Goal: Task Accomplishment & Management: Manage account settings

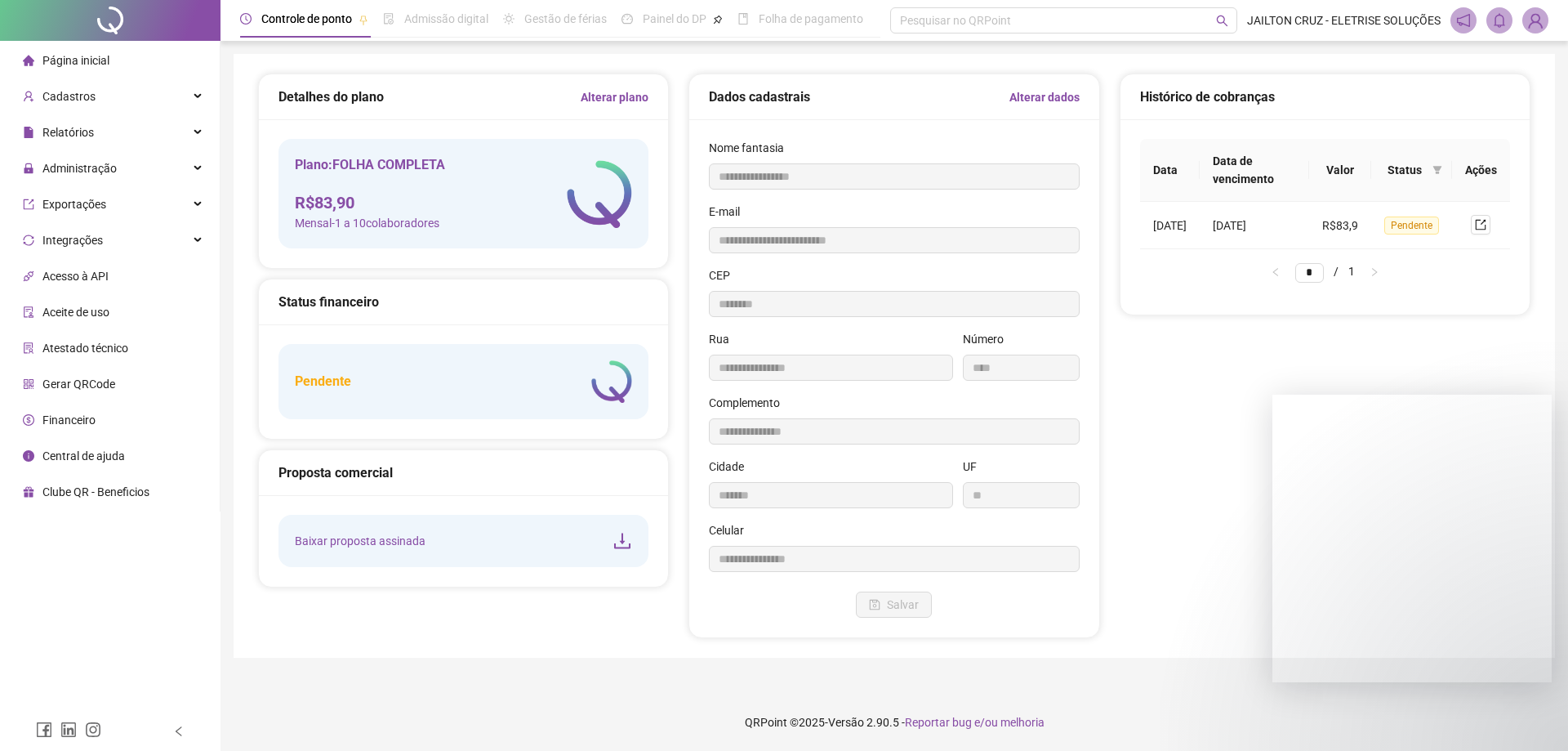
click at [114, 210] on div "Exportações" at bounding box center [110, 204] width 213 height 32
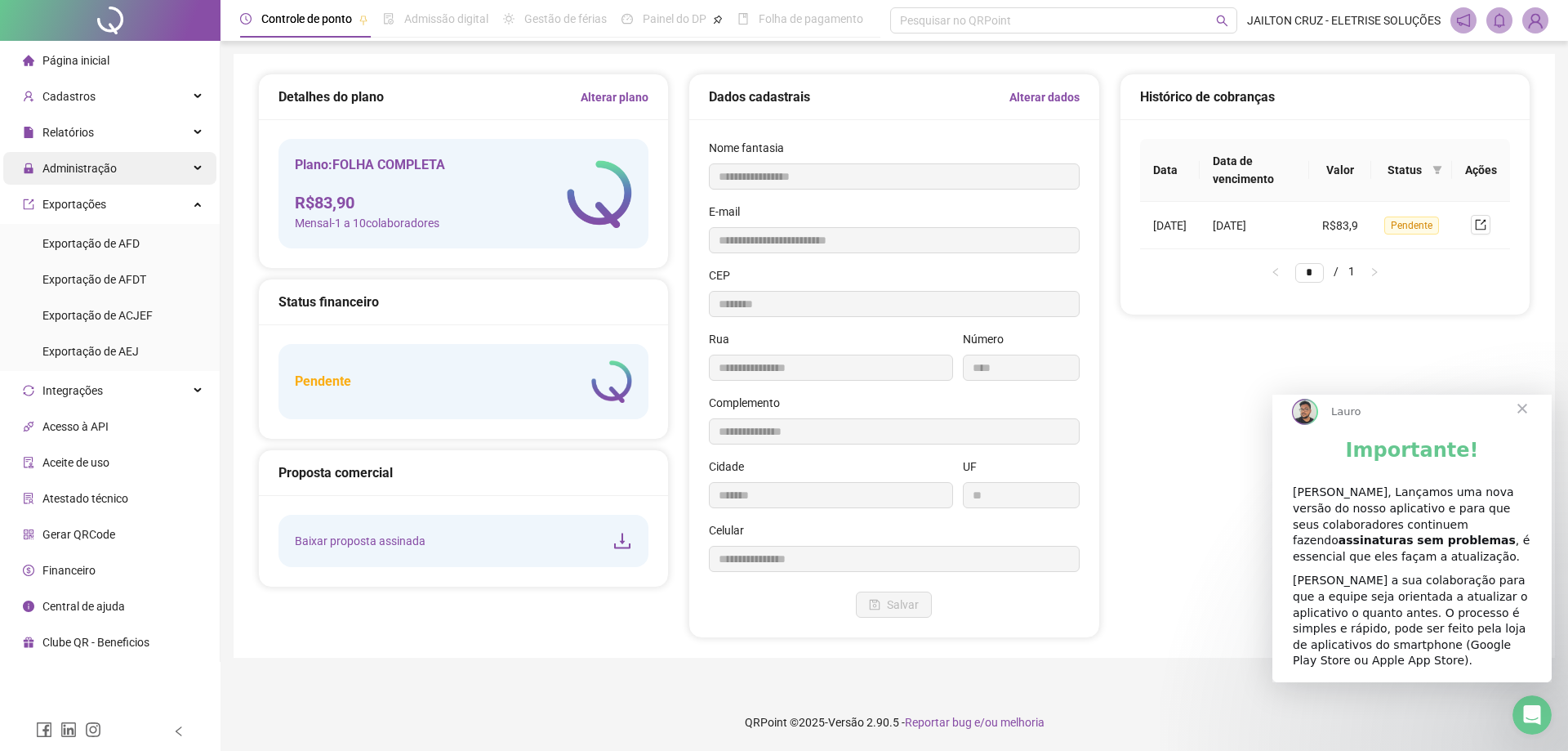
click at [109, 169] on span "Administração" at bounding box center [79, 168] width 74 height 13
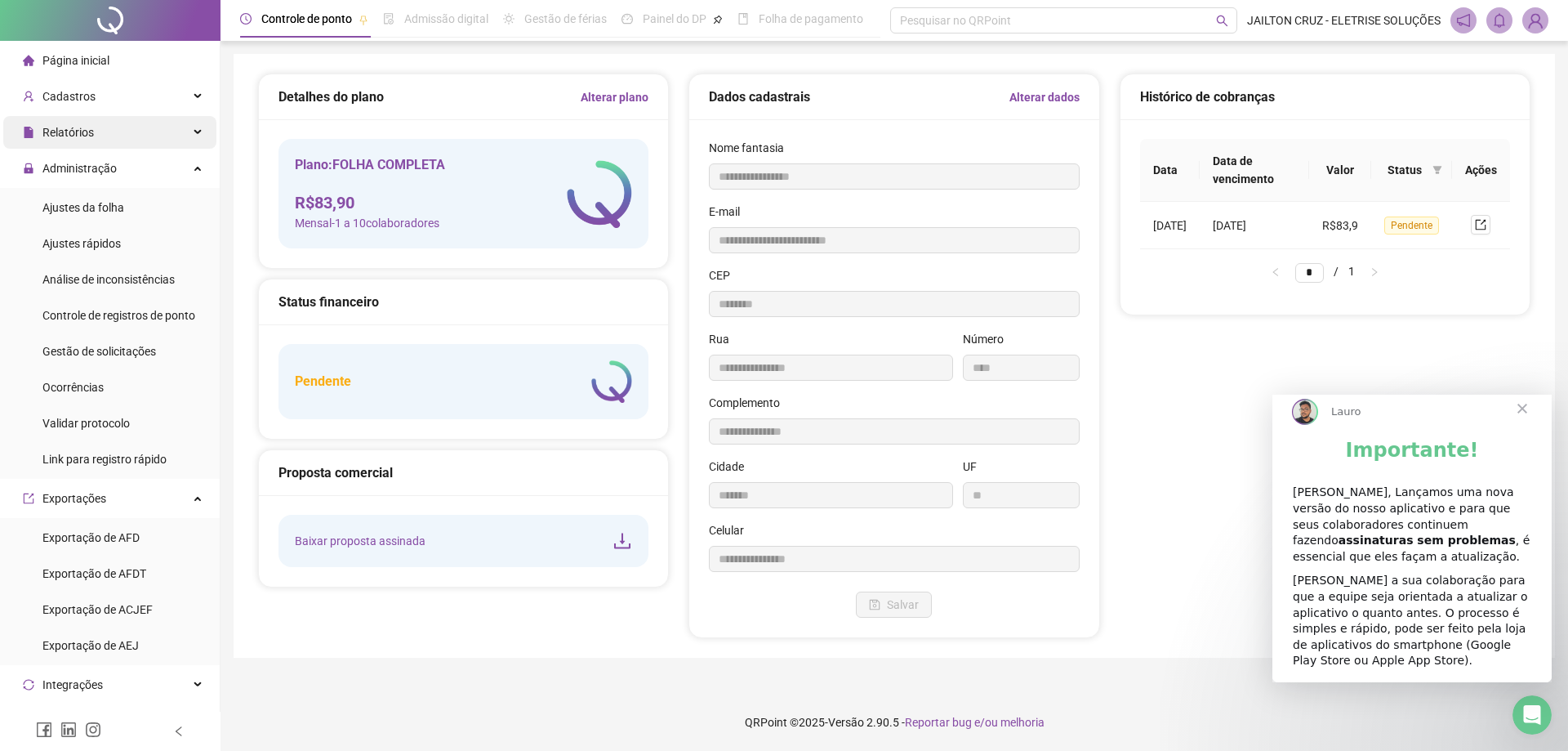
click at [128, 134] on div "Relatórios" at bounding box center [110, 132] width 213 height 32
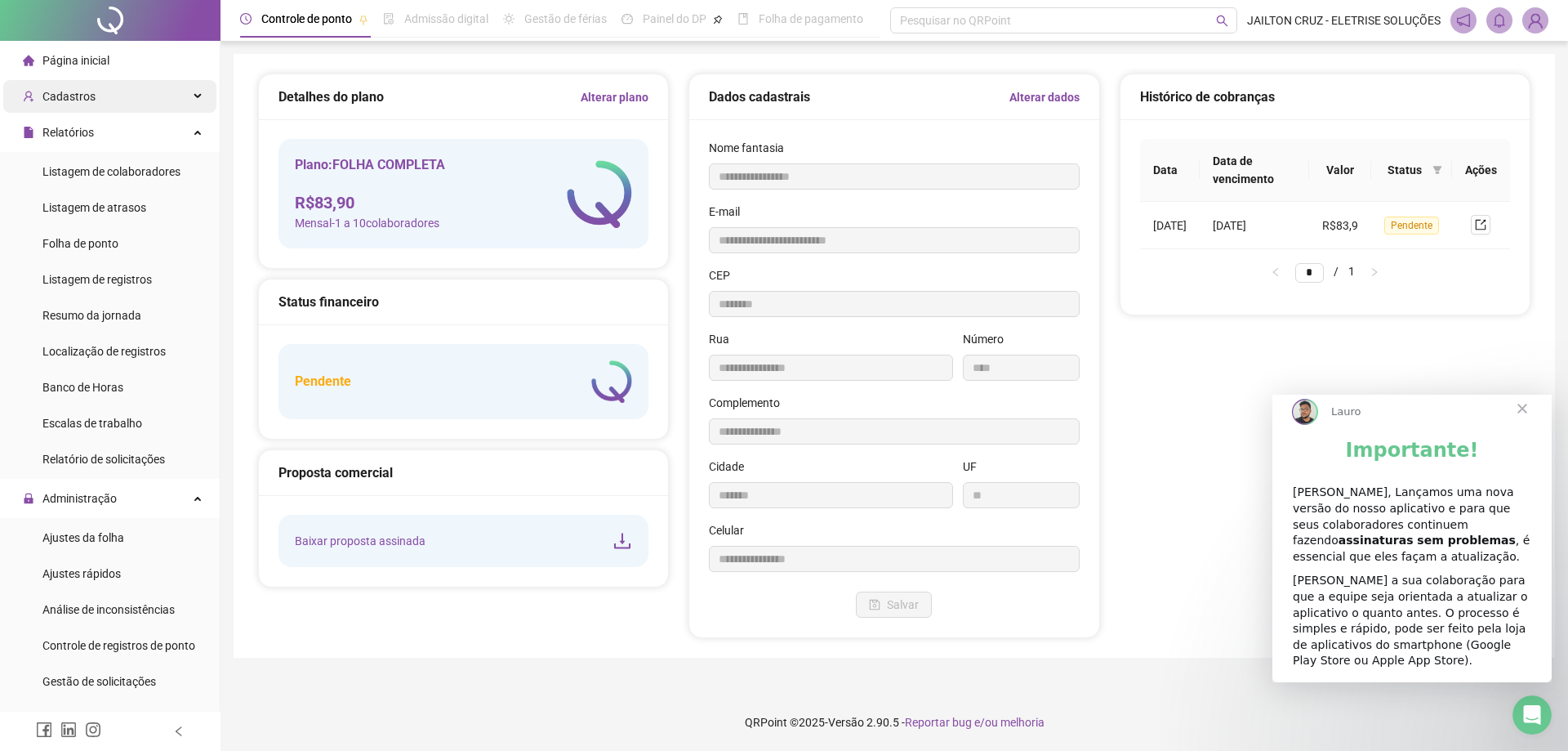
click at [139, 96] on div "Cadastros" at bounding box center [110, 96] width 213 height 32
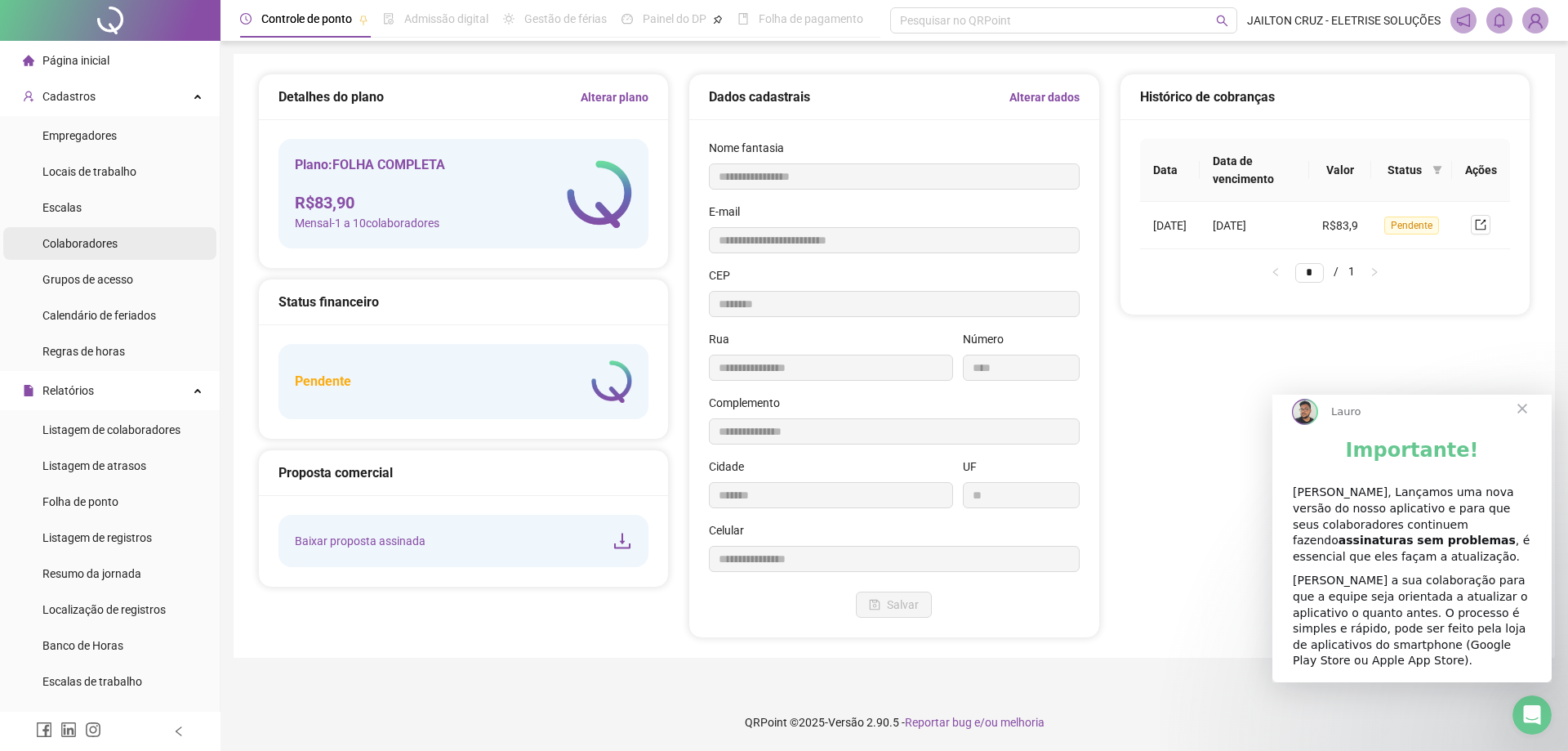
click at [119, 236] on li "Colaboradores" at bounding box center [110, 243] width 213 height 32
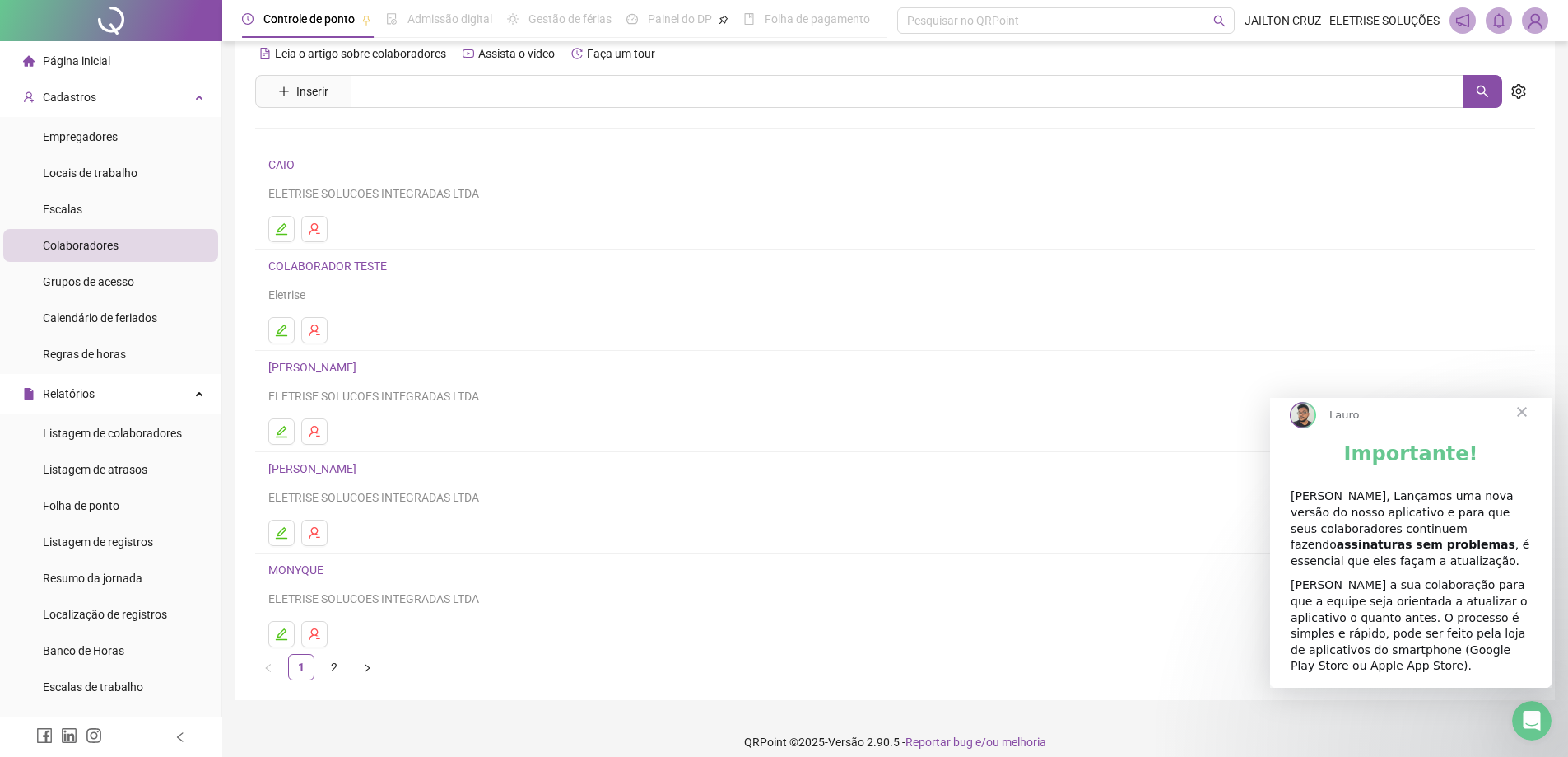
scroll to position [39, 0]
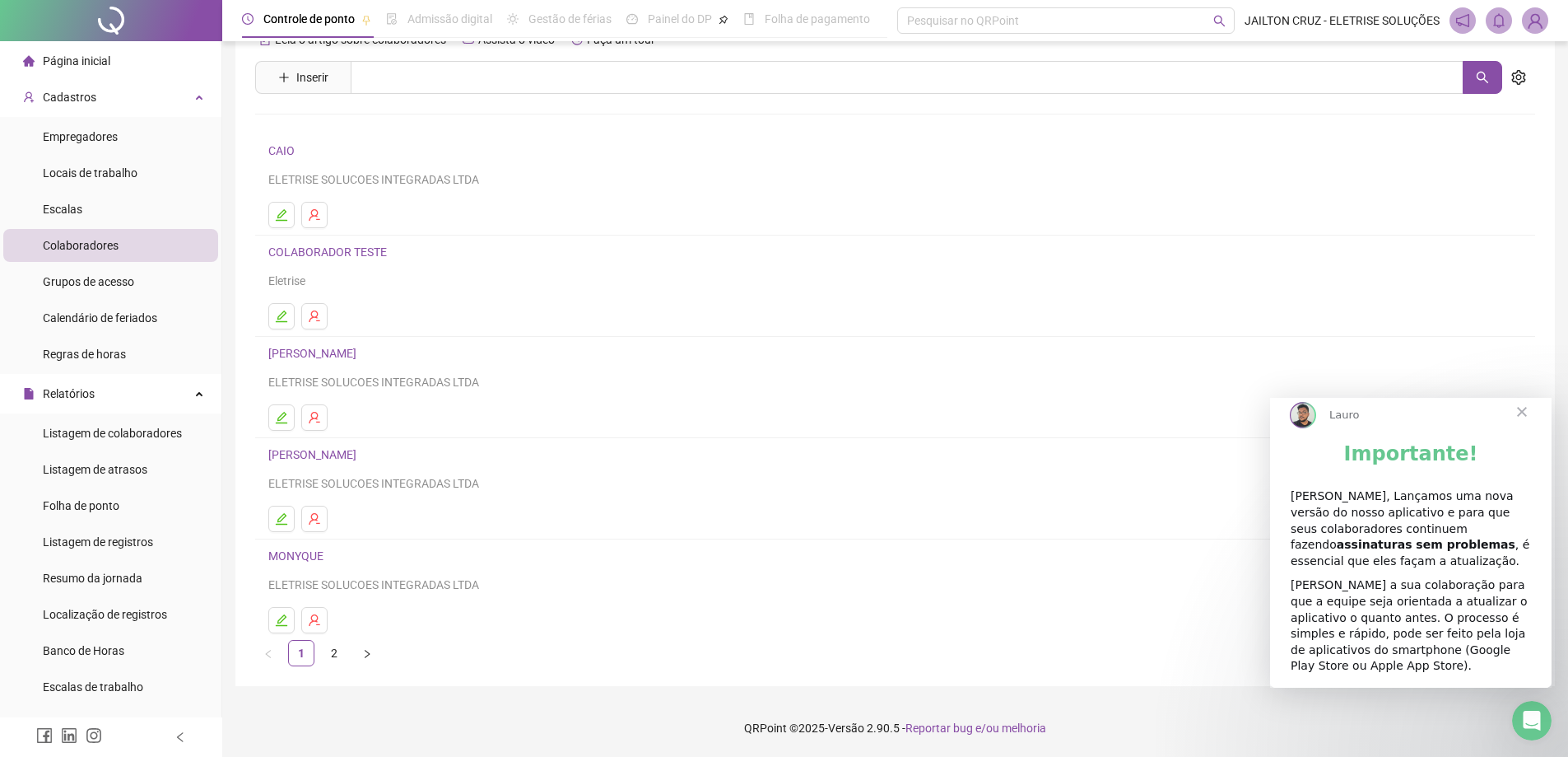
click at [1521, 426] on span "Fechar" at bounding box center [1522, 412] width 59 height 59
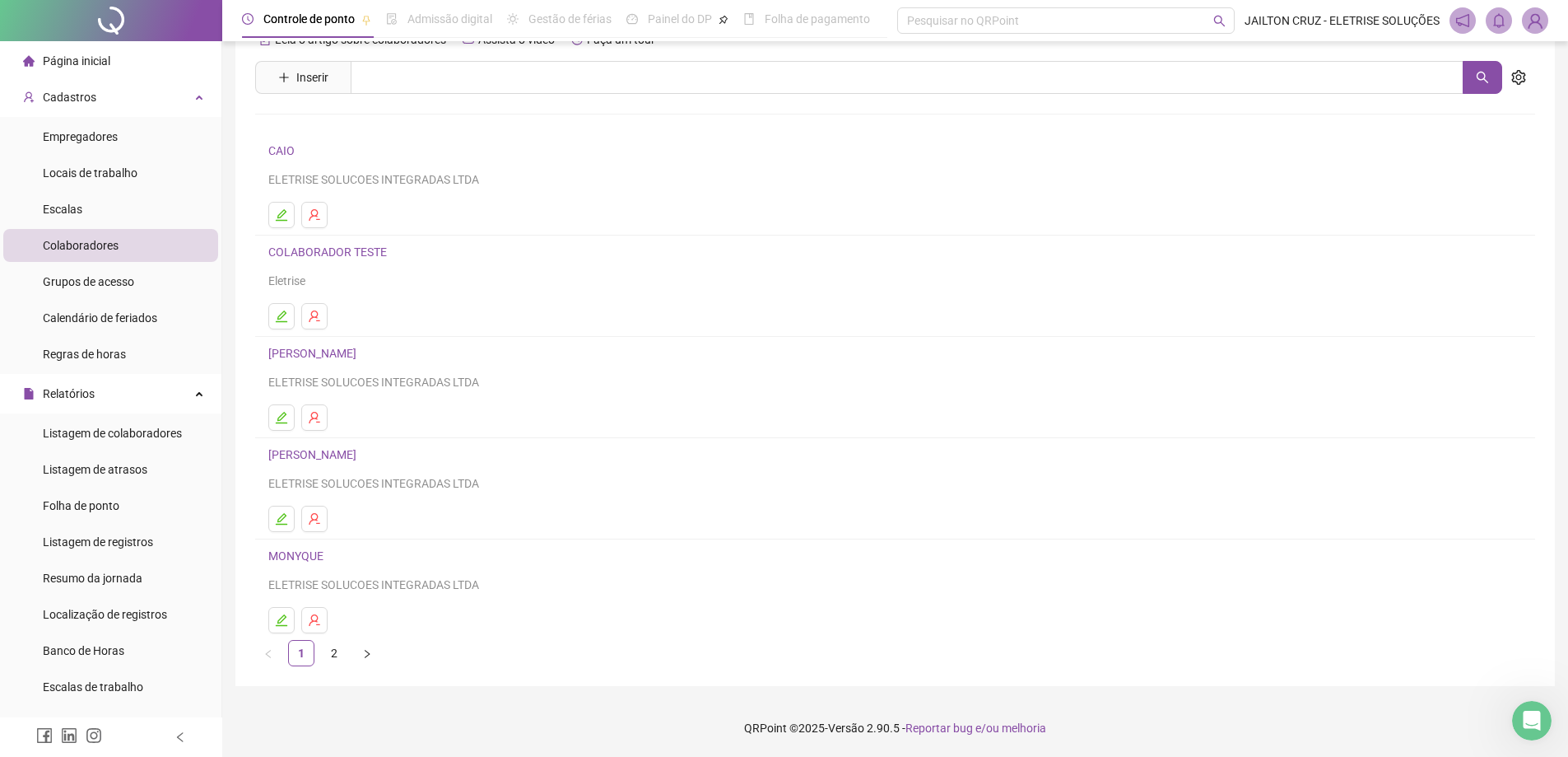
click at [306, 555] on link "MONYQUE" at bounding box center [298, 556] width 60 height 13
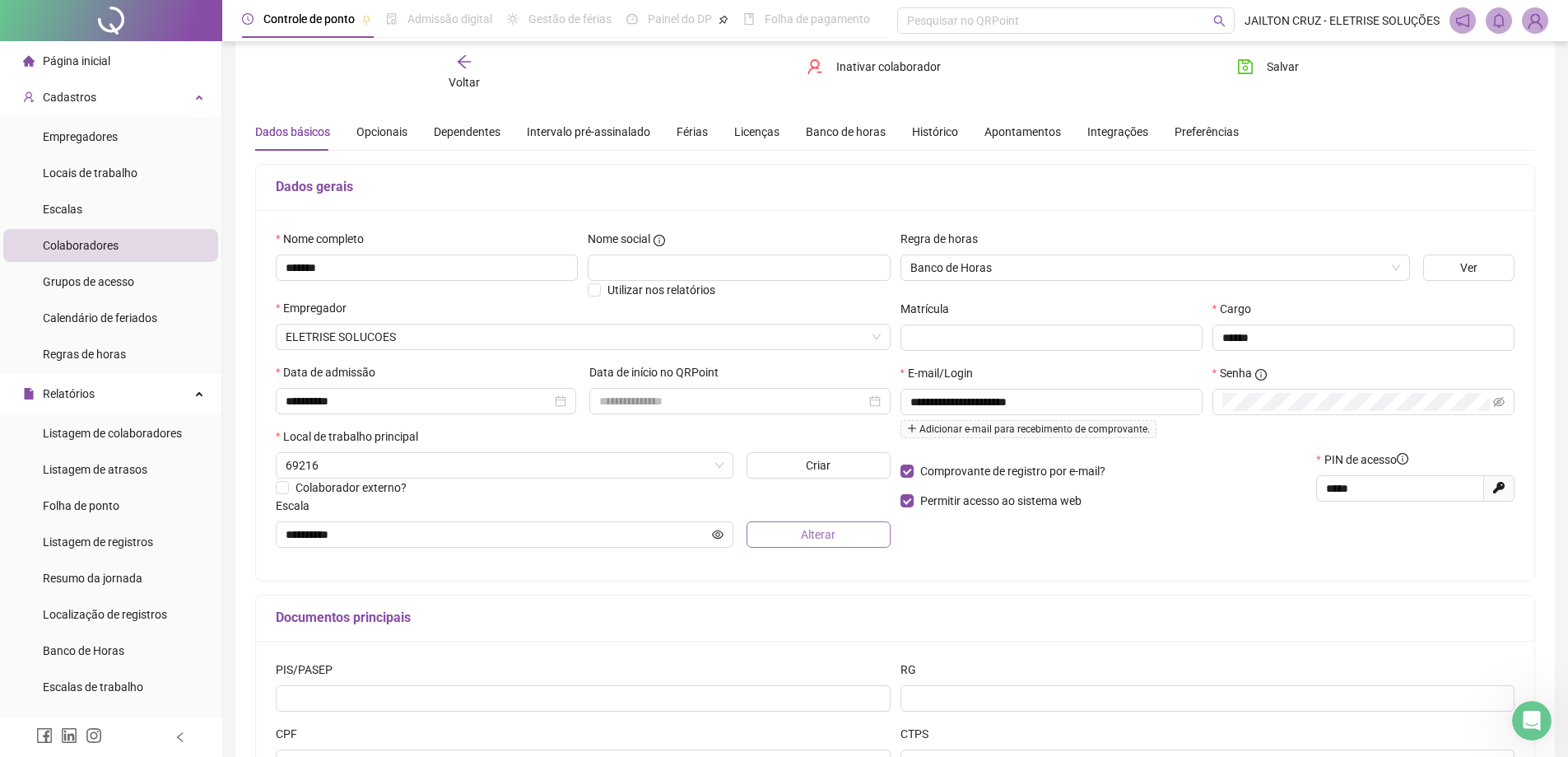
type input "**********"
click at [1211, 405] on div "Senha" at bounding box center [1363, 407] width 312 height 87
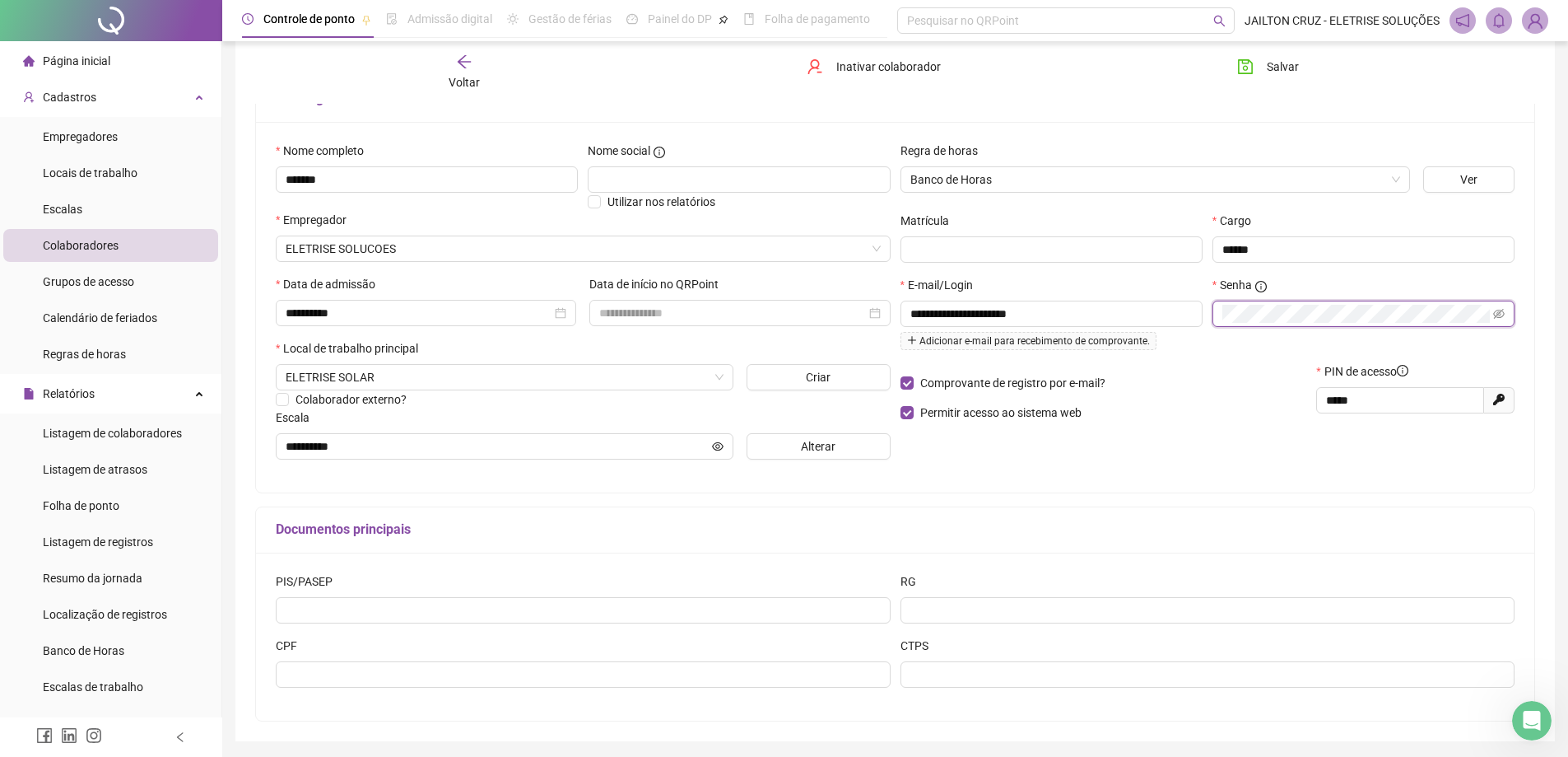
scroll to position [183, 0]
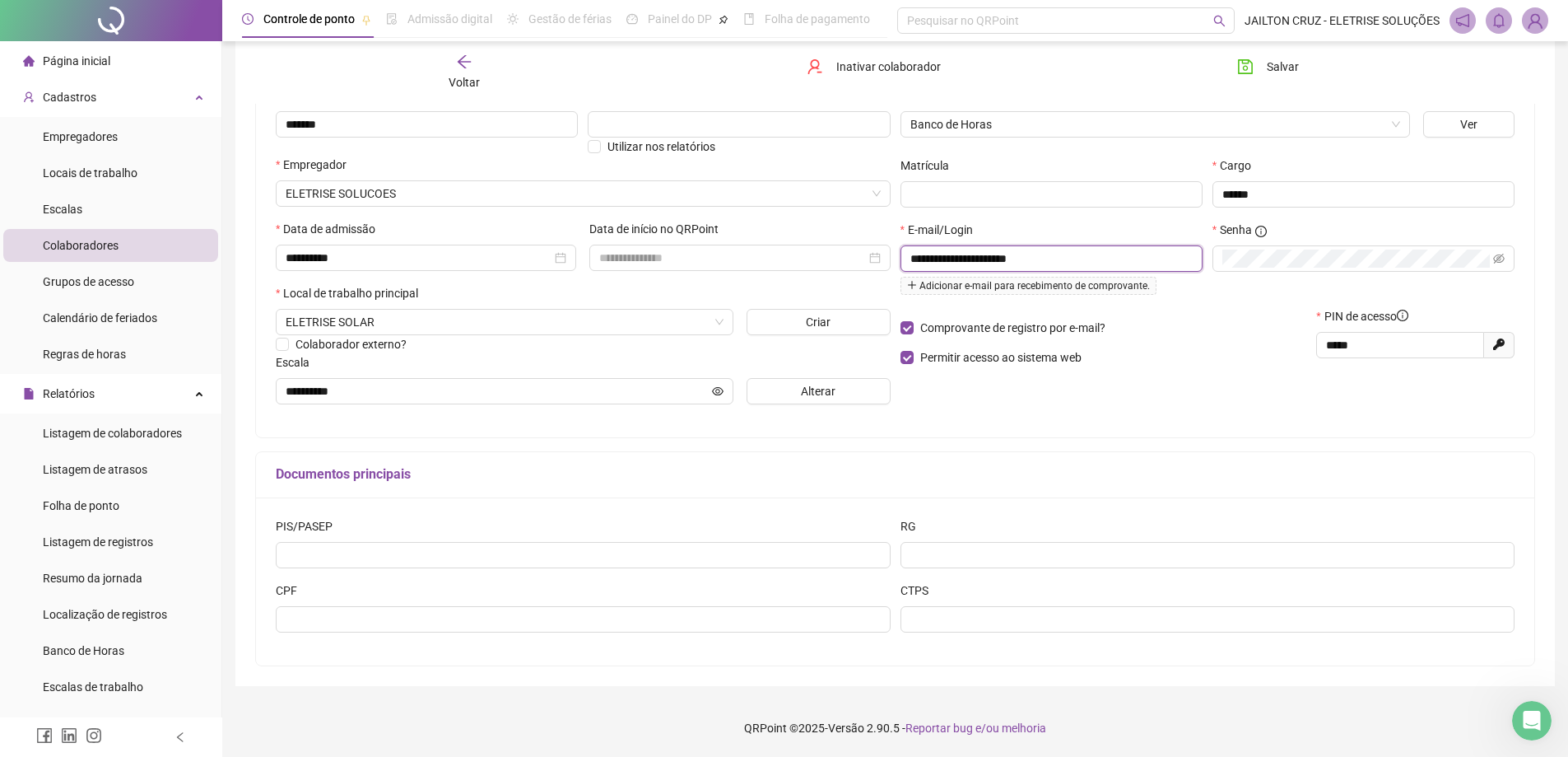
click at [1084, 262] on input "**********" at bounding box center [1050, 258] width 279 height 18
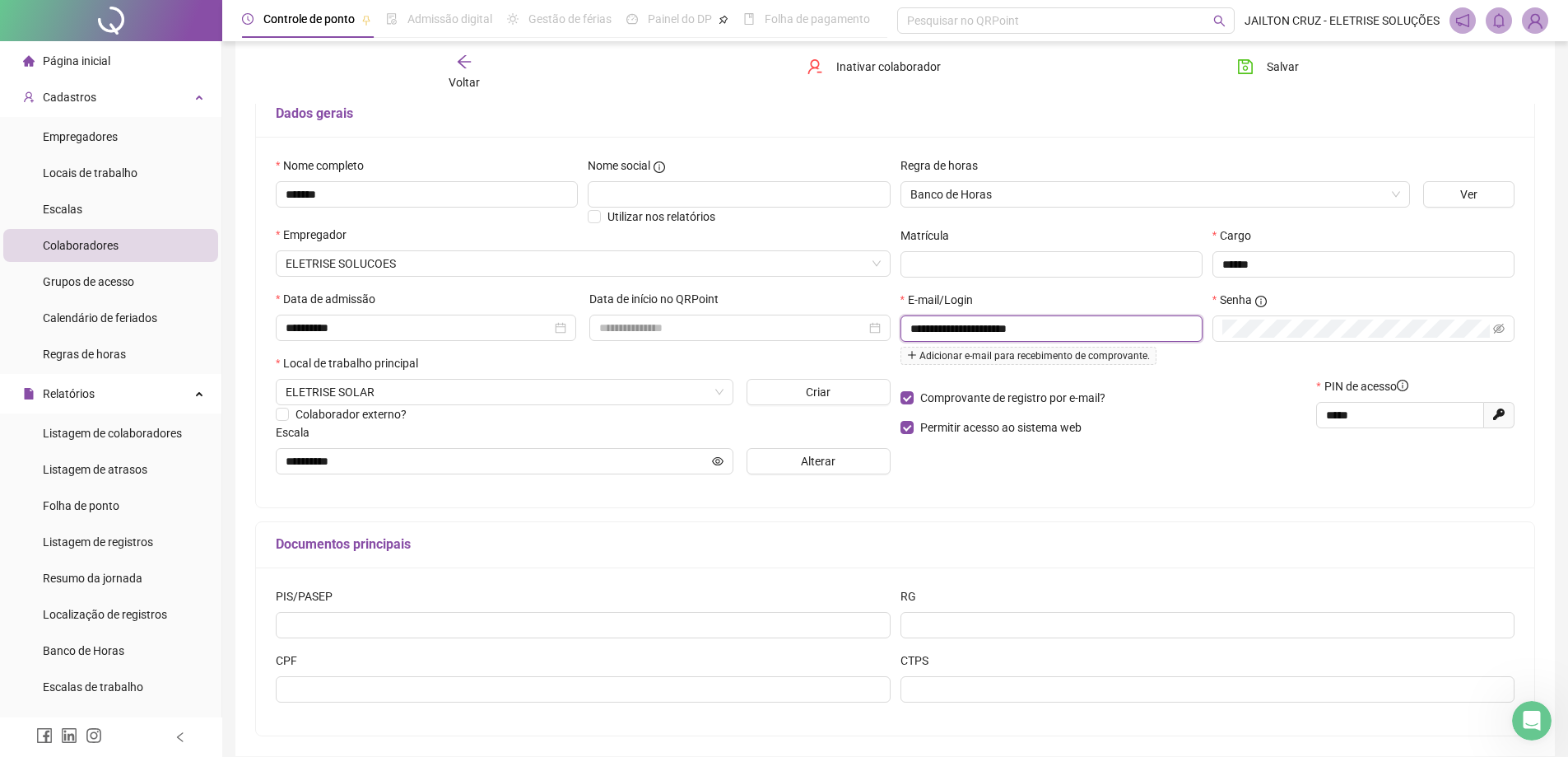
scroll to position [100, 0]
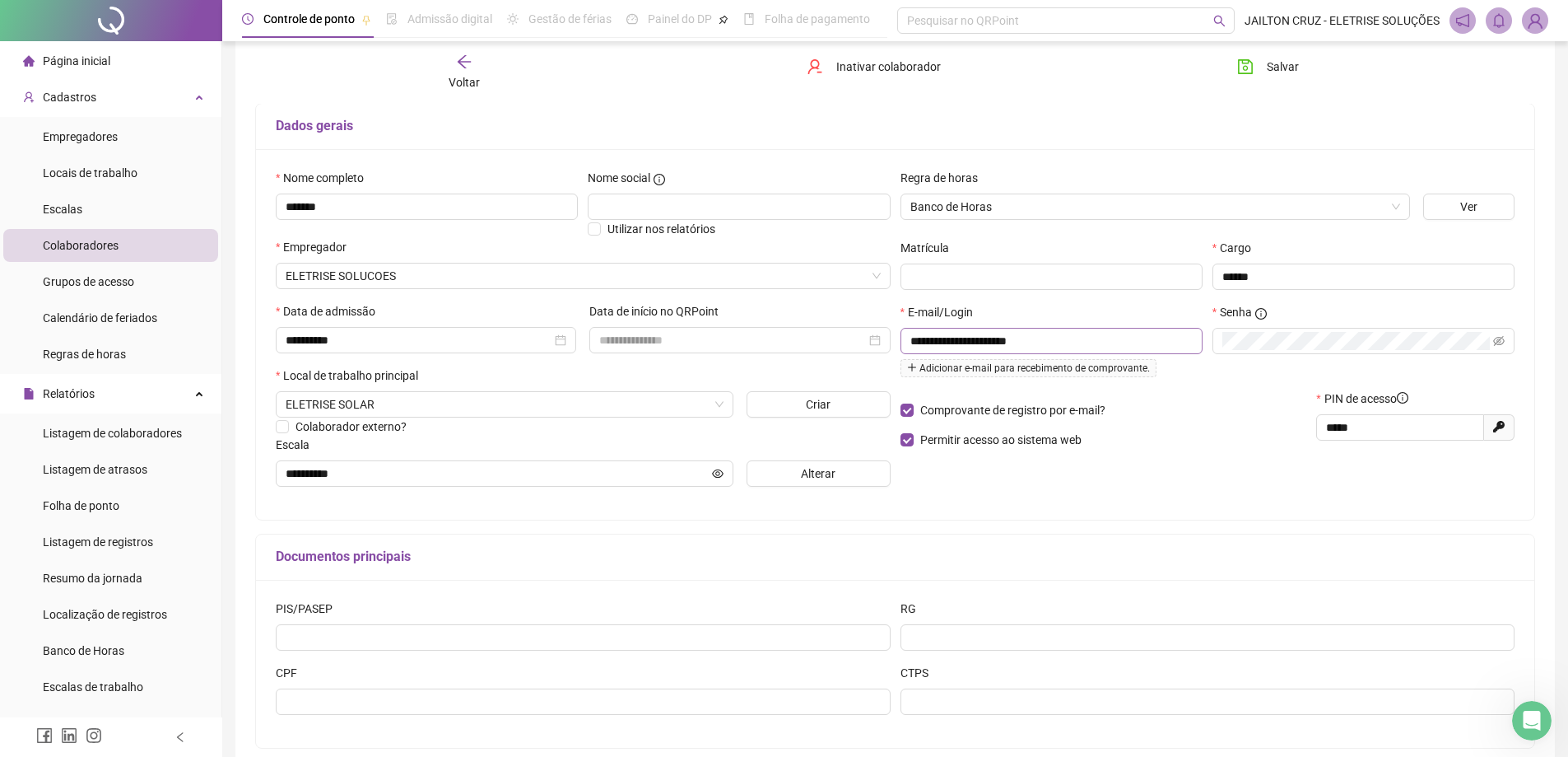
click at [975, 327] on span "**********" at bounding box center [1051, 340] width 302 height 27
drag, startPoint x: 1050, startPoint y: 332, endPoint x: 892, endPoint y: 337, distance: 158.1
click at [892, 337] on div "**********" at bounding box center [895, 334] width 1248 height 331
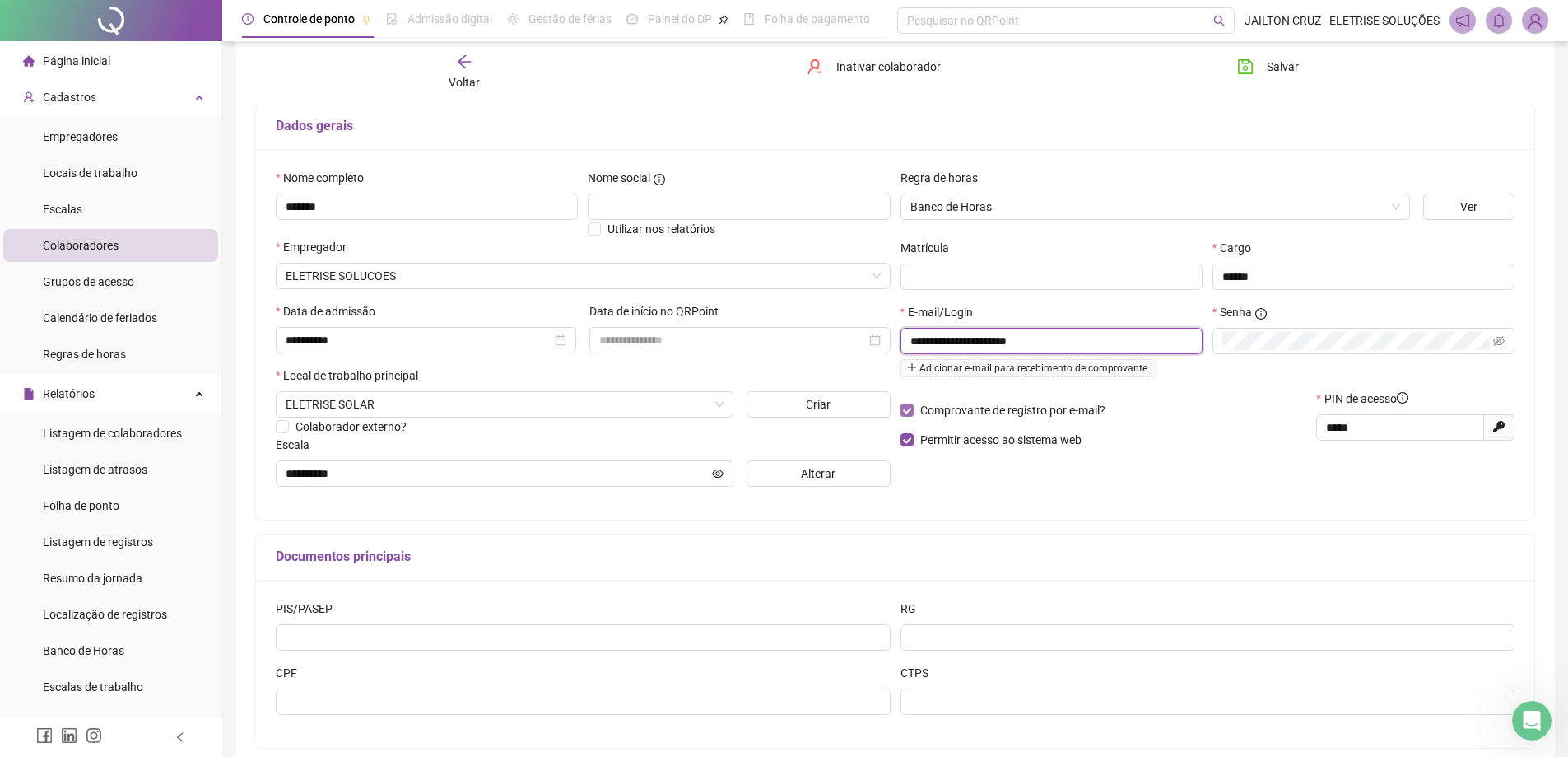
paste input "****"
type input "**********"
click at [1264, 417] on p "Comprovante de registro por e-mail?" at bounding box center [1104, 410] width 407 height 18
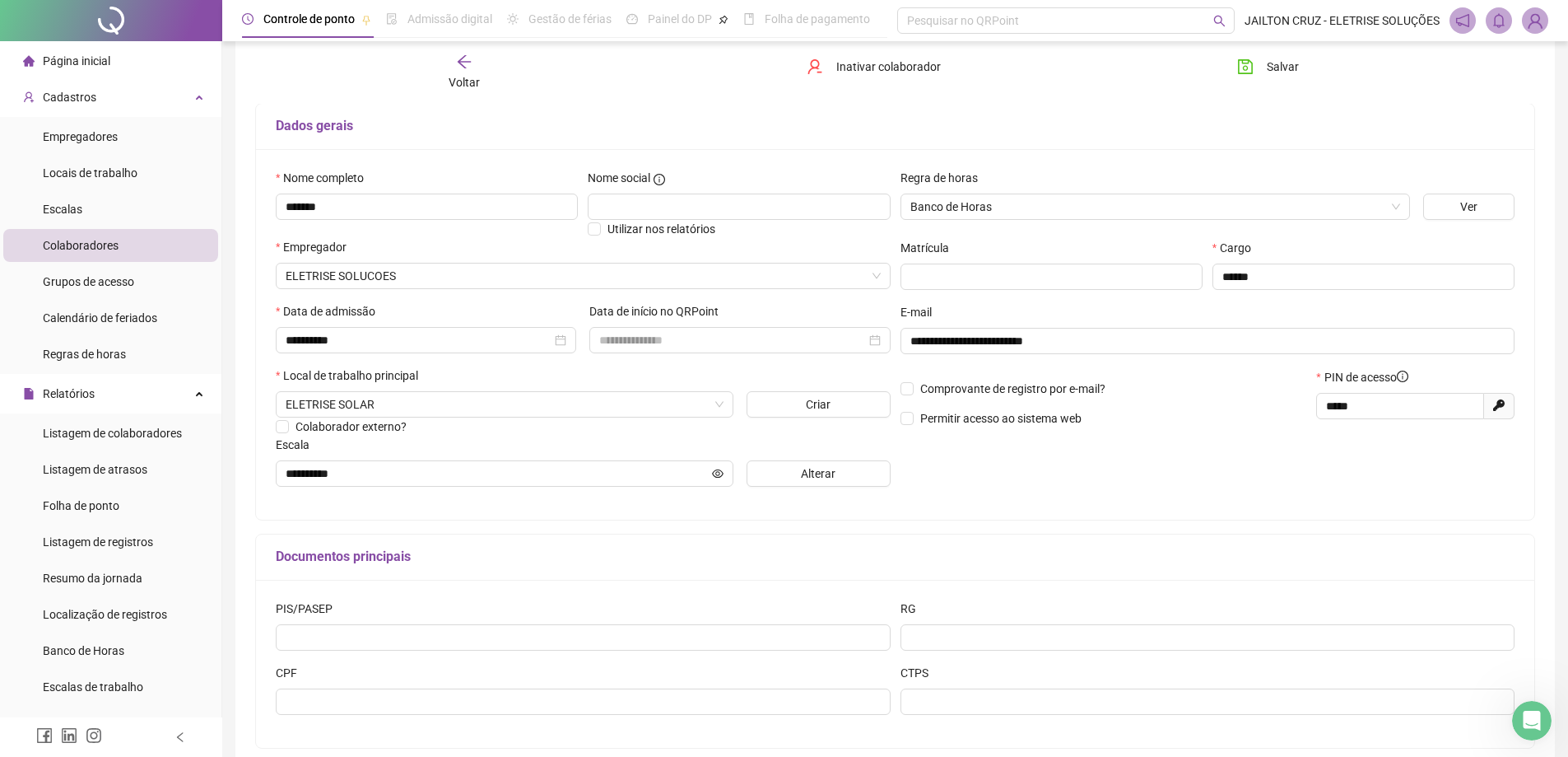
click at [976, 472] on div "**********" at bounding box center [1207, 334] width 625 height 331
drag, startPoint x: 1111, startPoint y: 346, endPoint x: 847, endPoint y: 356, distance: 264.2
click at [842, 351] on div "**********" at bounding box center [895, 334] width 1248 height 331
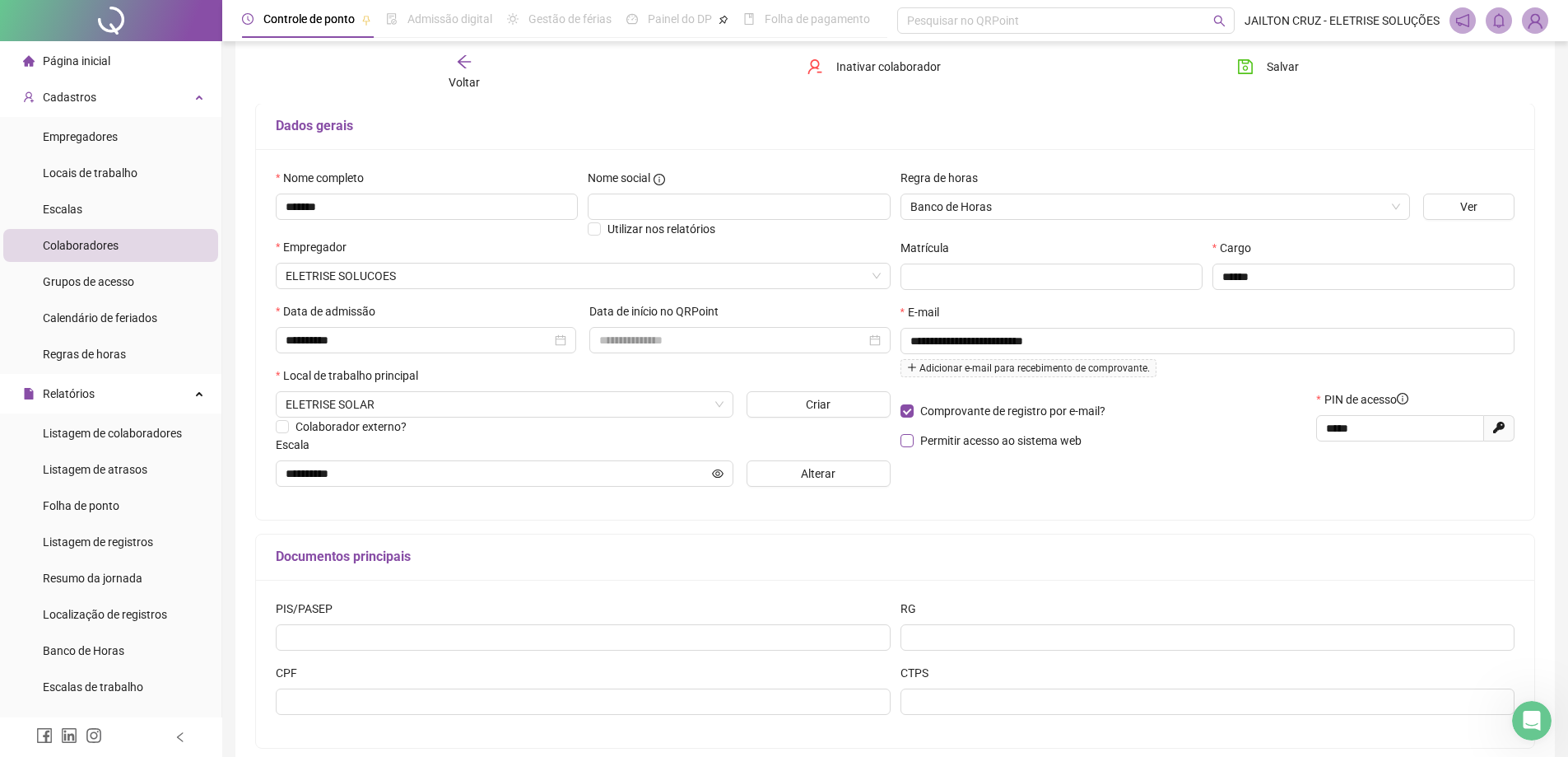
click at [913, 441] on span "Permitir acesso ao sistema web" at bounding box center [1001, 440] width 175 height 18
click at [1230, 426] on div "Comprovante de registro por e-mail? Permitir acesso ao sistema web" at bounding box center [1104, 424] width 416 height 71
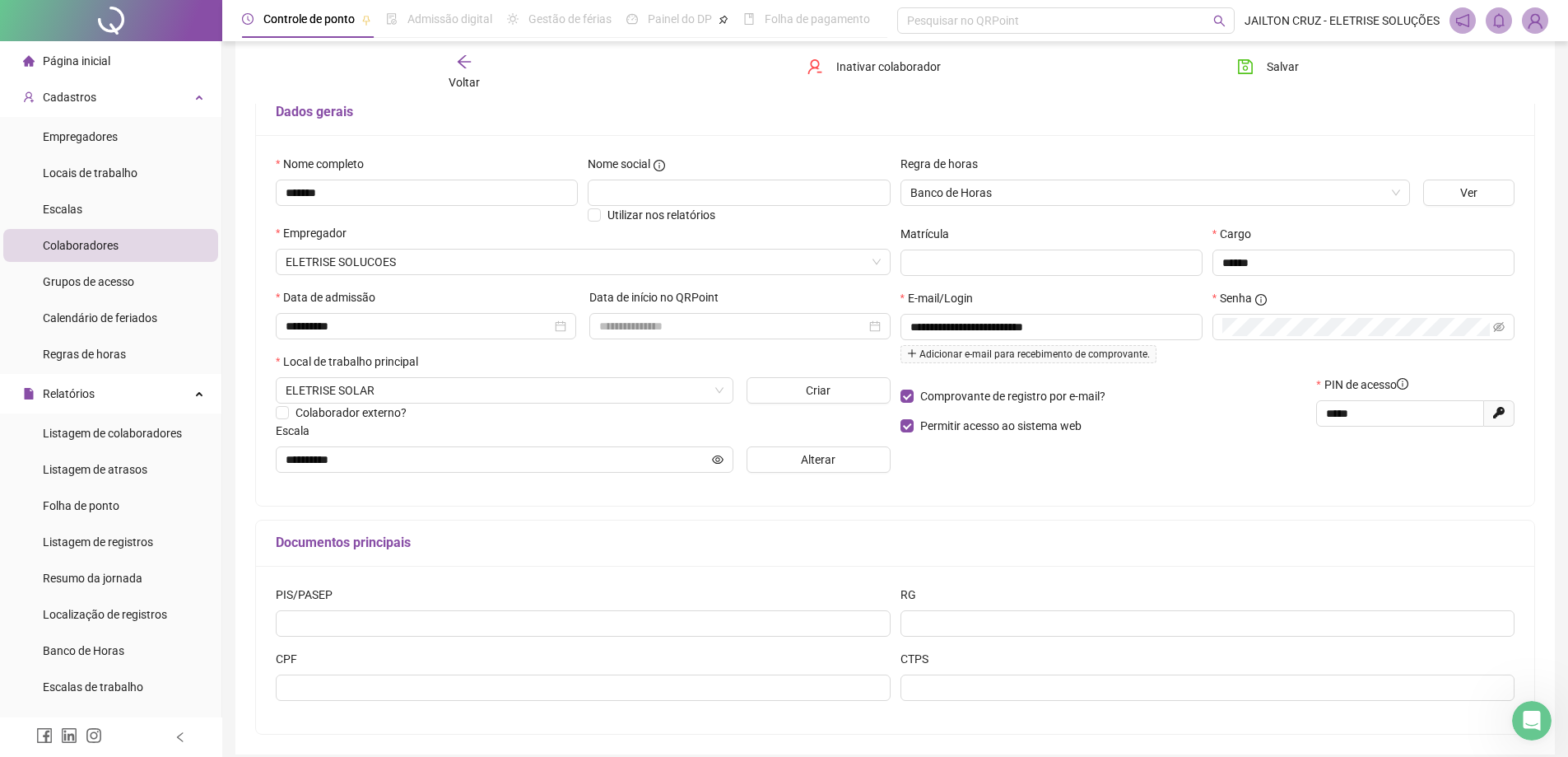
scroll to position [0, 0]
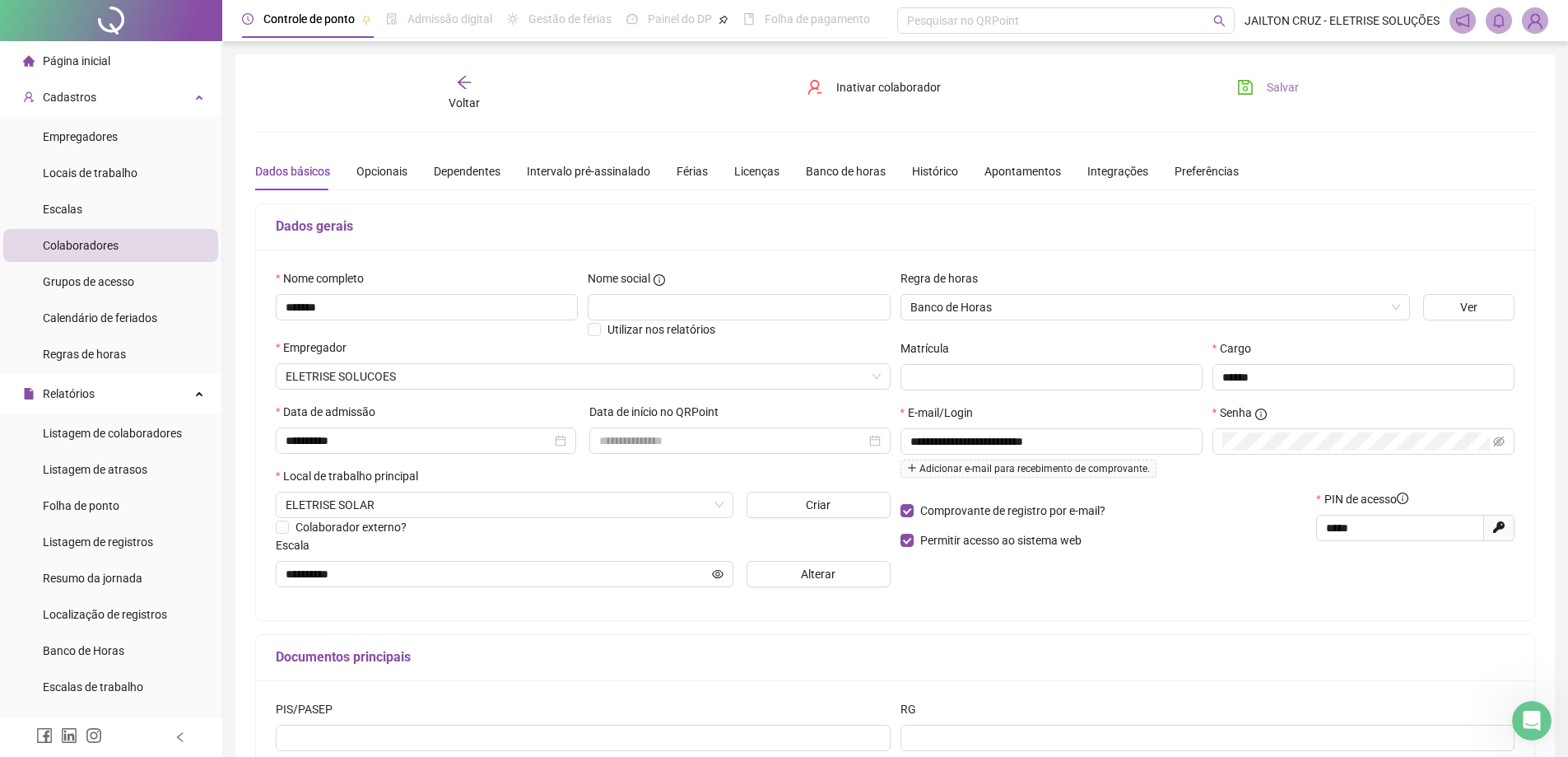
click at [1279, 79] on span "Salvar" at bounding box center [1282, 87] width 32 height 18
click at [915, 466] on icon "plus" at bounding box center [913, 468] width 10 height 10
click at [1155, 520] on div "Comprovante de registro por e-mail? Permitir acesso ao sistema web" at bounding box center [1104, 533] width 416 height 71
click at [1208, 563] on div "**********" at bounding box center [1207, 435] width 625 height 331
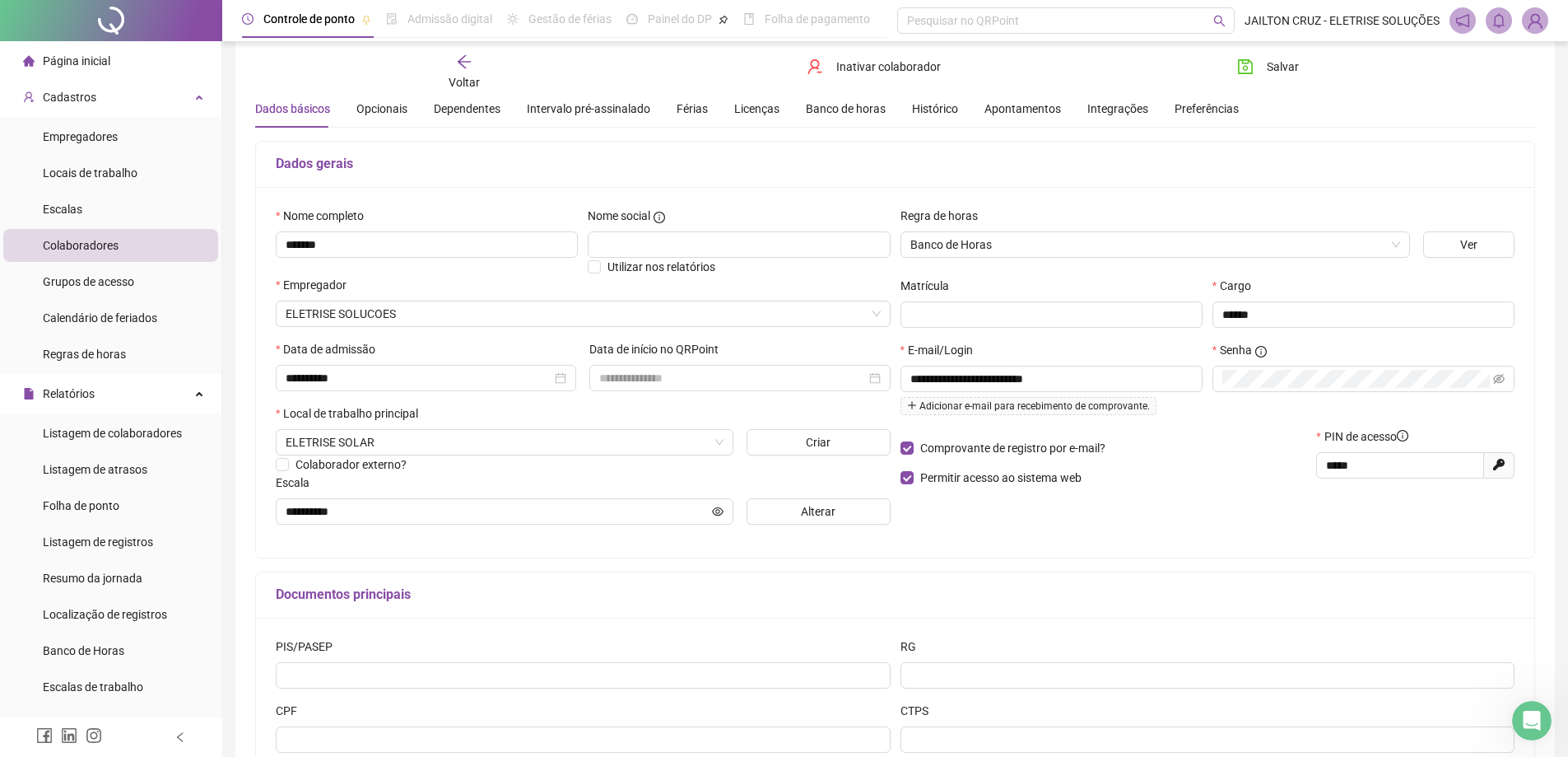
scroll to position [82, 0]
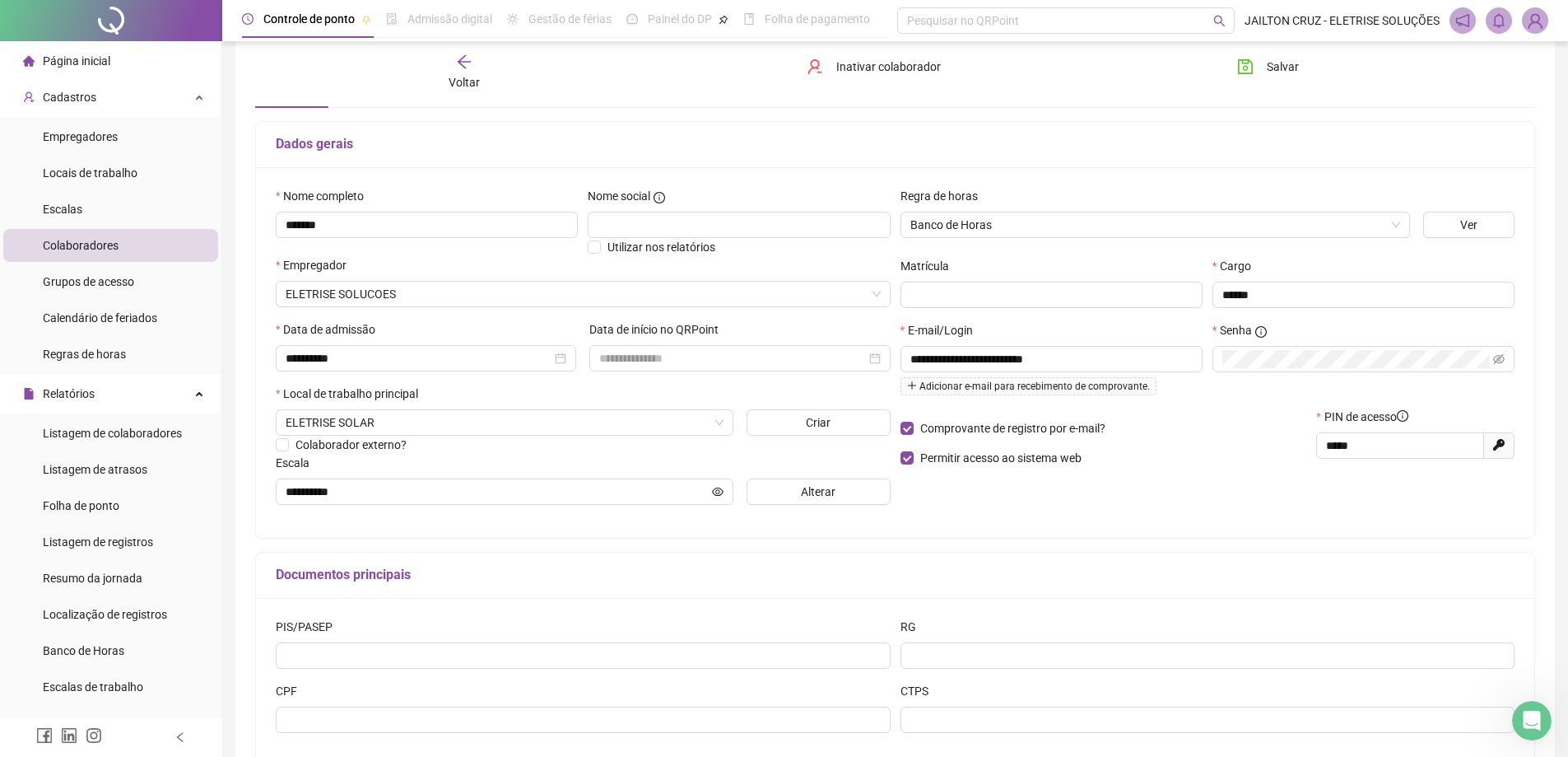
click at [111, 57] on li "Página inicial" at bounding box center [111, 61] width 215 height 33
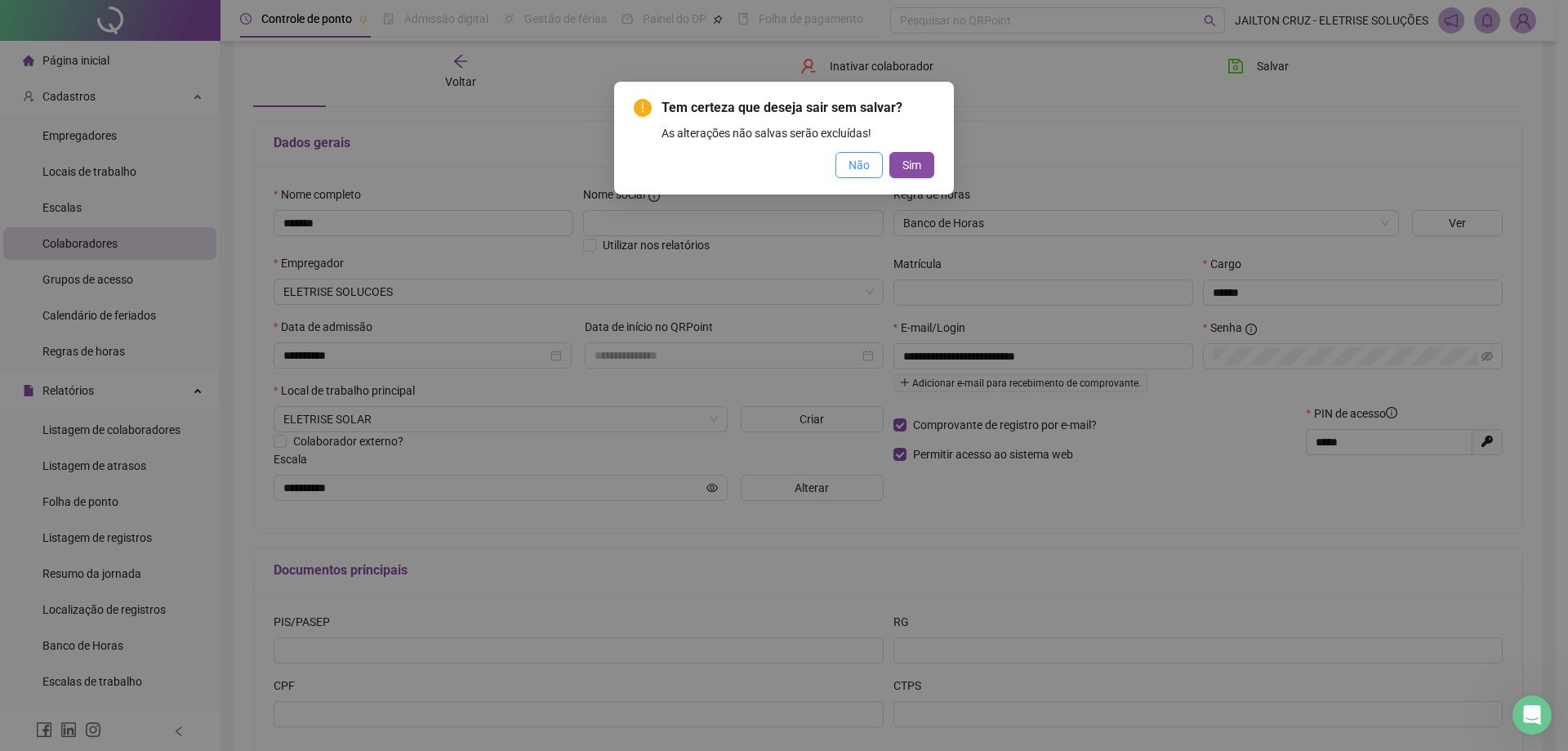
click at [877, 166] on button "Não" at bounding box center [860, 165] width 48 height 26
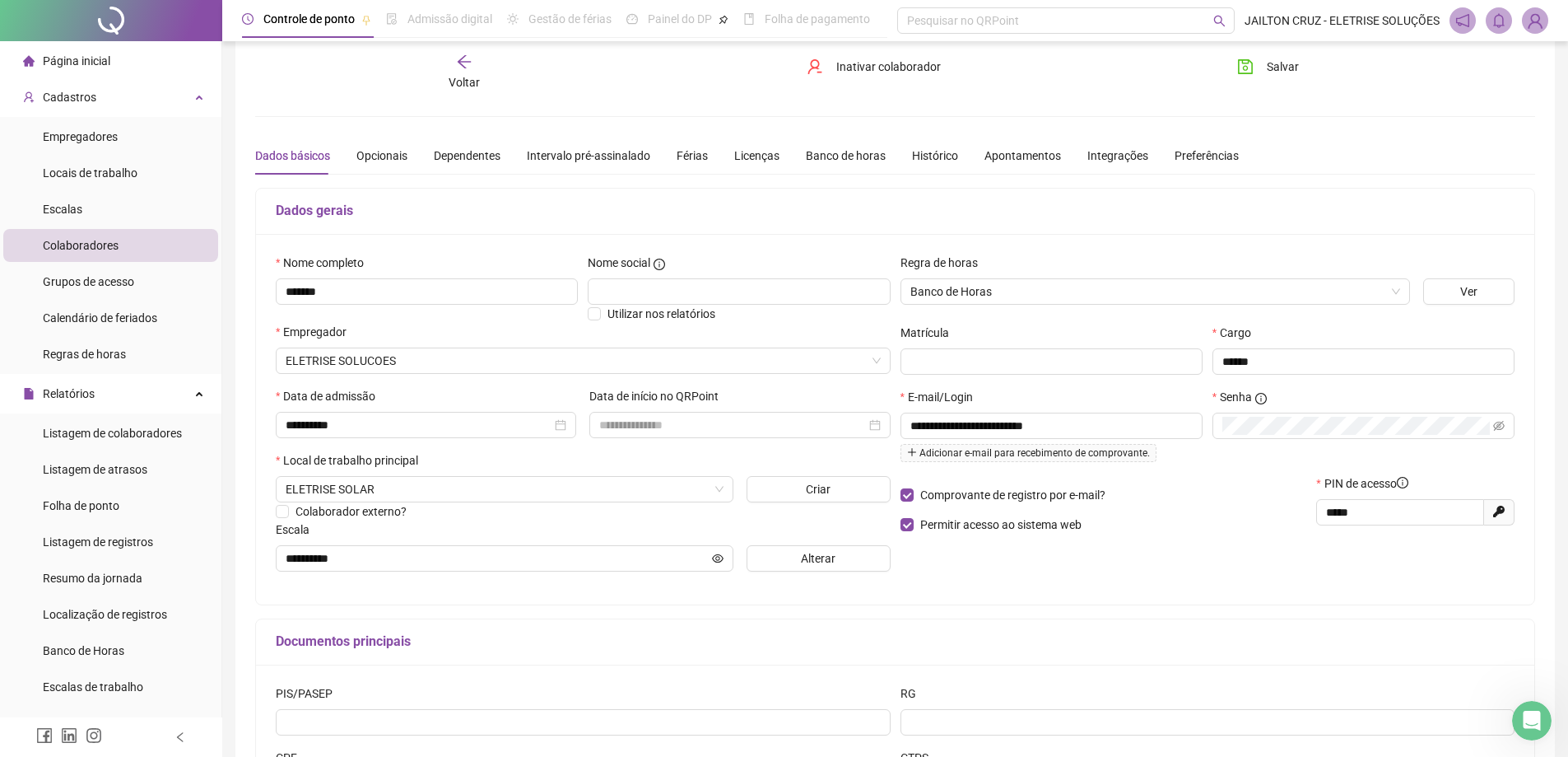
scroll to position [0, 0]
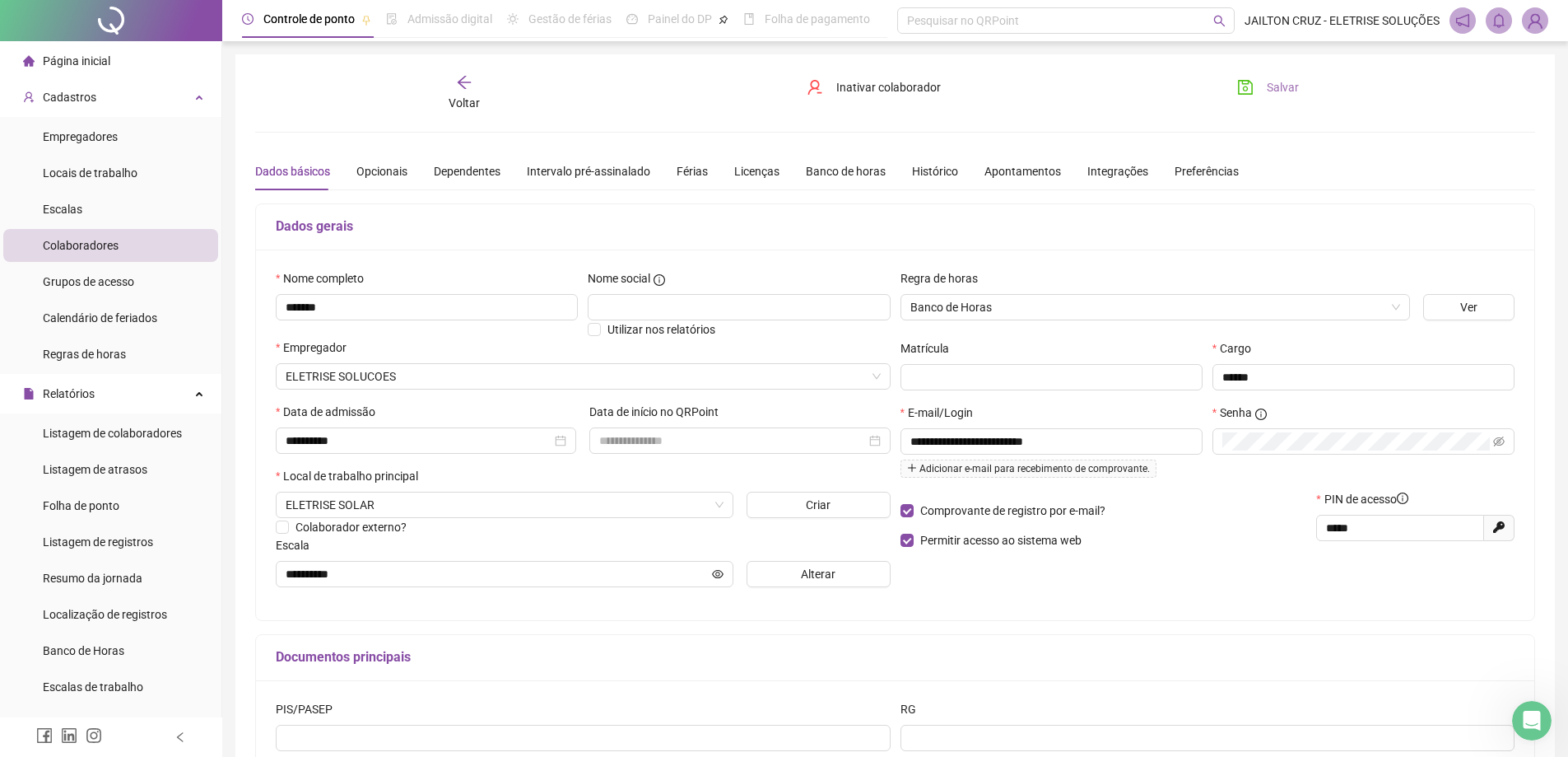
click at [1299, 86] on button "Salvar" at bounding box center [1267, 87] width 87 height 27
click at [89, 249] on span "Colaboradores" at bounding box center [81, 245] width 75 height 13
click at [1274, 93] on span "Salvar" at bounding box center [1282, 87] width 32 height 18
click at [122, 246] on li "Colaboradores" at bounding box center [111, 245] width 215 height 33
click at [80, 140] on span "Empregadores" at bounding box center [80, 136] width 75 height 13
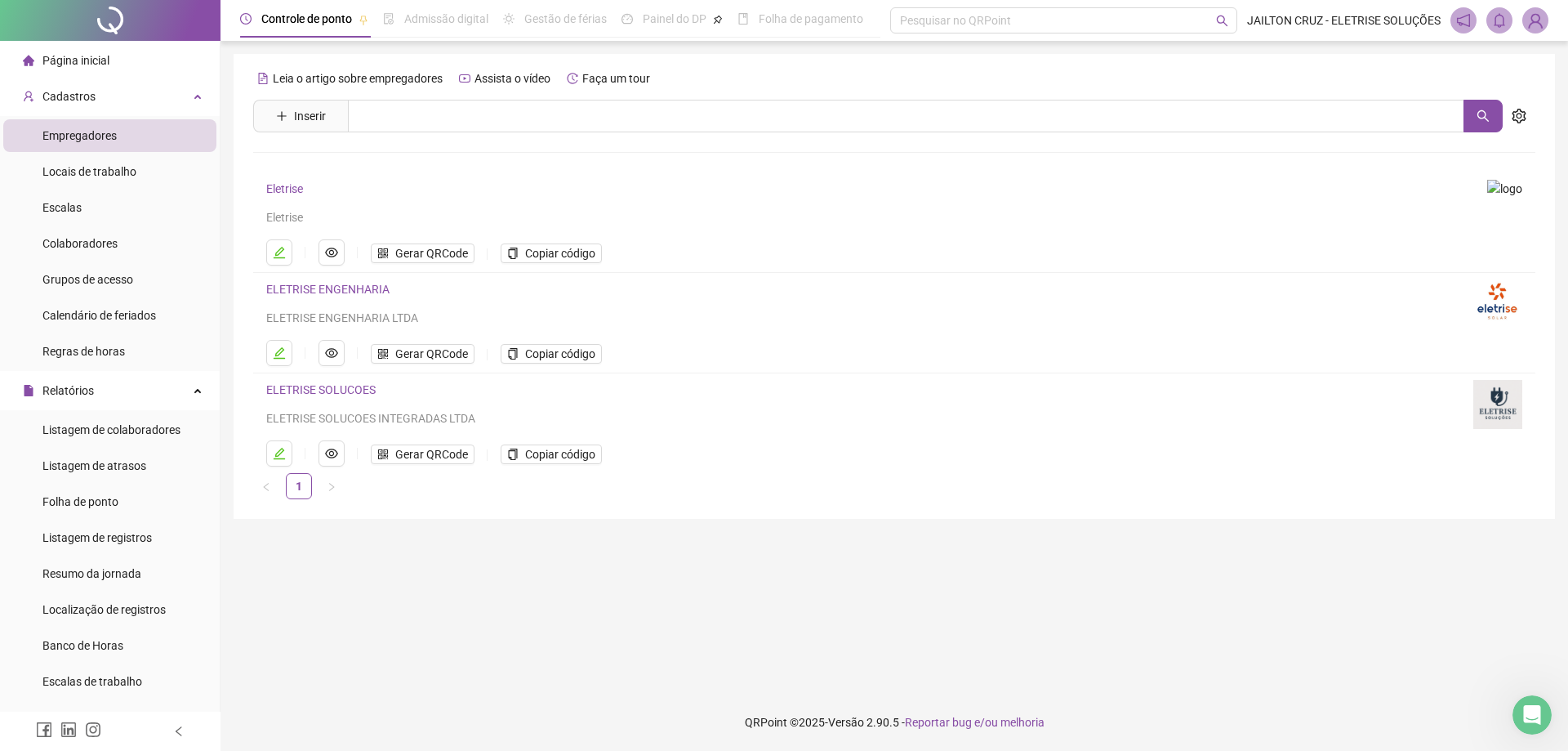
click at [75, 61] on span "Página inicial" at bounding box center [76, 60] width 67 height 13
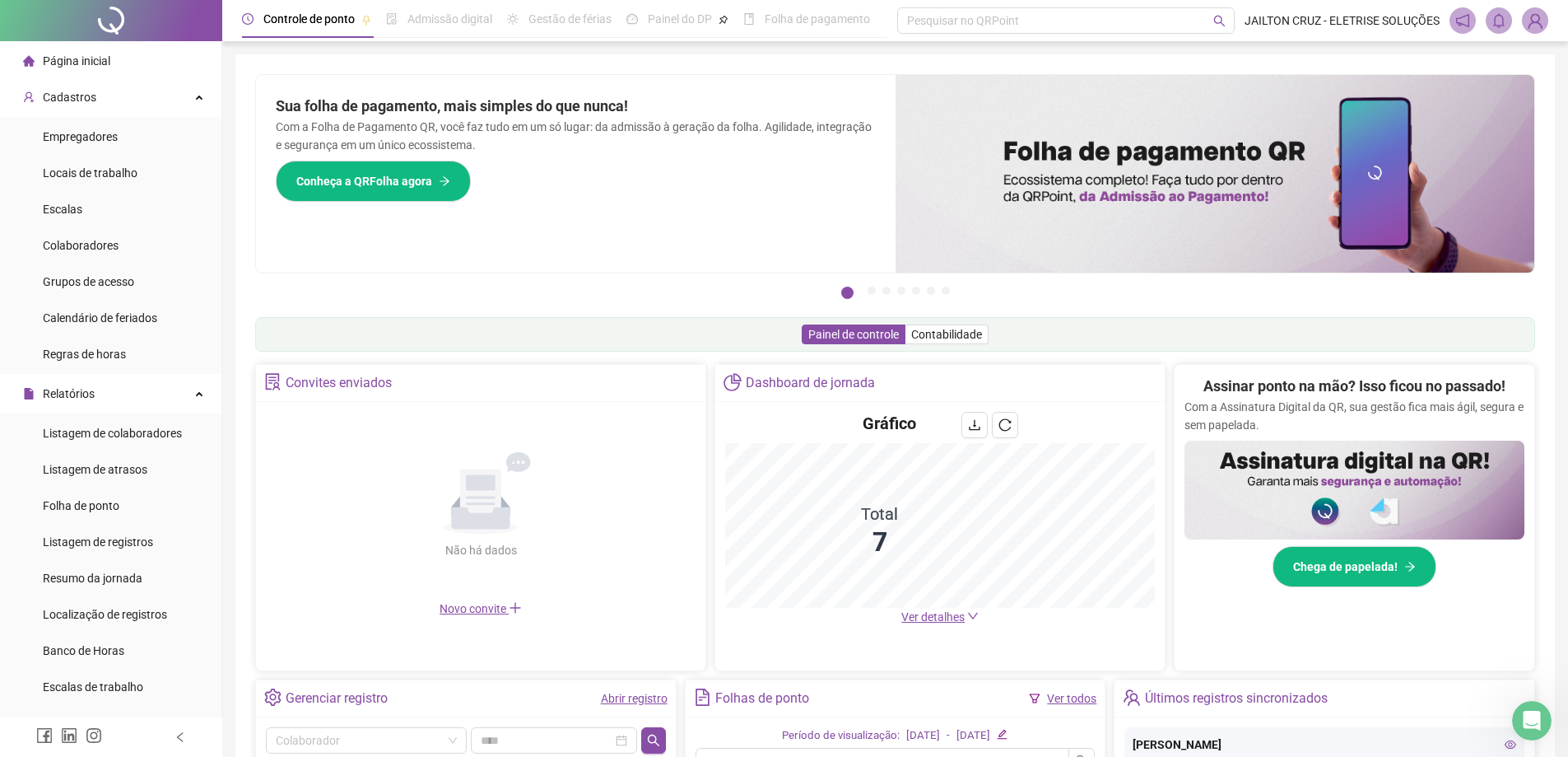
click at [939, 615] on span "Ver detalhes" at bounding box center [933, 616] width 63 height 13
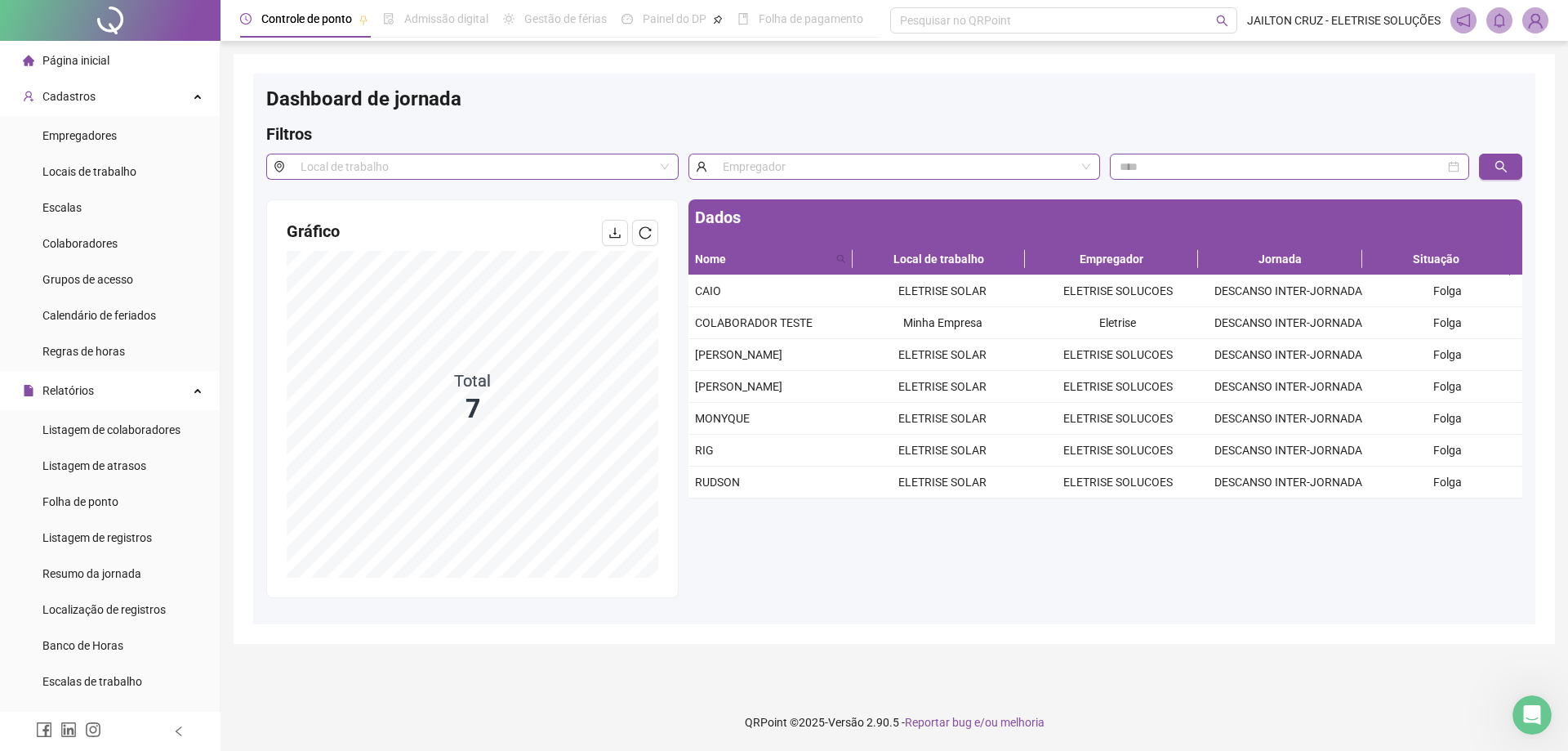
click at [103, 60] on span "Página inicial" at bounding box center [76, 60] width 67 height 13
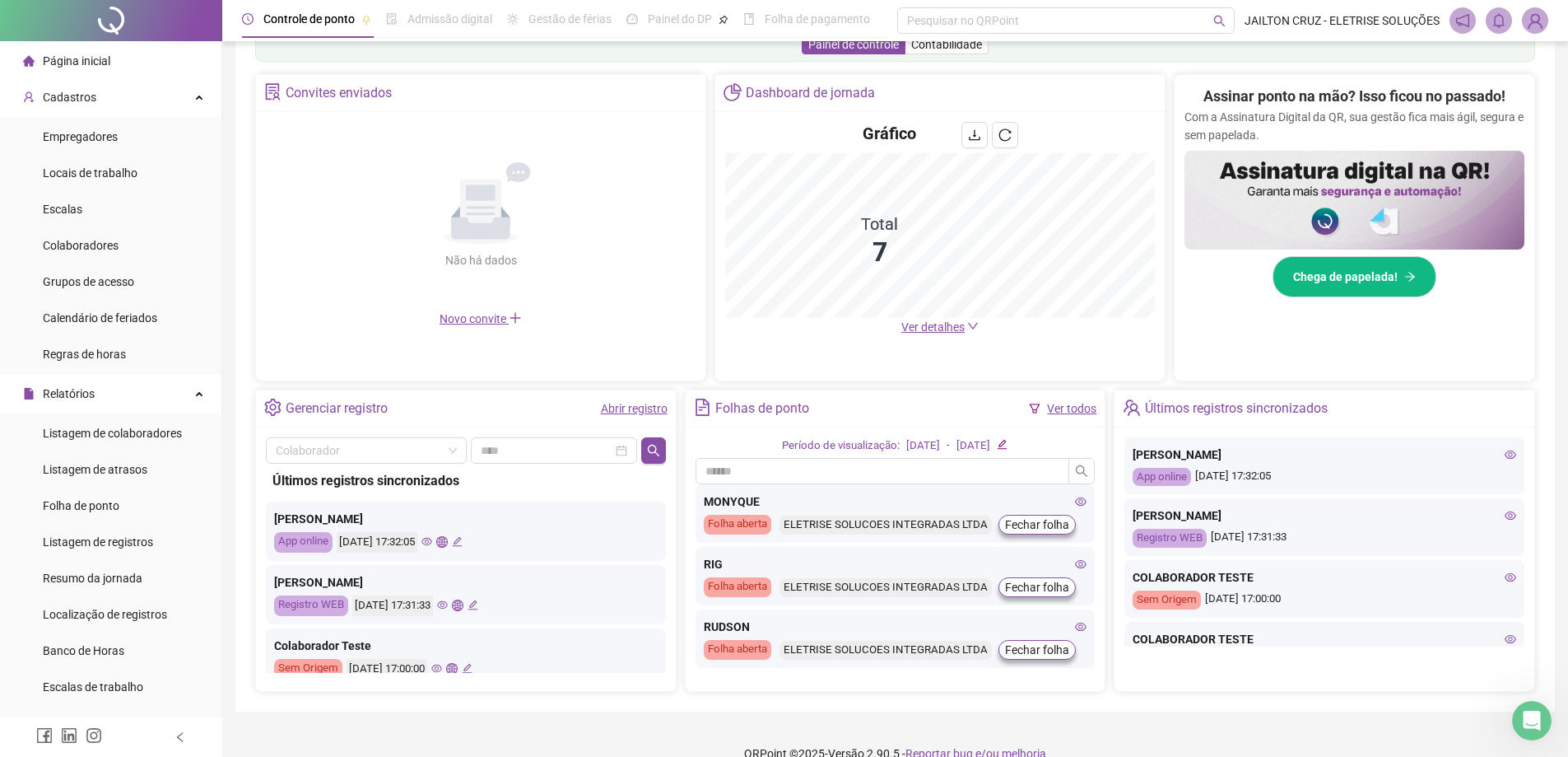
scroll to position [233, 0]
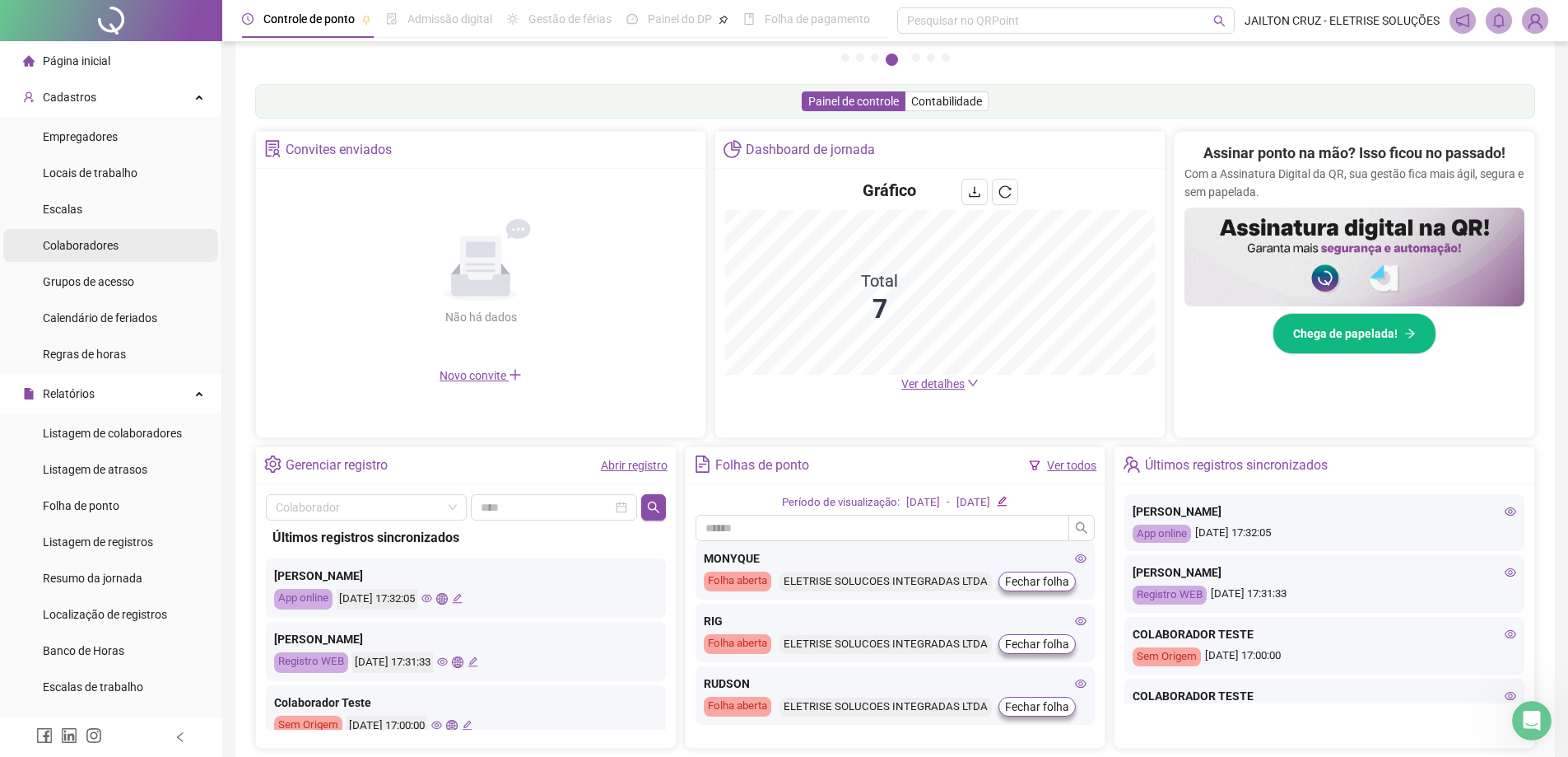
click at [95, 239] on span "Colaboradores" at bounding box center [81, 245] width 75 height 13
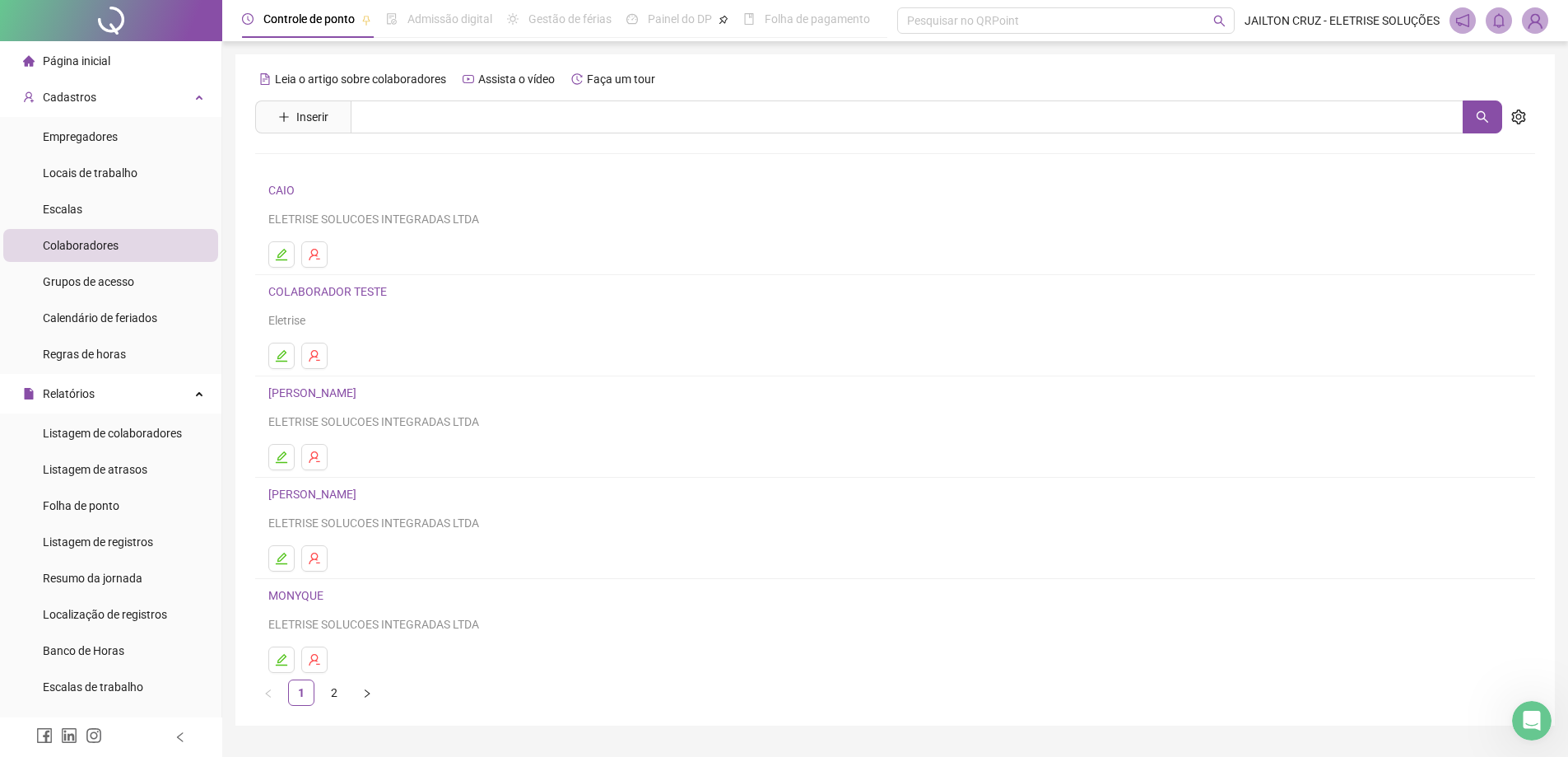
click at [312, 598] on link "MONYQUE" at bounding box center [298, 595] width 60 height 13
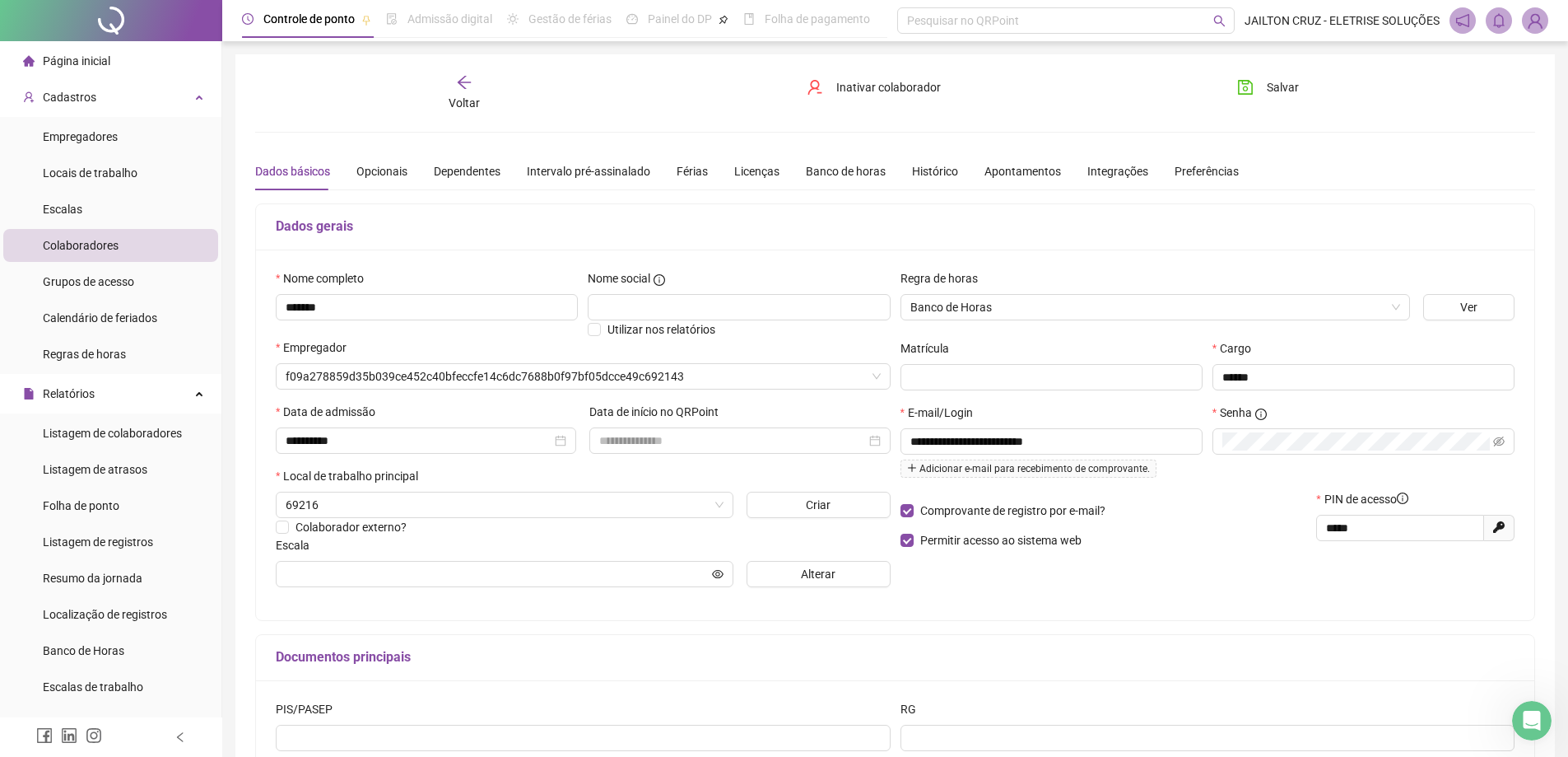
type input "**********"
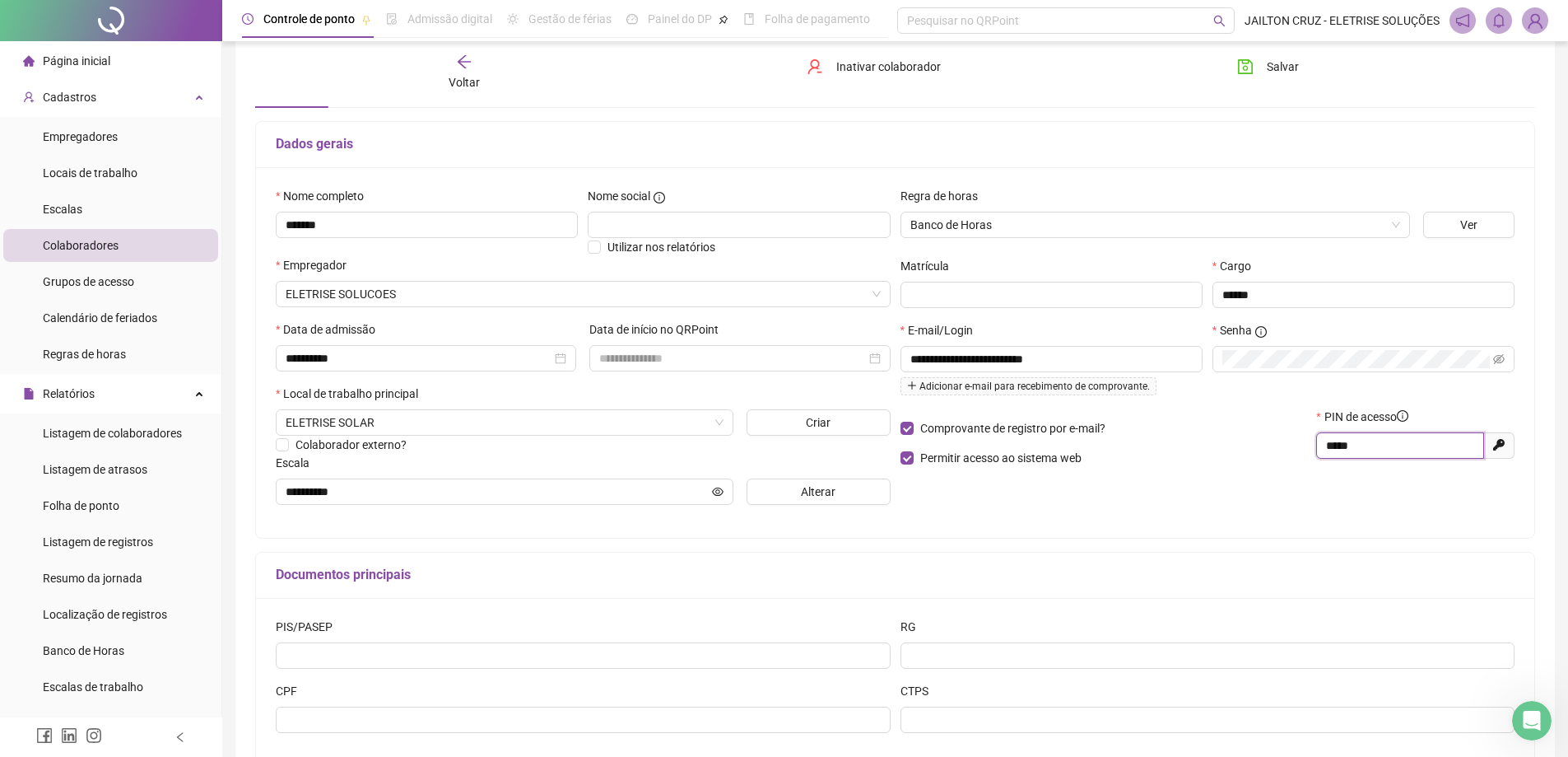
drag, startPoint x: 1340, startPoint y: 452, endPoint x: 1326, endPoint y: 449, distance: 14.3
click at [1326, 449] on span "*****" at bounding box center [1400, 445] width 168 height 27
click at [1305, 459] on p "Permitir acesso ao sistema web" at bounding box center [1104, 458] width 407 height 18
click at [101, 250] on span "Colaboradores" at bounding box center [81, 245] width 75 height 13
click at [464, 50] on div "Voltar Inativar colaborador [PERSON_NAME]" at bounding box center [895, 72] width 1293 height 63
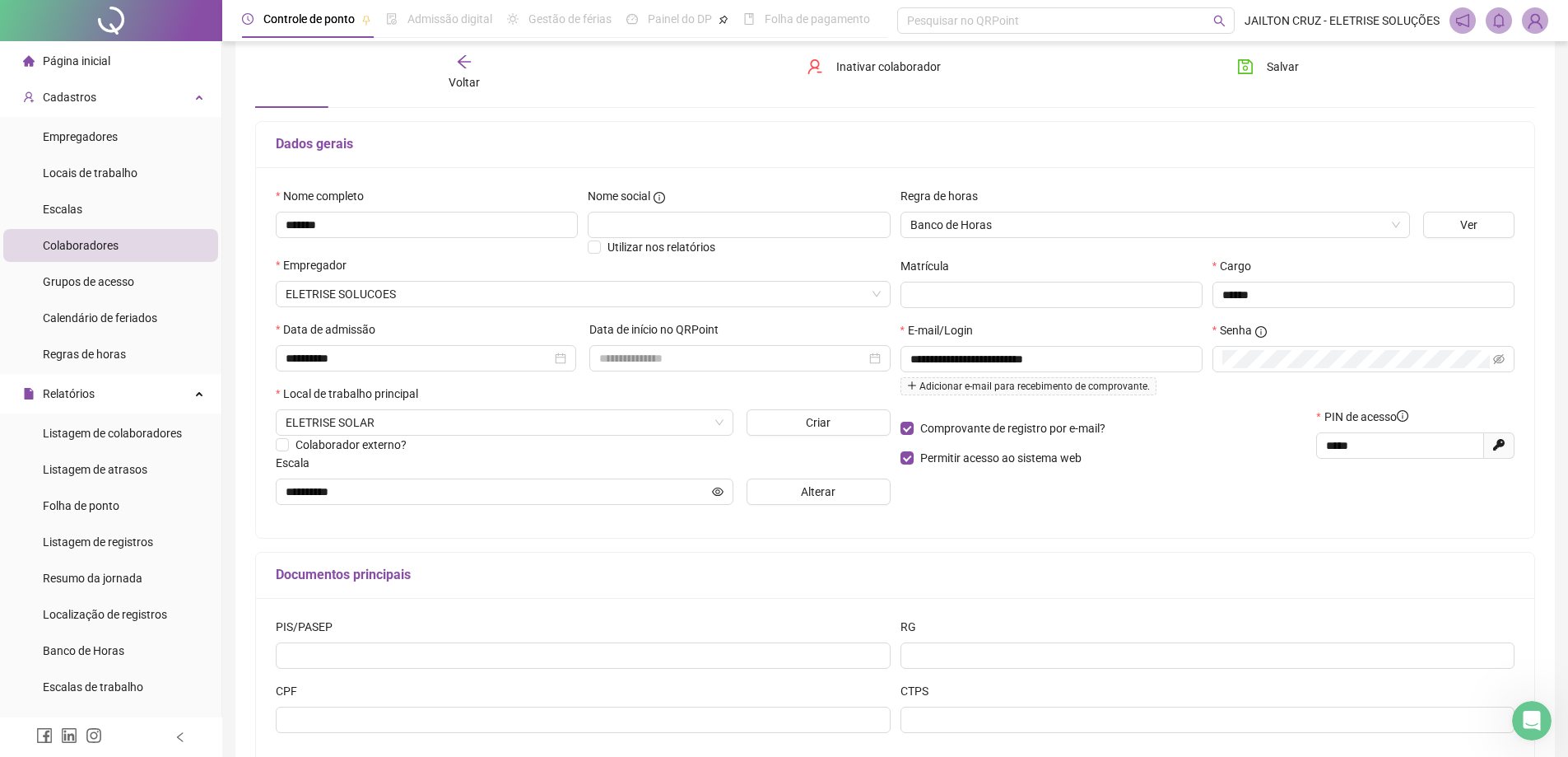
click at [467, 52] on div "Voltar Inativar colaborador [PERSON_NAME]" at bounding box center [895, 72] width 1293 height 63
click at [465, 64] on icon "arrow-left" at bounding box center [464, 61] width 16 height 16
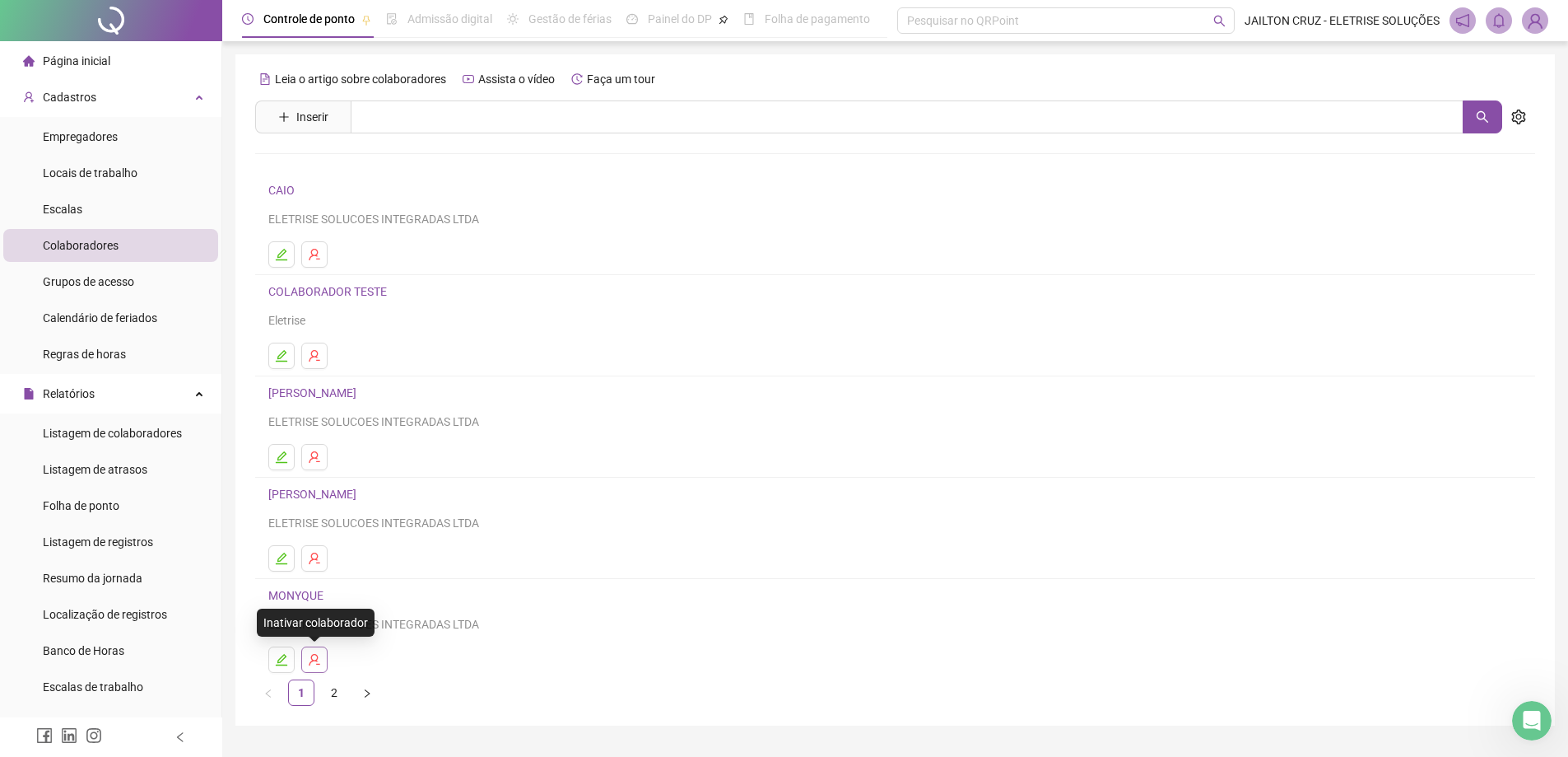
click at [318, 658] on icon "user-delete" at bounding box center [314, 659] width 10 height 11
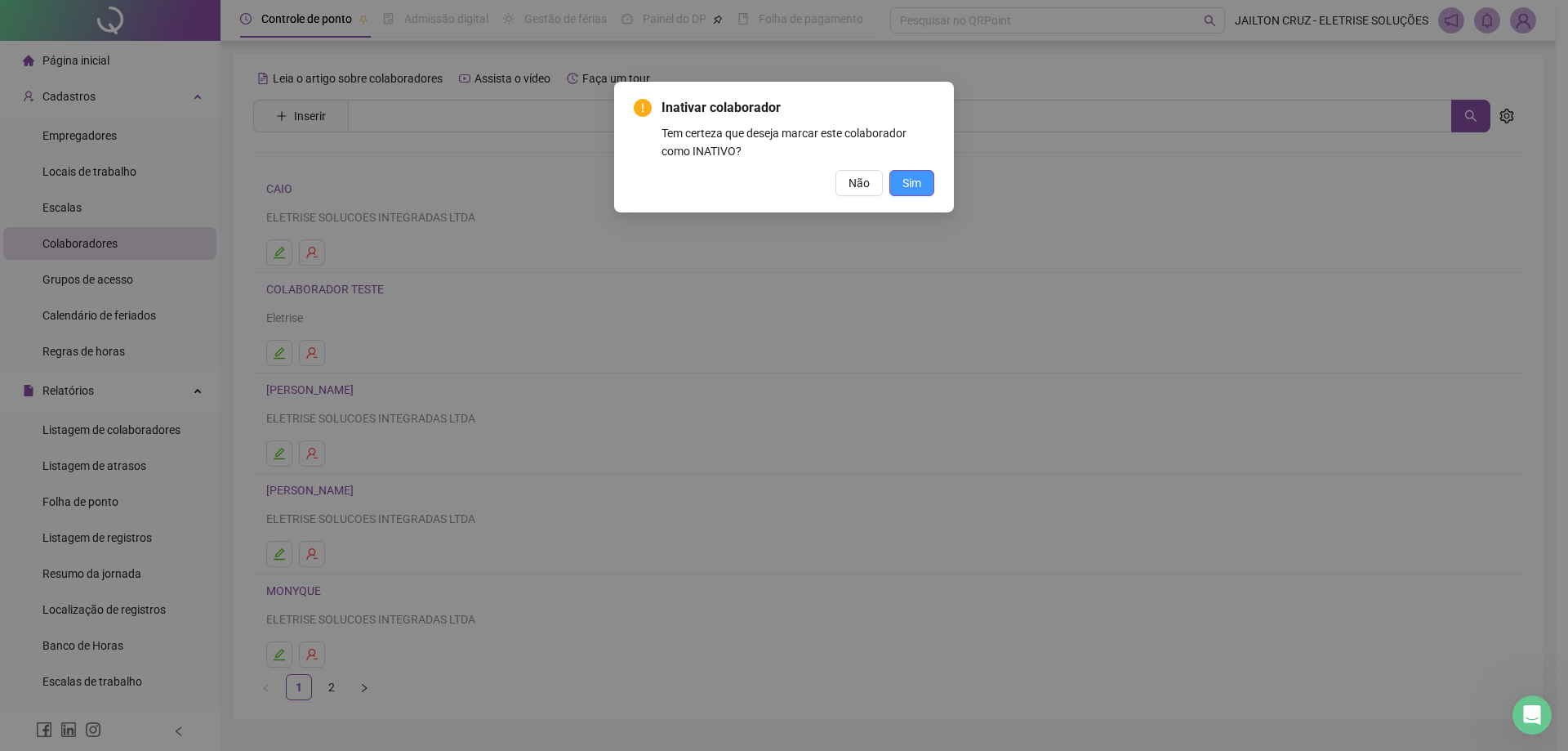
click at [900, 185] on button "Sim" at bounding box center [912, 183] width 45 height 26
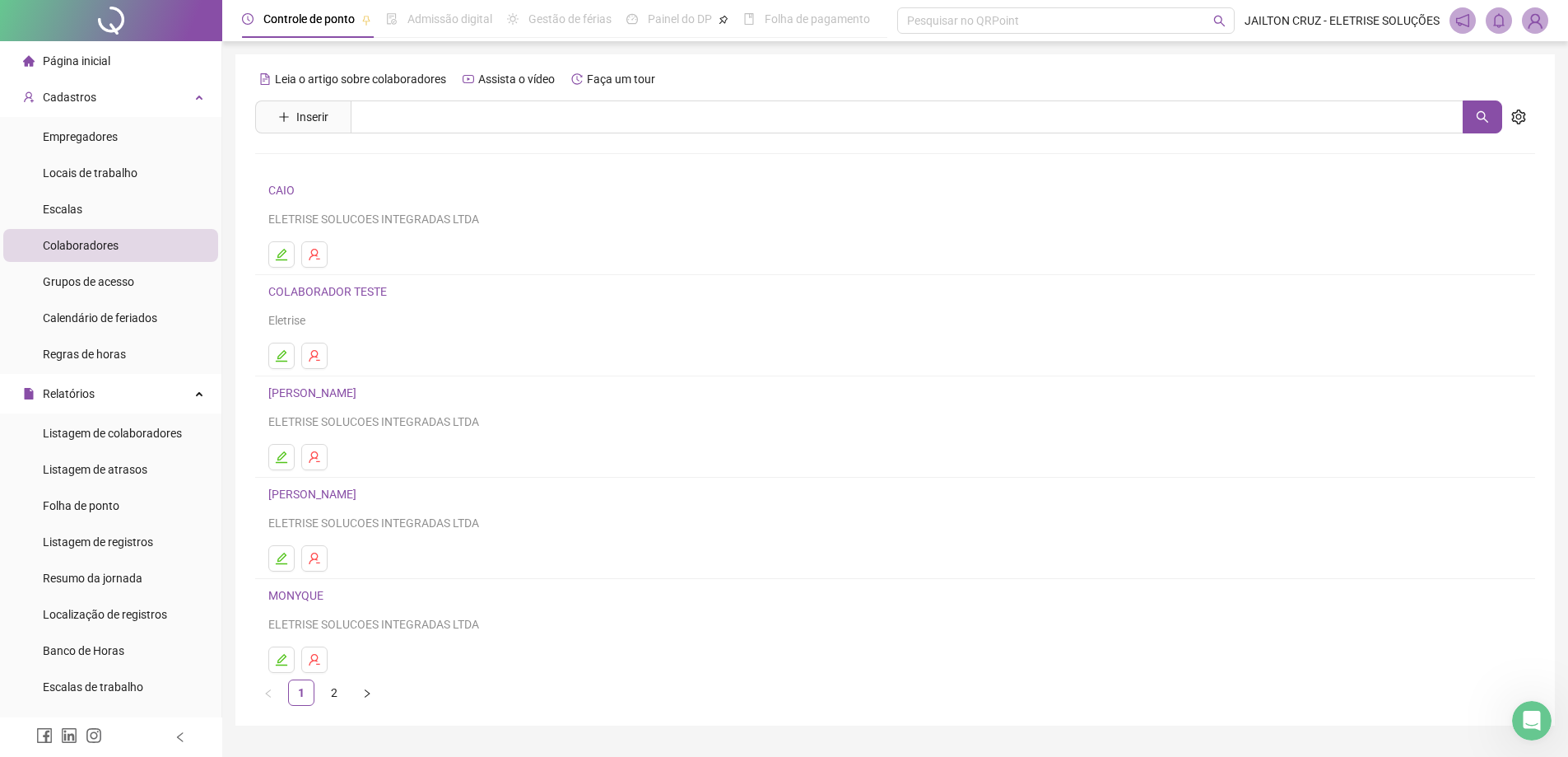
click at [134, 245] on li "Colaboradores" at bounding box center [111, 245] width 215 height 33
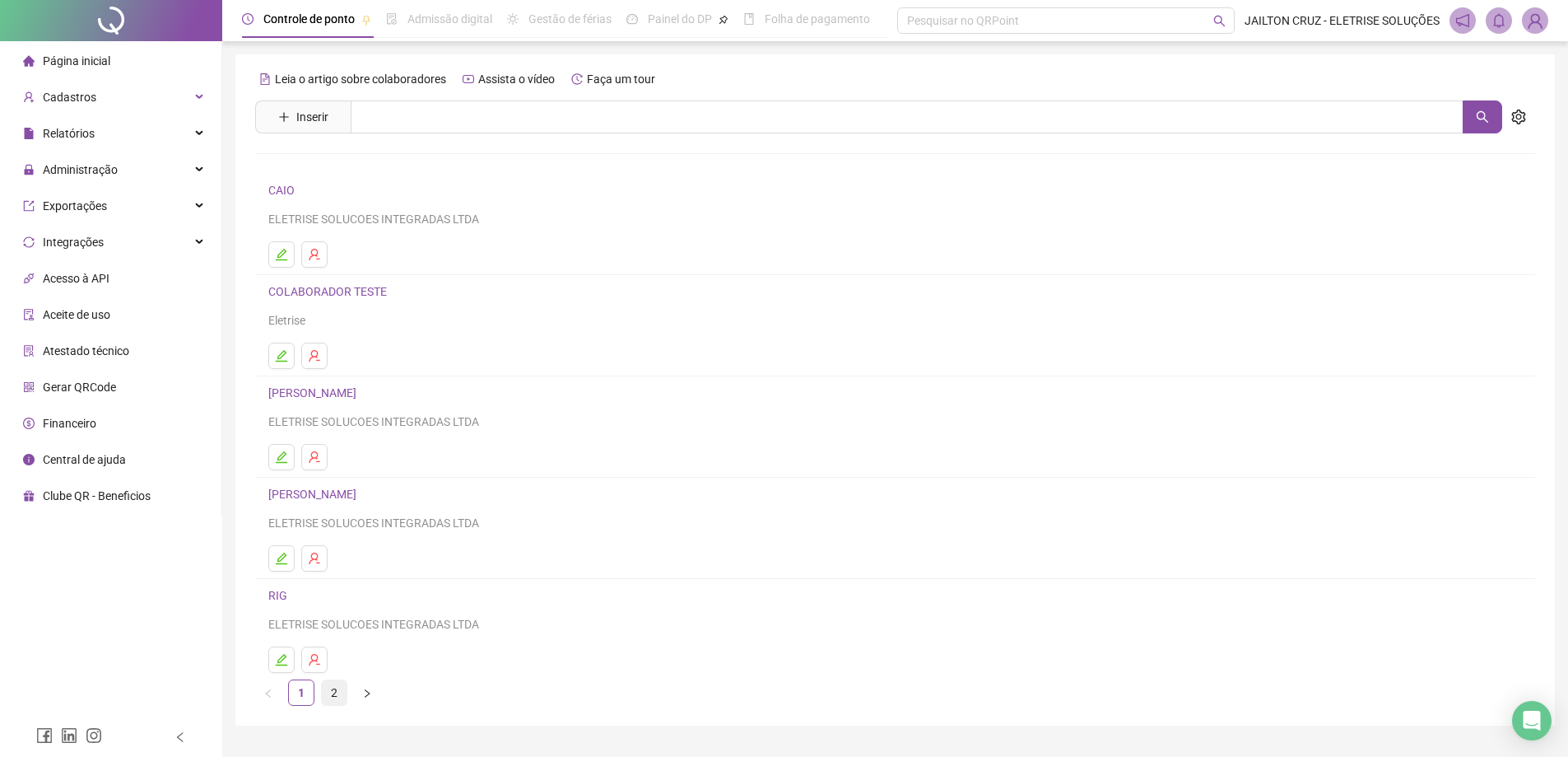
click at [332, 700] on link "2" at bounding box center [334, 692] width 25 height 25
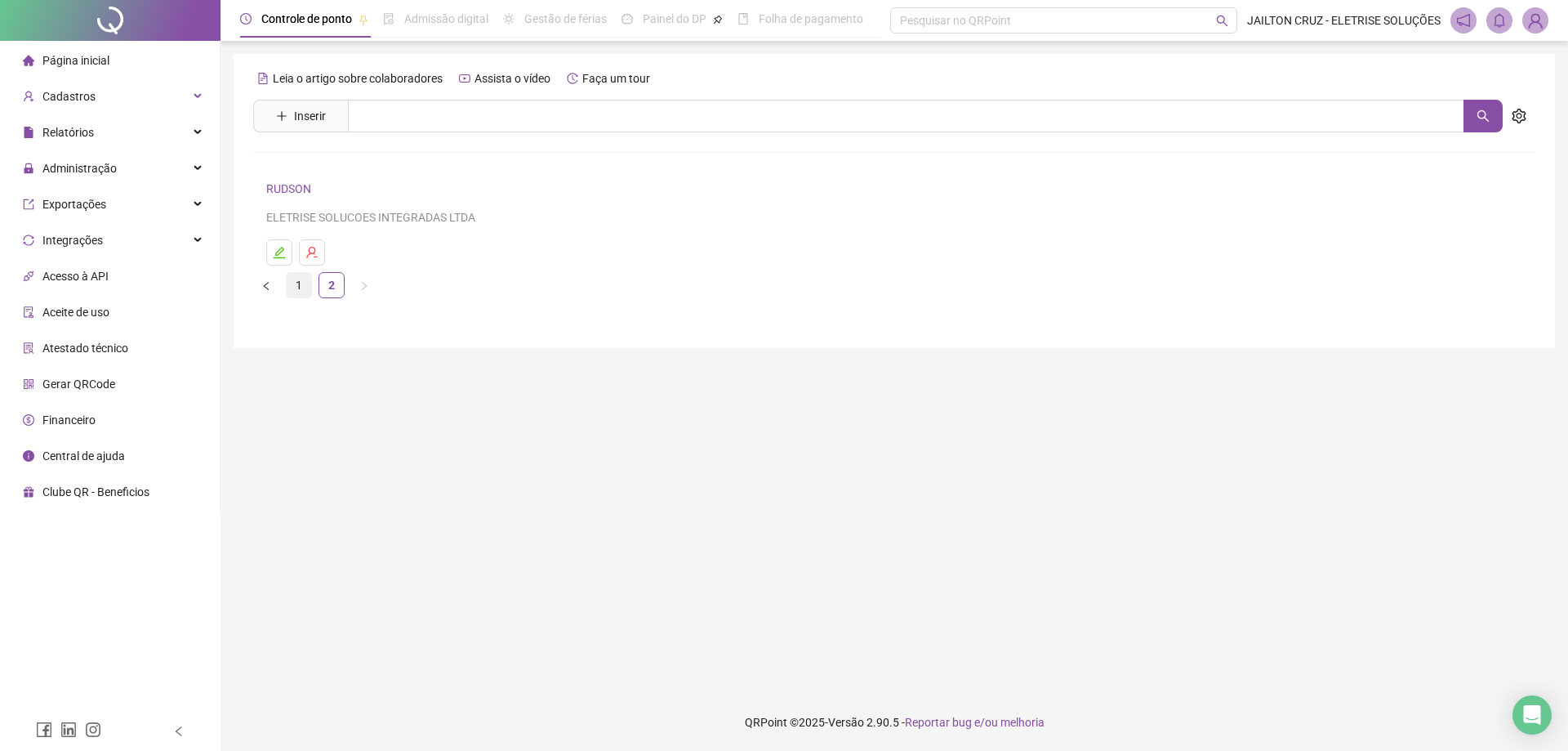
click at [298, 280] on link "1" at bounding box center [298, 285] width 25 height 25
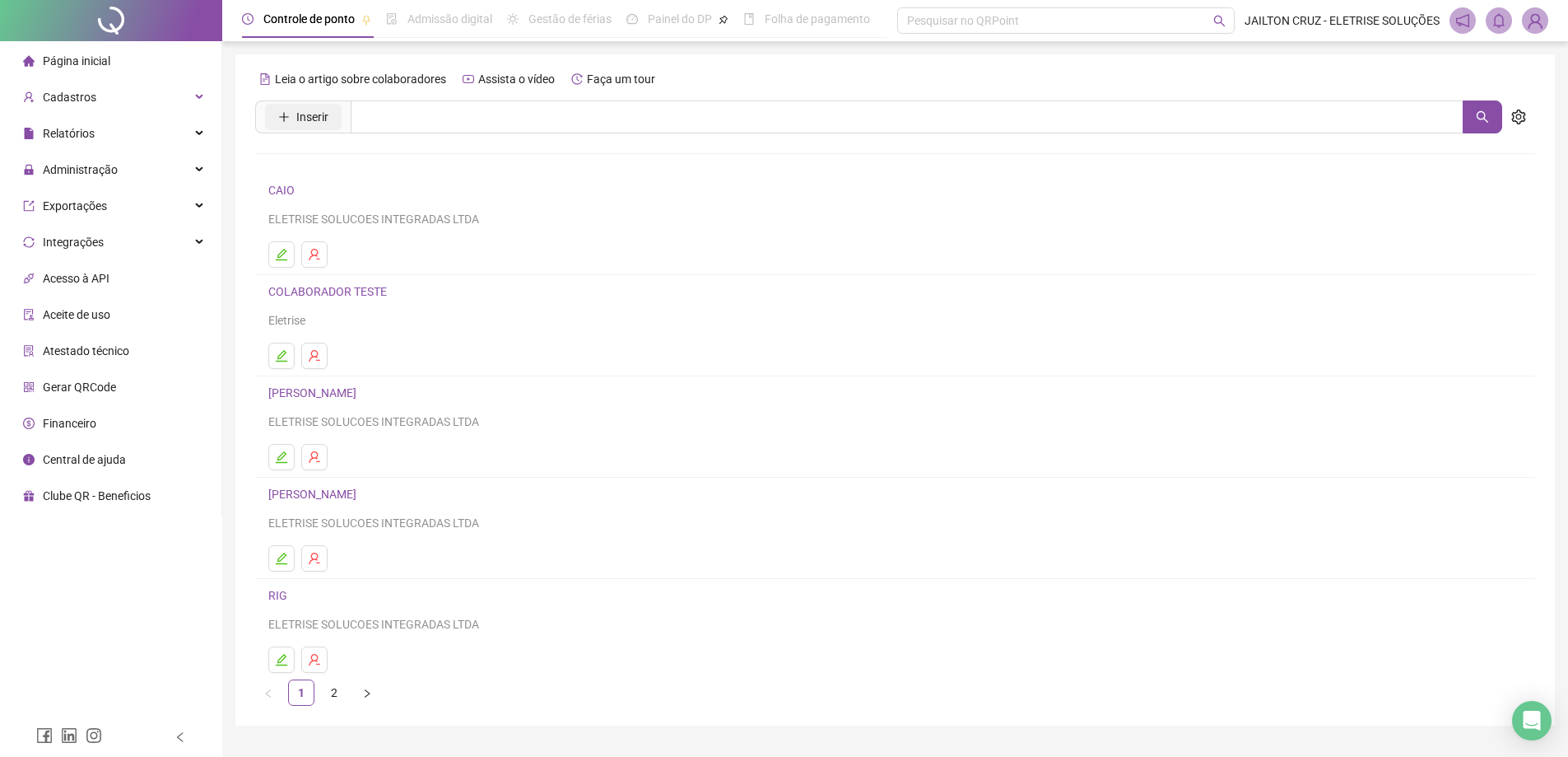
click at [328, 115] on button "Inserir" at bounding box center [302, 117] width 76 height 27
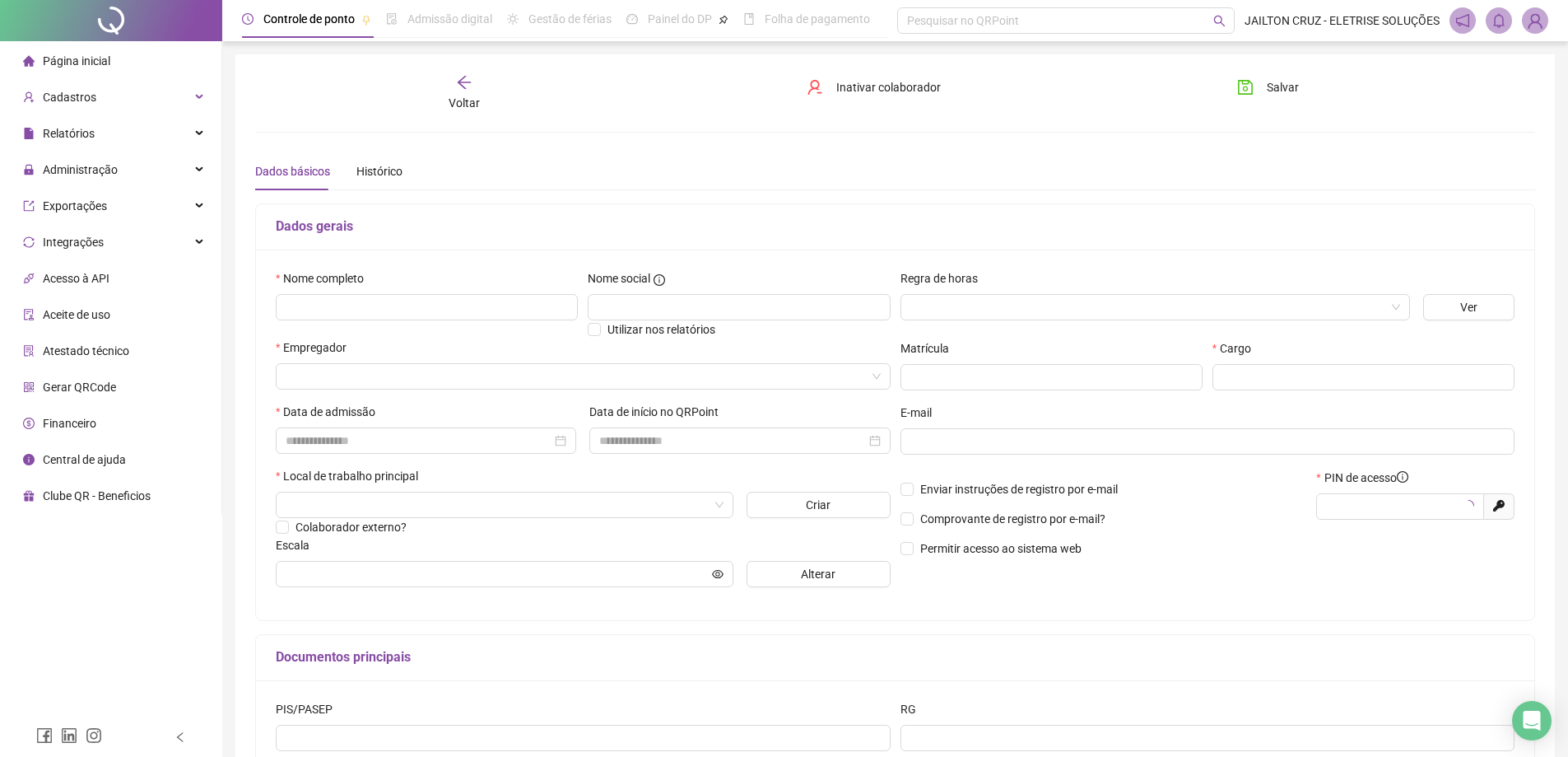
type input "*****"
click at [408, 316] on input "text" at bounding box center [427, 307] width 302 height 27
type input "*"
type input "*******"
click at [908, 312] on div at bounding box center [1155, 307] width 510 height 27
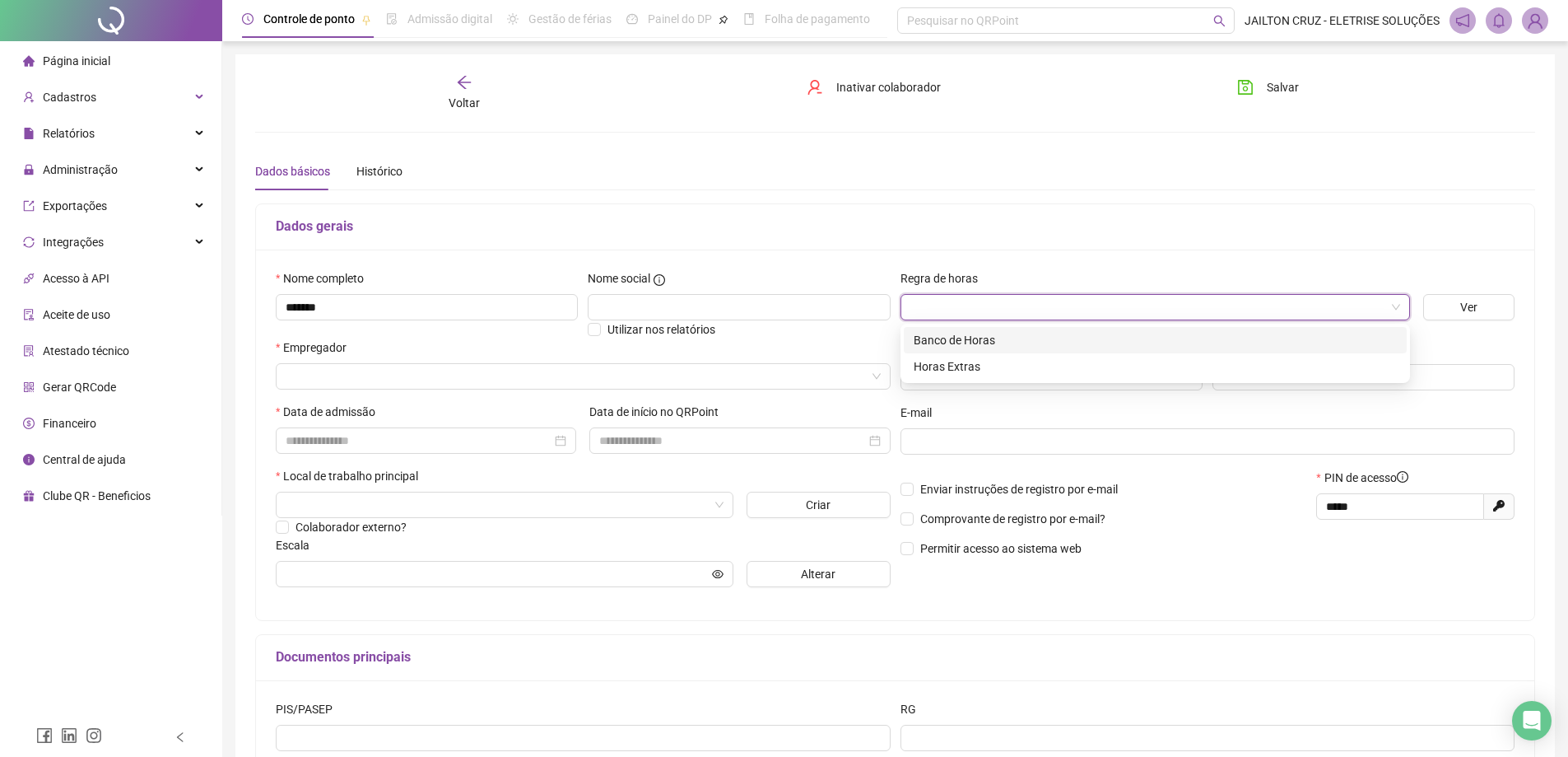
click at [944, 333] on div "Banco de Horas" at bounding box center [1155, 339] width 483 height 18
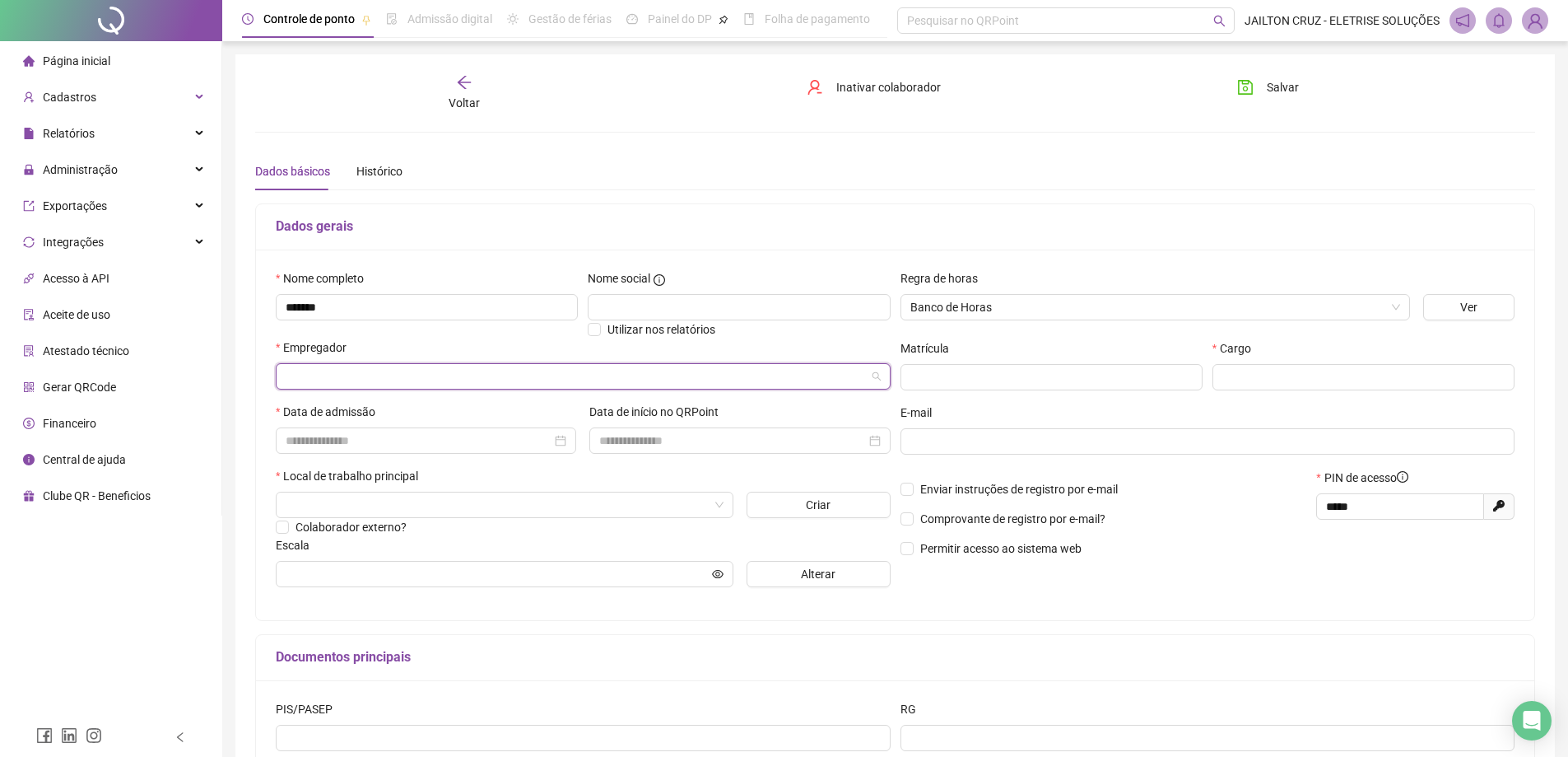
click at [411, 377] on input "search" at bounding box center [575, 376] width 580 height 25
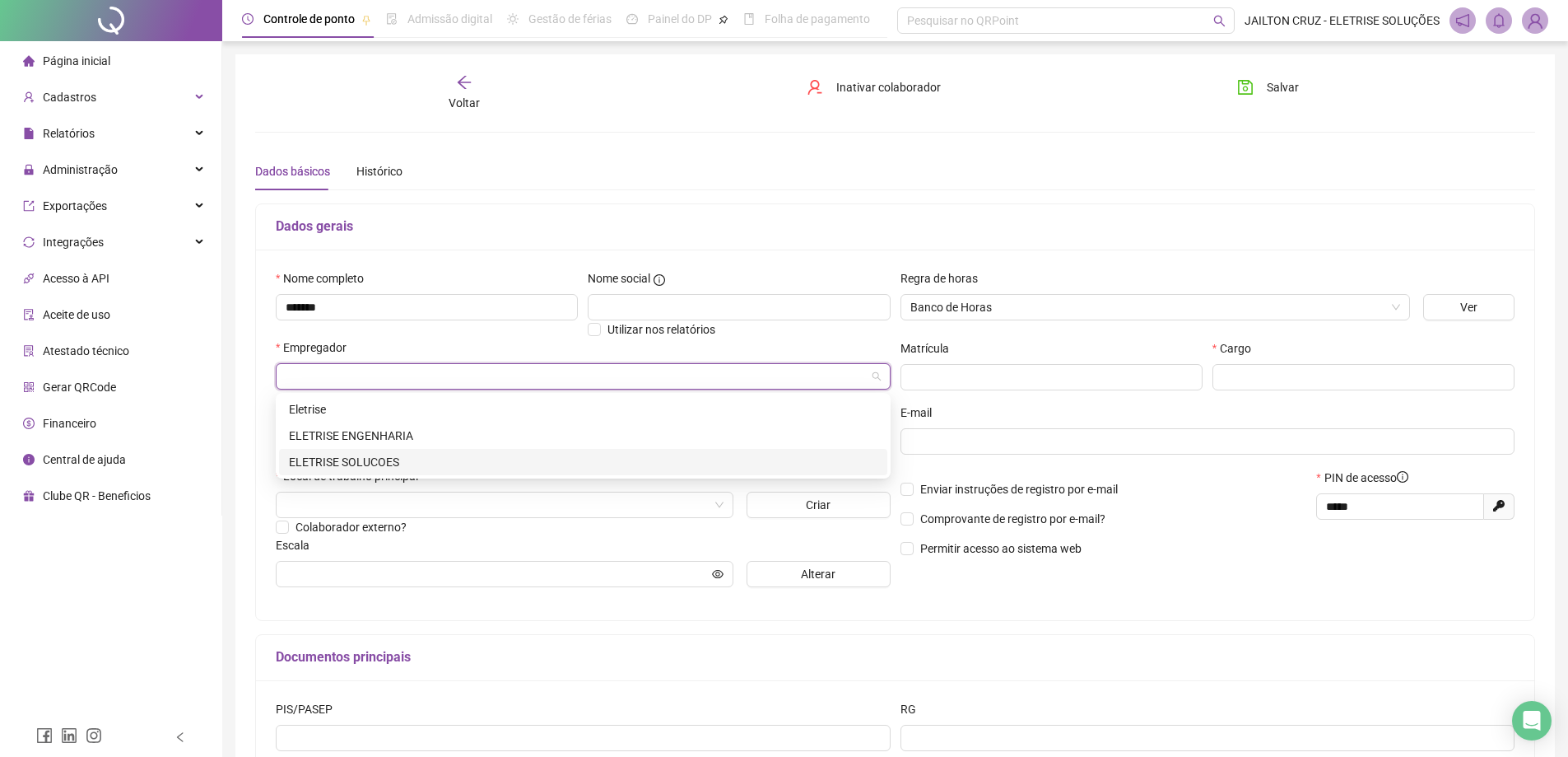
click at [377, 460] on div "ELETRISE SOLUCOES" at bounding box center [583, 461] width 589 height 18
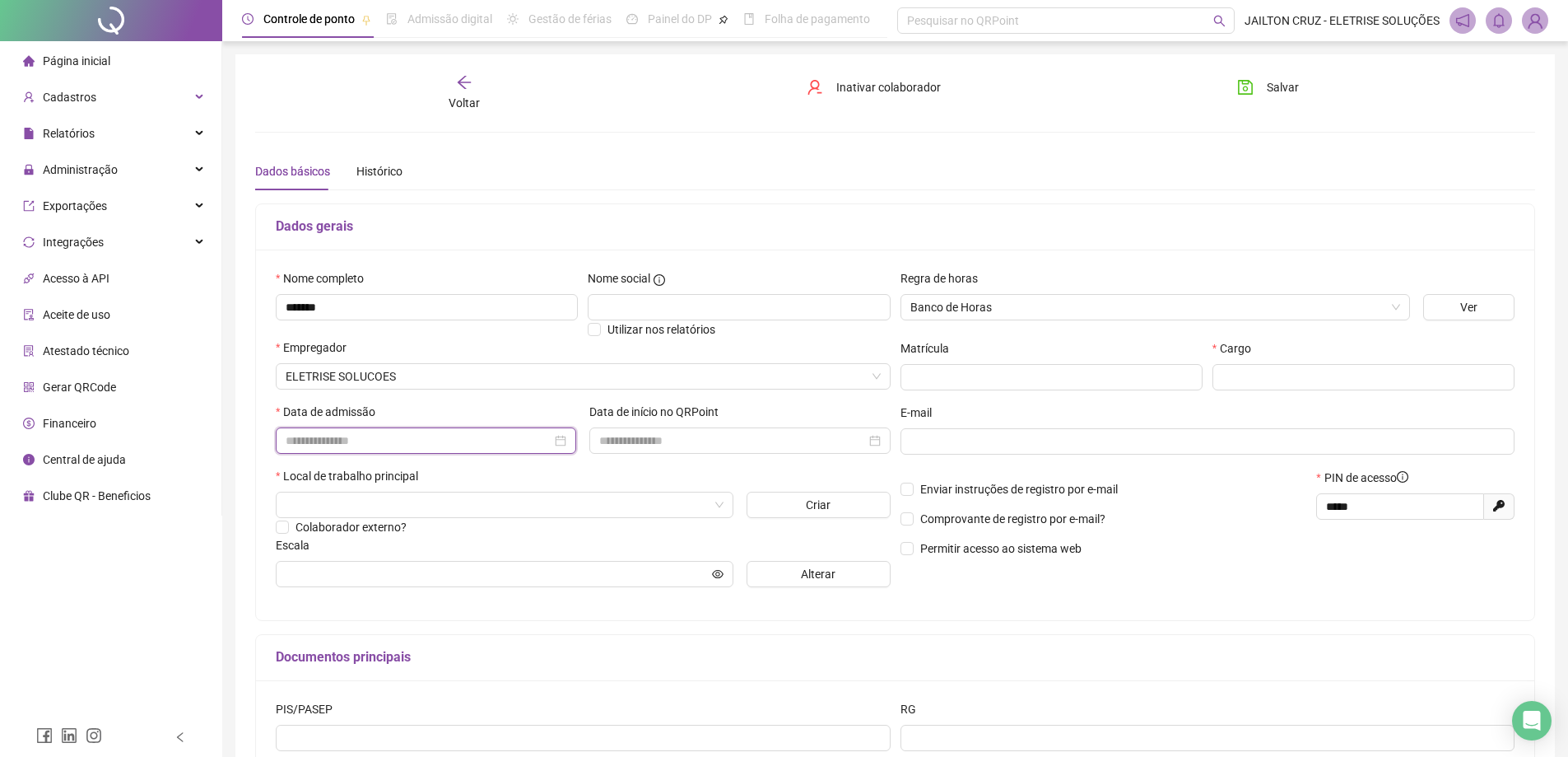
click at [381, 444] on input at bounding box center [418, 440] width 266 height 18
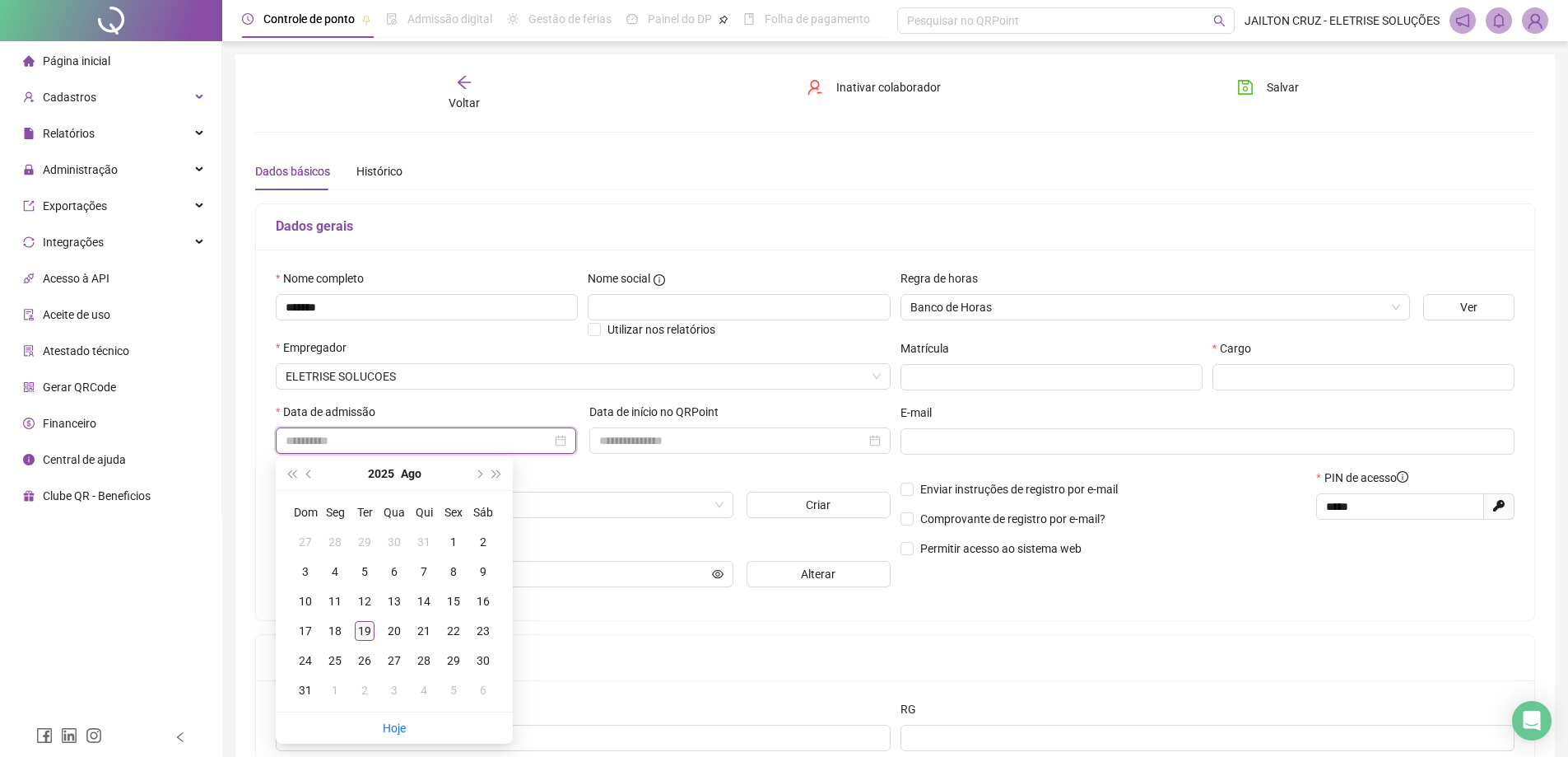
type input "**********"
click at [364, 628] on div "19" at bounding box center [364, 630] width 20 height 20
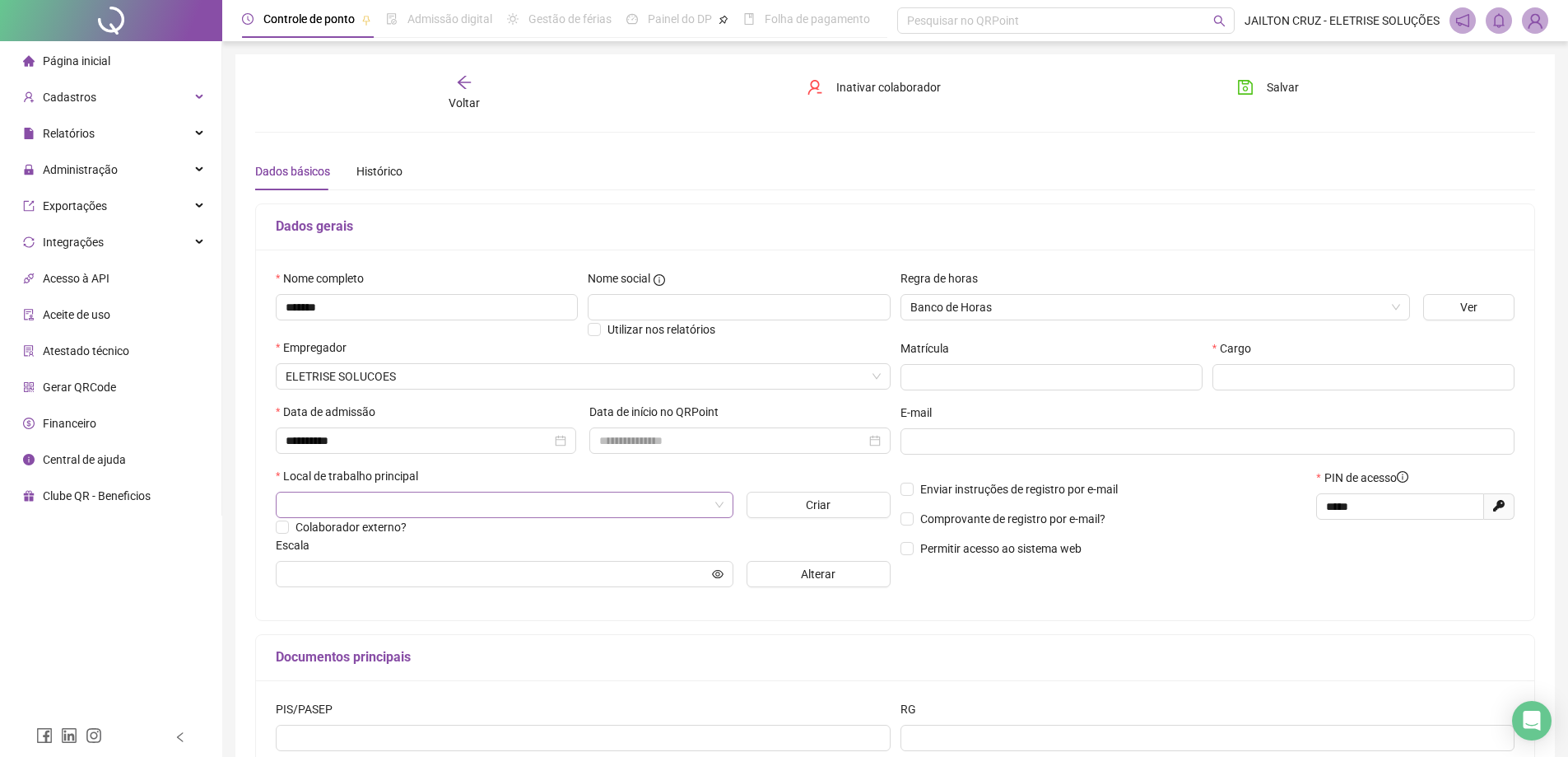
click at [411, 505] on input "search" at bounding box center [497, 504] width 423 height 25
click at [357, 533] on div "ELETRISE SOLAR" at bounding box center [504, 538] width 431 height 18
click at [572, 562] on span at bounding box center [505, 574] width 458 height 27
click at [790, 575] on button "Alterar" at bounding box center [818, 574] width 144 height 27
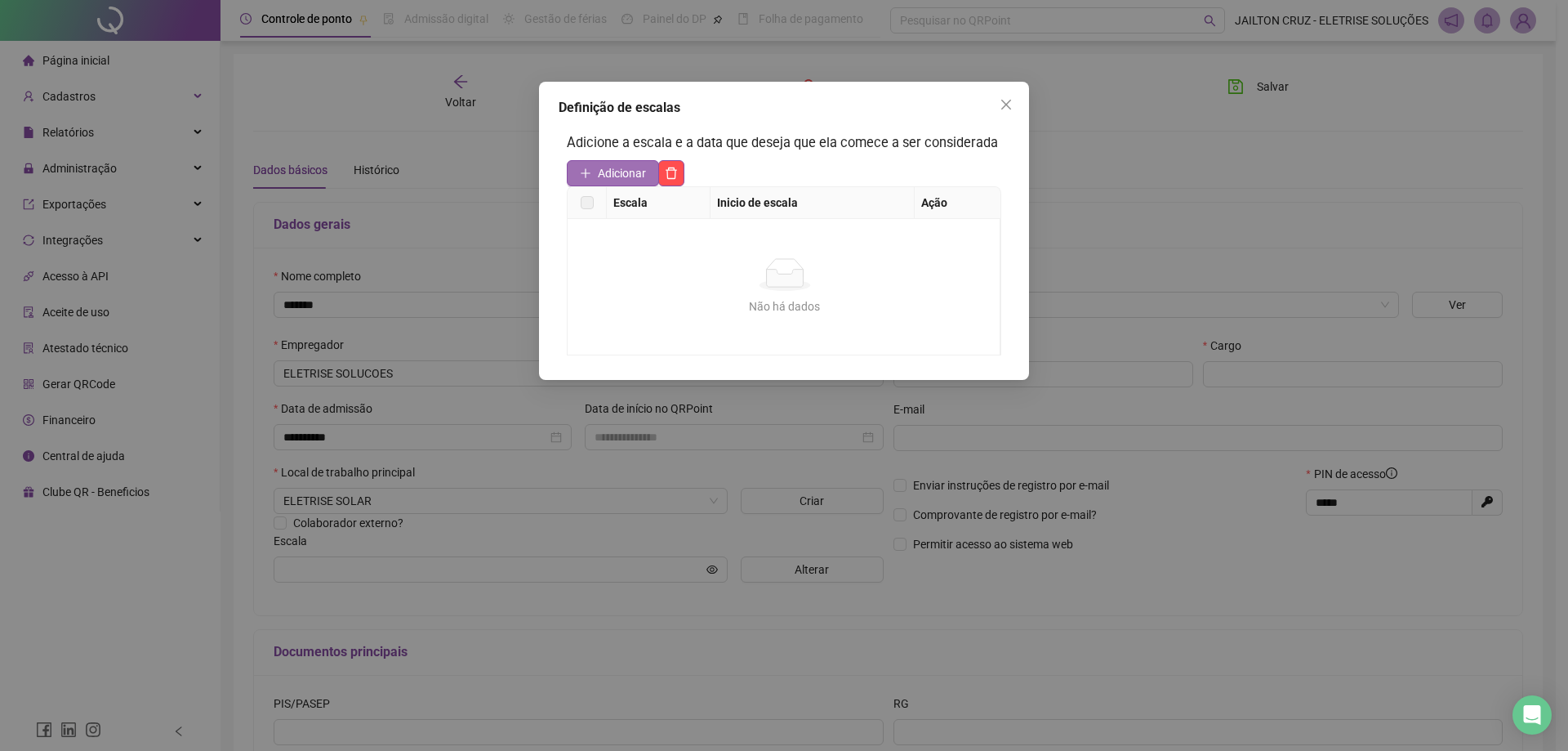
click at [604, 176] on span "Adicionar" at bounding box center [622, 173] width 48 height 18
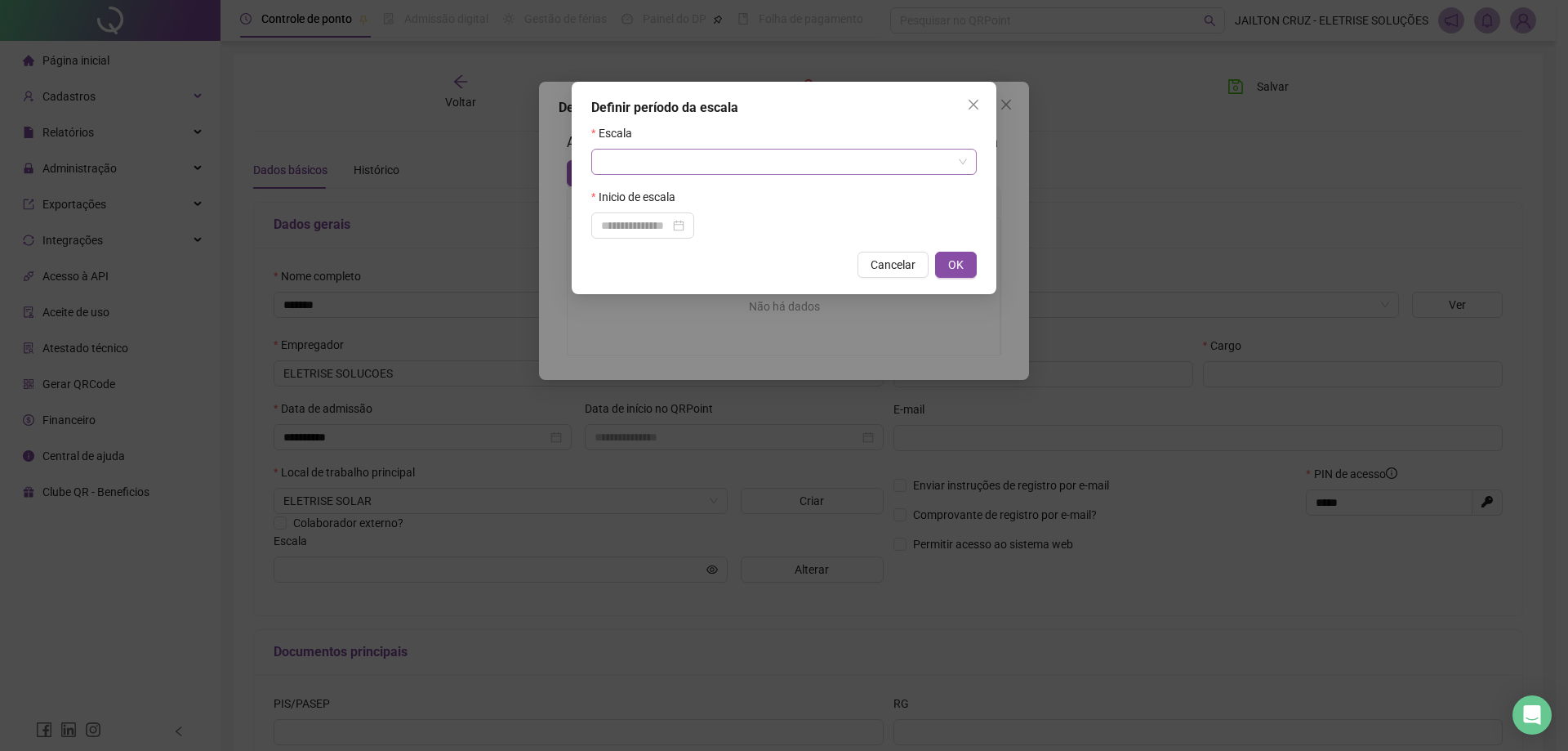
click at [618, 158] on input "search" at bounding box center [776, 162] width 351 height 25
click at [653, 247] on div "GESTOR" at bounding box center [784, 247] width 360 height 18
click at [670, 231] on input at bounding box center [635, 225] width 69 height 18
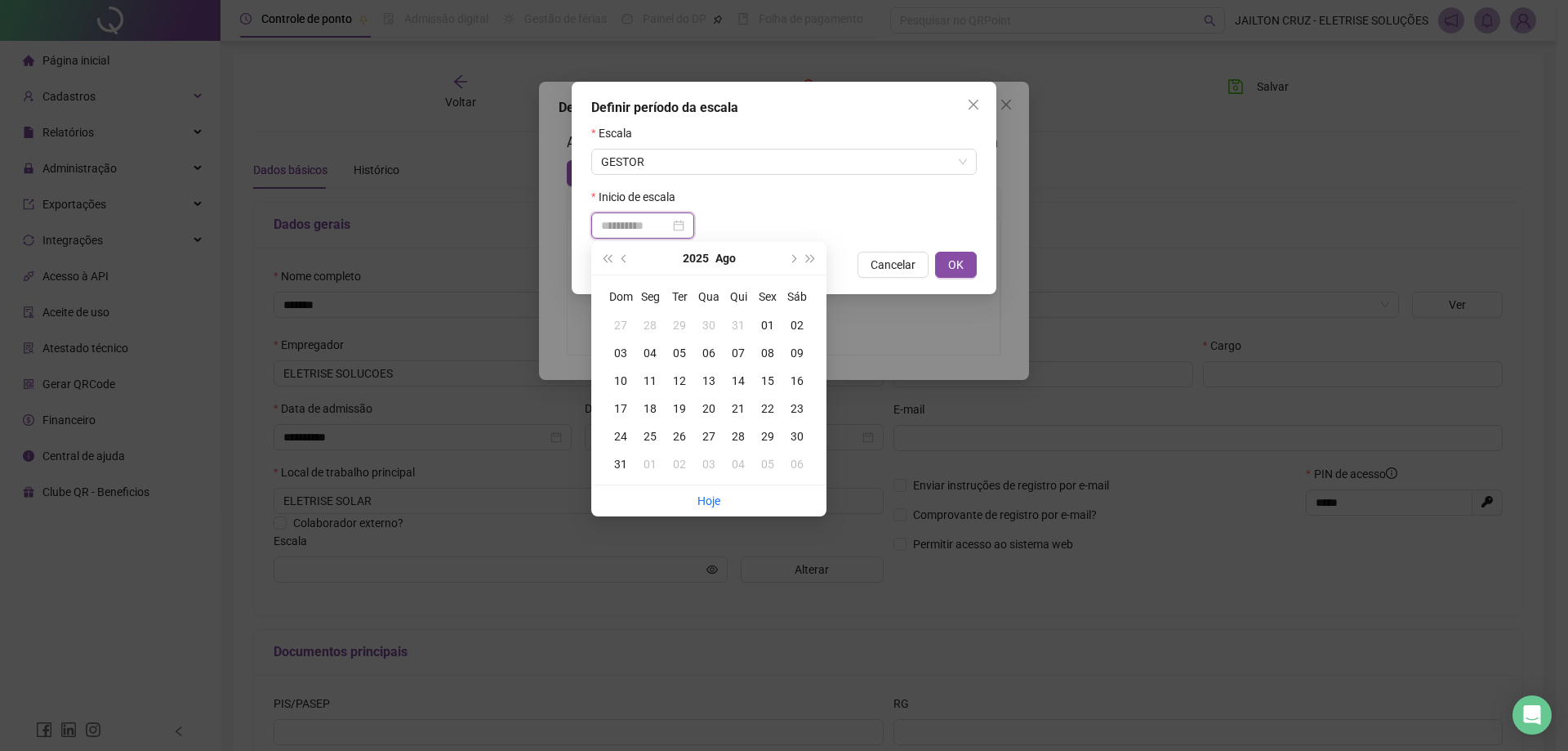
type input "**********"
click at [709, 408] on div "20" at bounding box center [709, 408] width 30 height 18
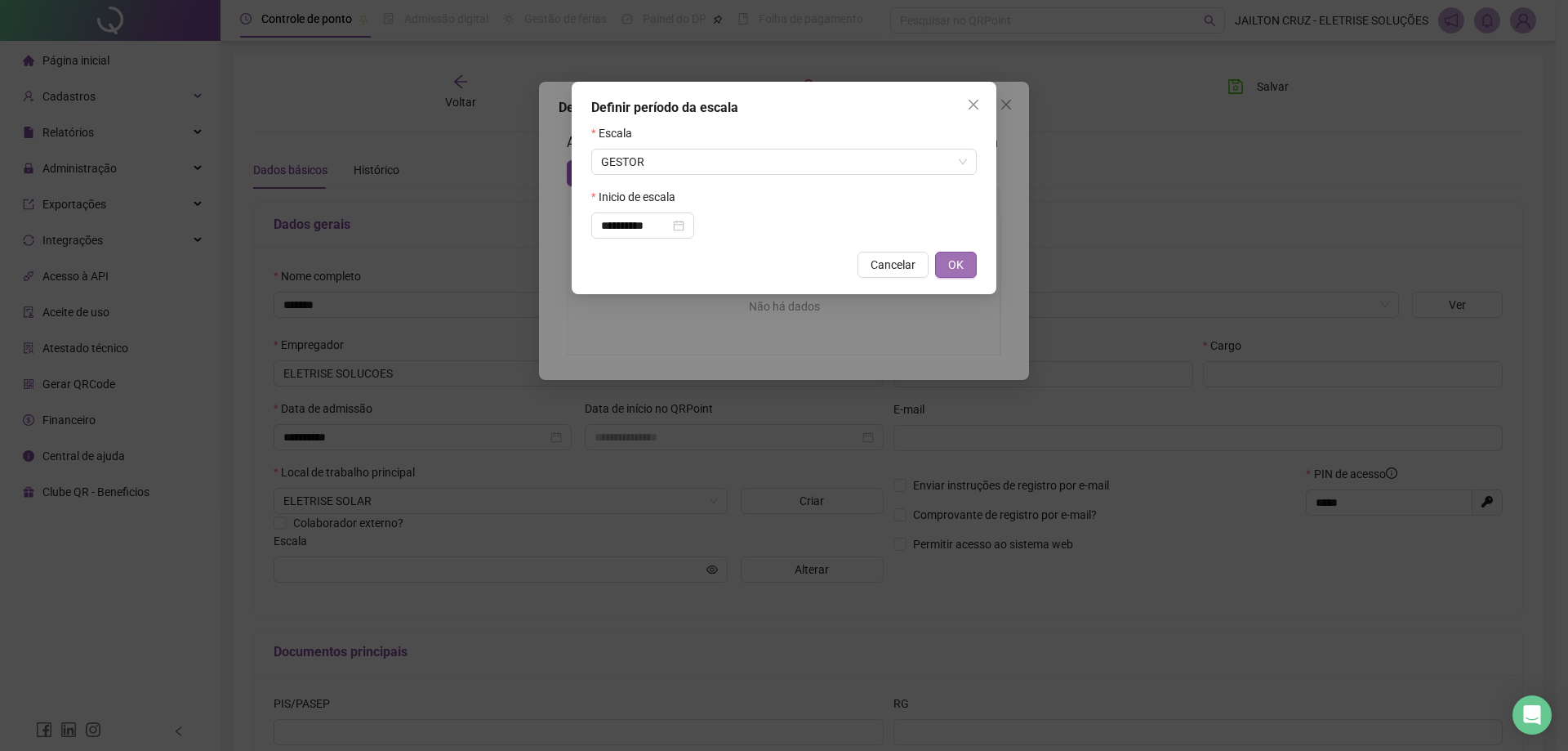
click at [957, 265] on span "OK" at bounding box center [956, 265] width 15 height 18
type input "******"
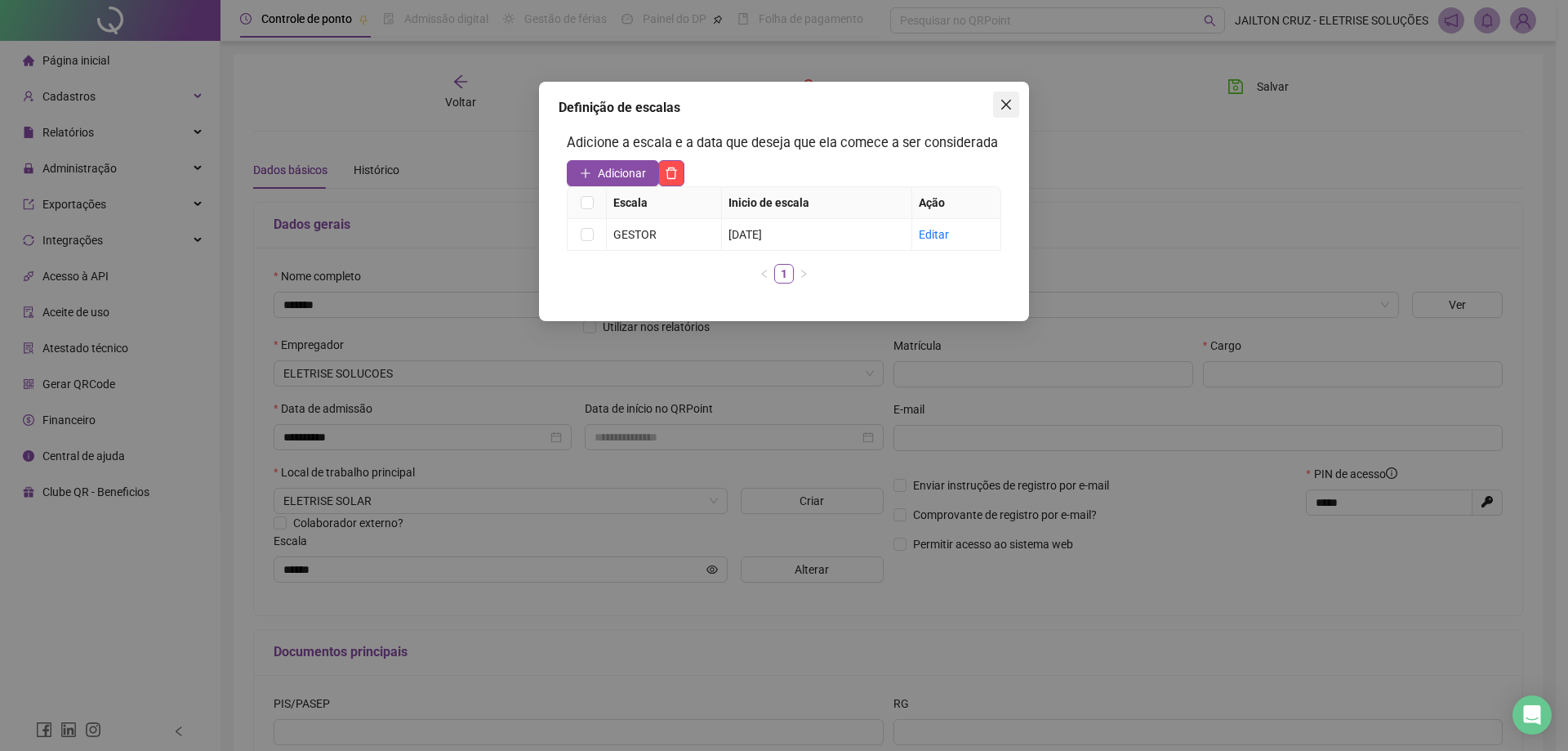
click at [1005, 100] on icon "close" at bounding box center [1006, 104] width 13 height 13
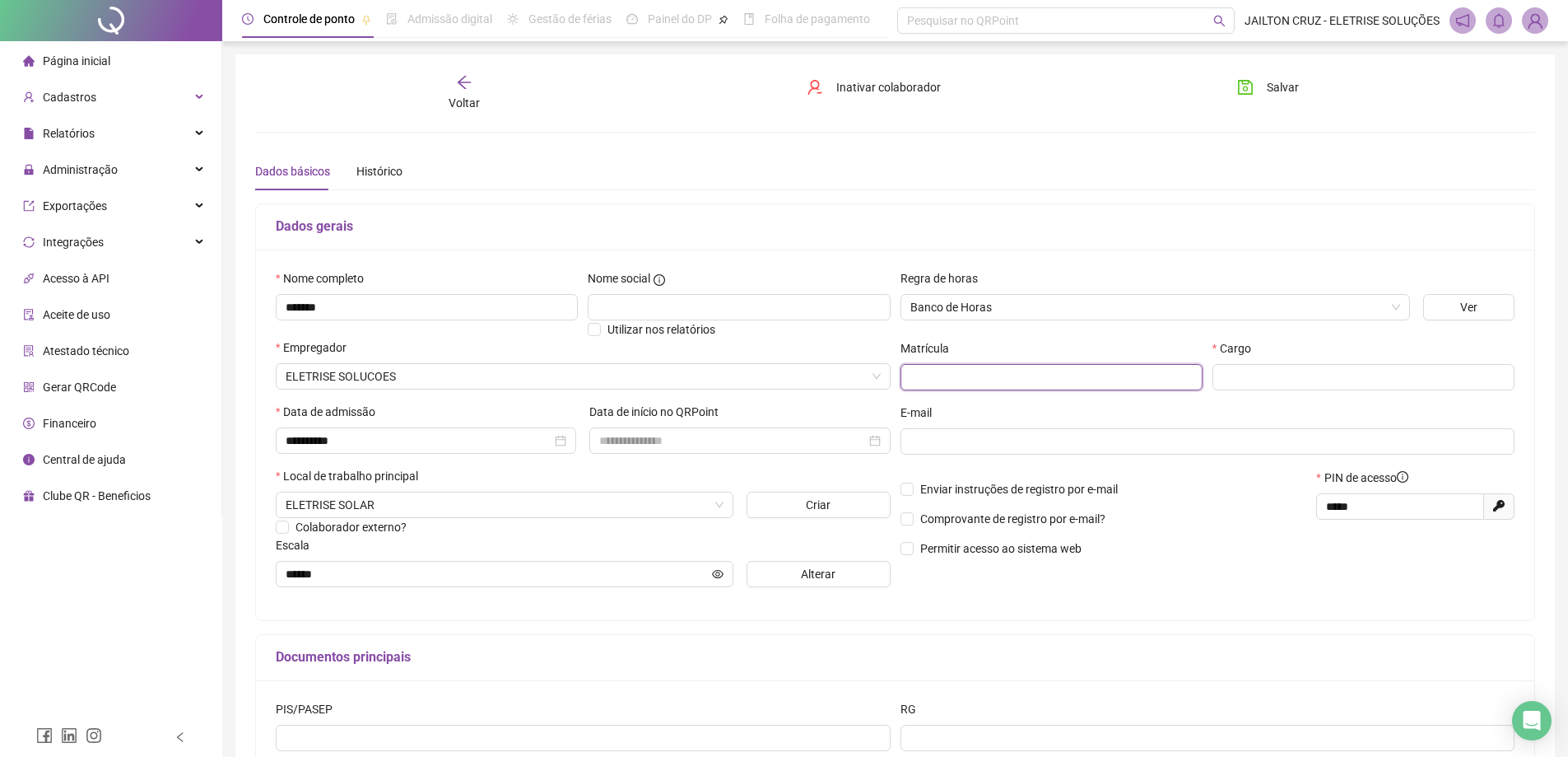
click at [1066, 382] on input "text" at bounding box center [1051, 377] width 302 height 27
click at [1242, 374] on input "text" at bounding box center [1363, 377] width 302 height 27
type input "******"
click at [1187, 426] on div "E-mail" at bounding box center [1208, 416] width 615 height 25
click at [1193, 430] on span at bounding box center [1208, 442] width 615 height 27
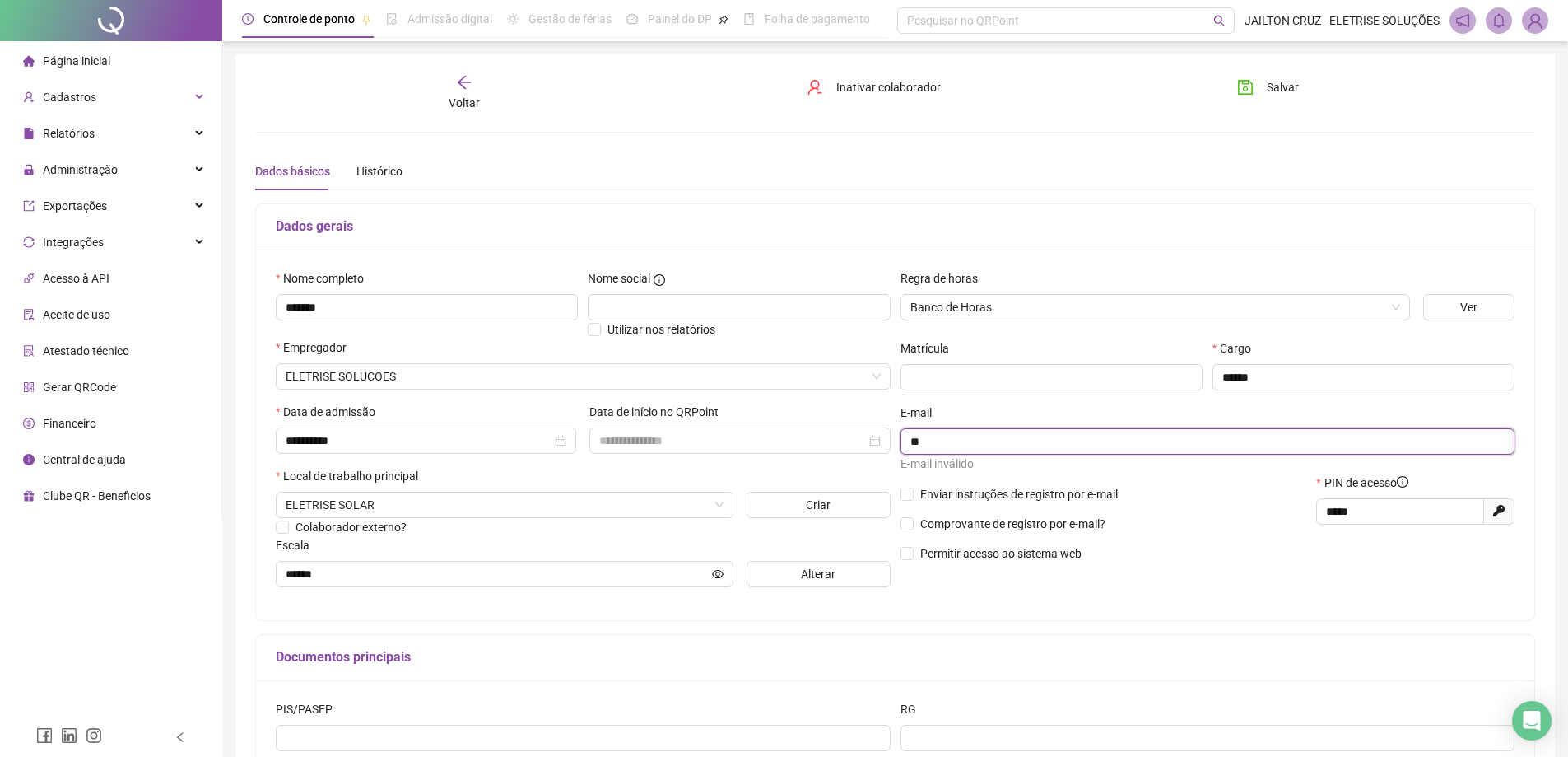
type input "*"
type input "**********"
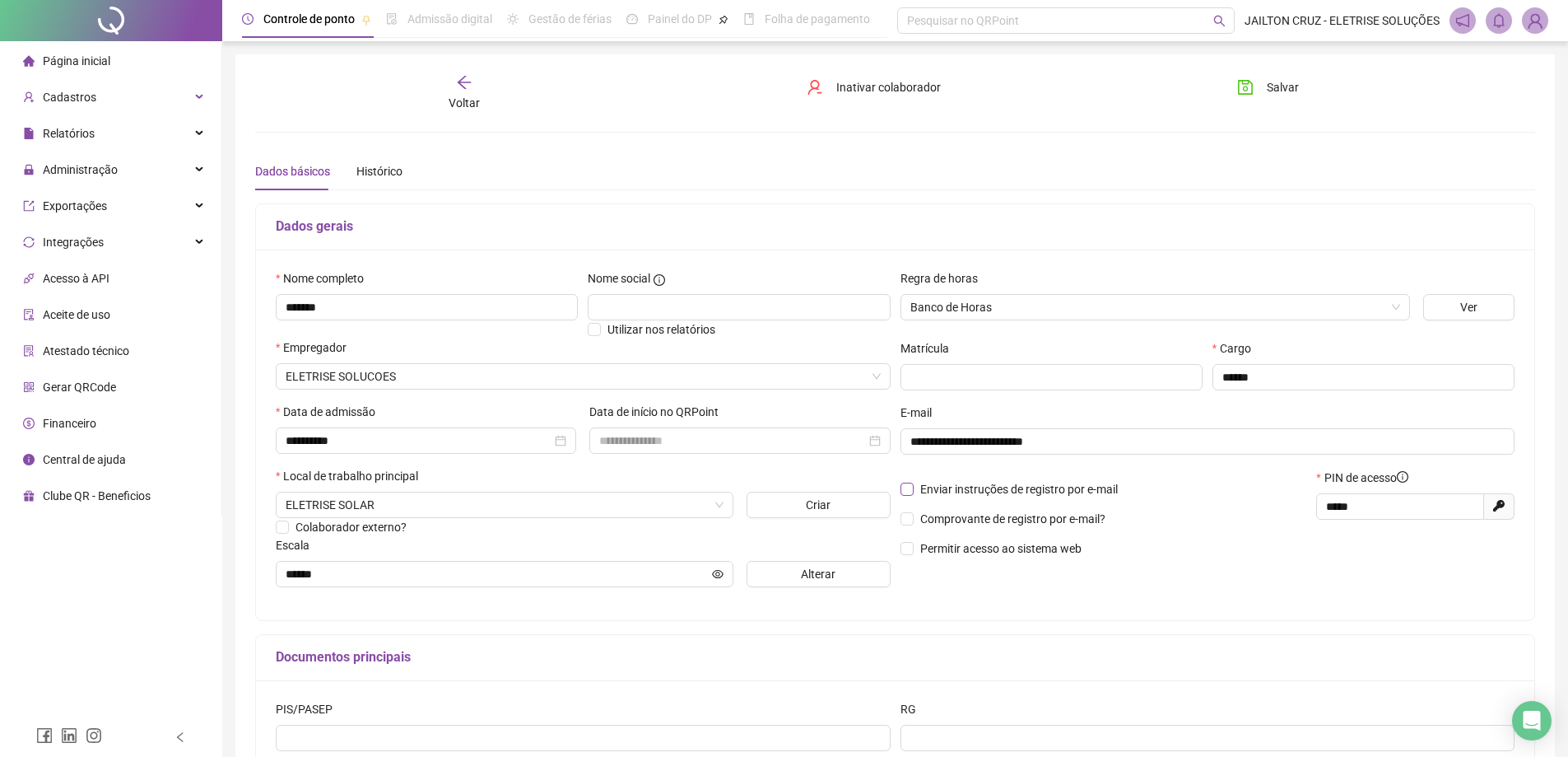
click at [1025, 491] on span "Enviar instruções de registro por e-mail" at bounding box center [1019, 489] width 198 height 13
click at [1011, 519] on span "Comprovante de registro por e-mail?" at bounding box center [1013, 518] width 185 height 13
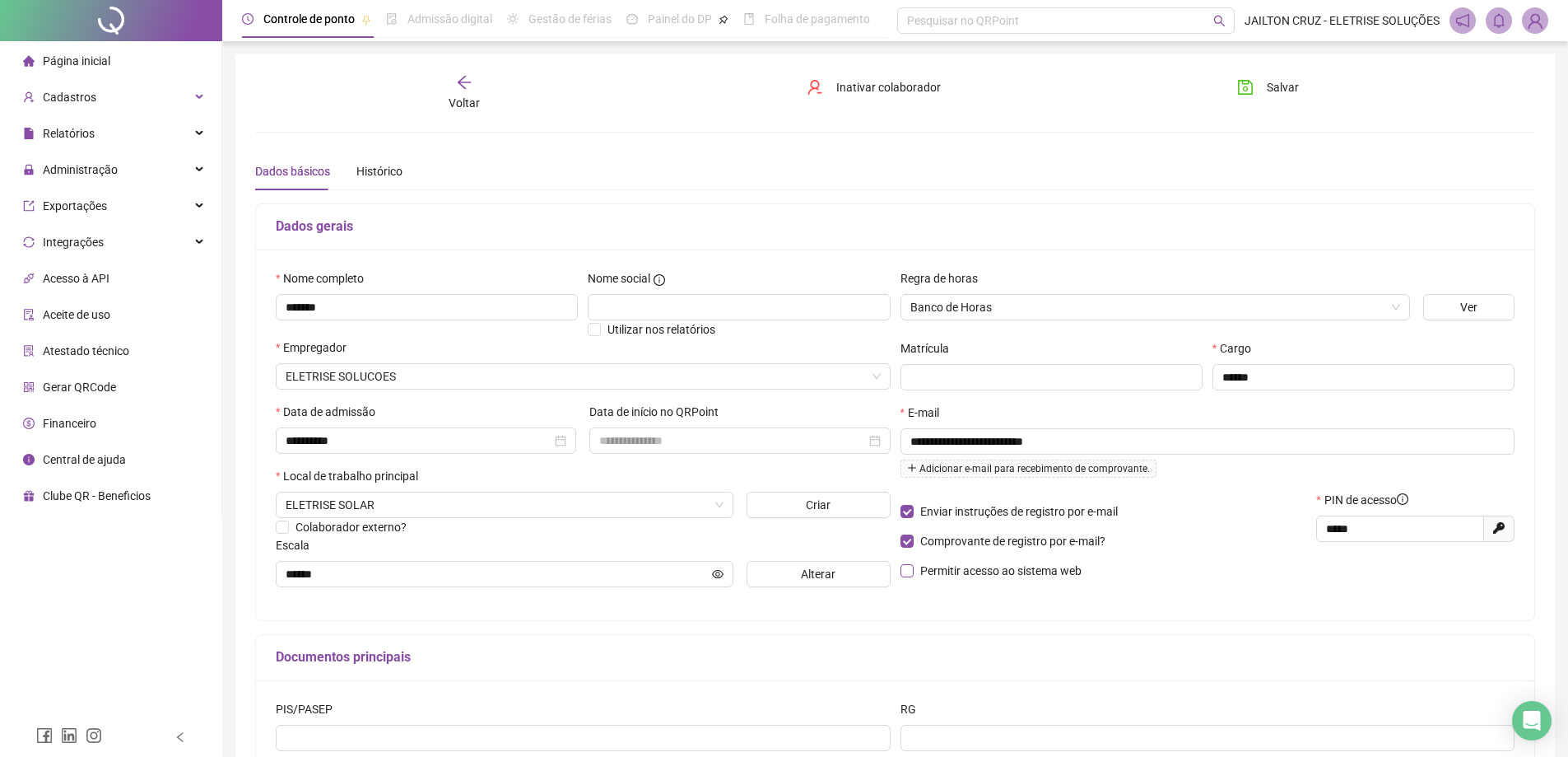
click at [1045, 568] on span "Permitir acesso ao sistema web" at bounding box center [1001, 570] width 161 height 13
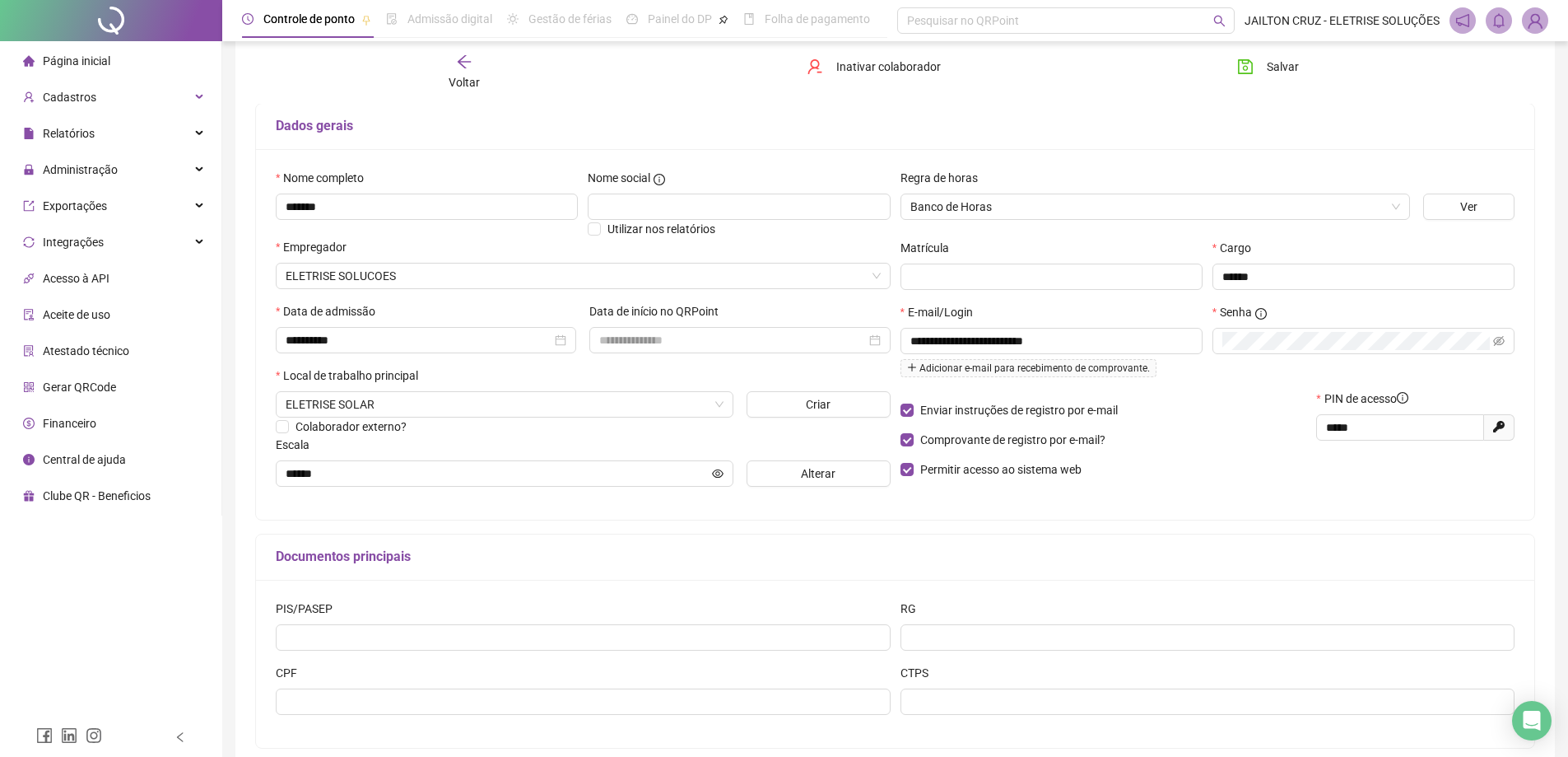
click at [1221, 539] on div "Documentos principais" at bounding box center [895, 557] width 1278 height 46
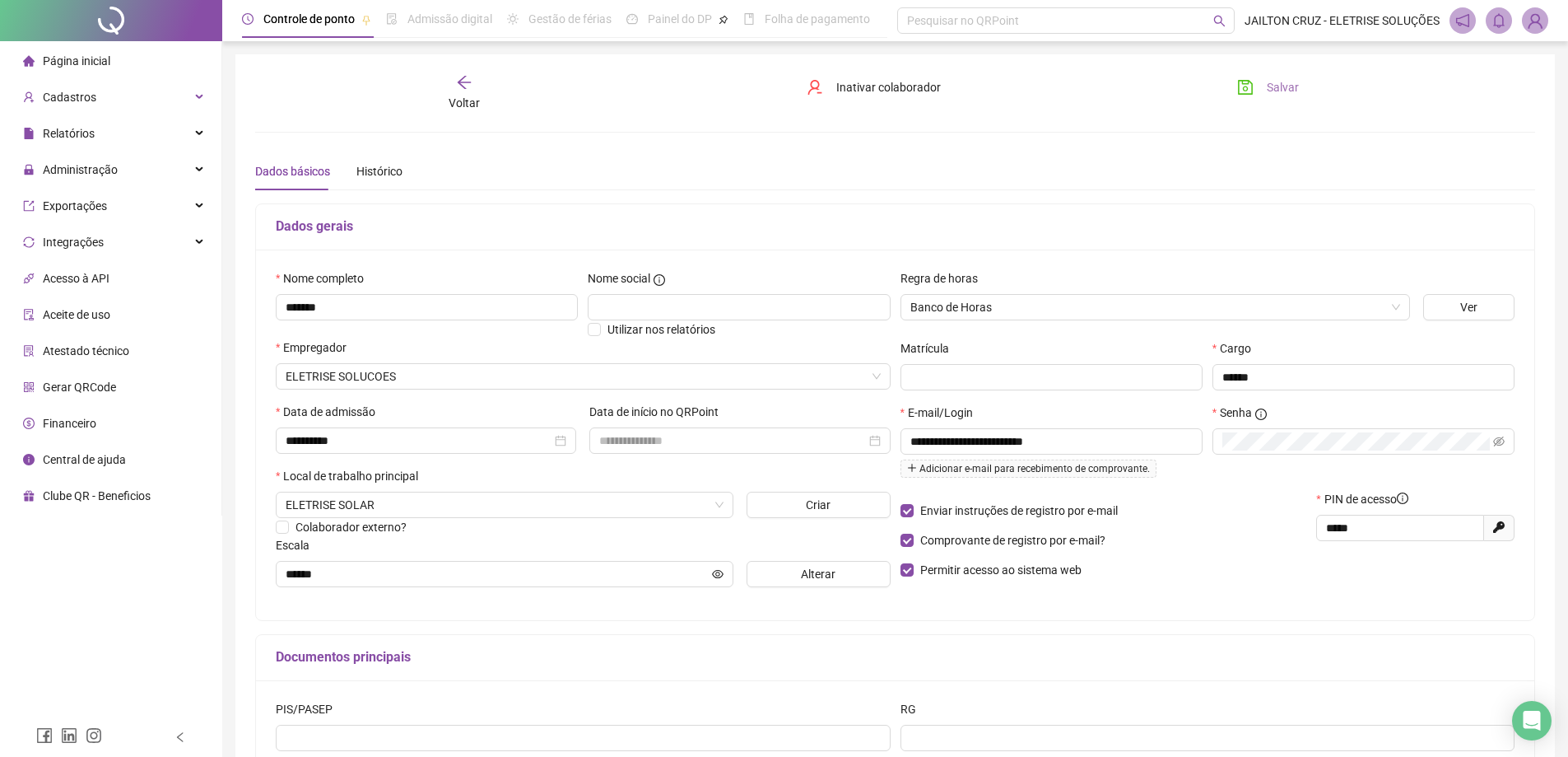
click at [1268, 89] on span "Salvar" at bounding box center [1282, 87] width 32 height 18
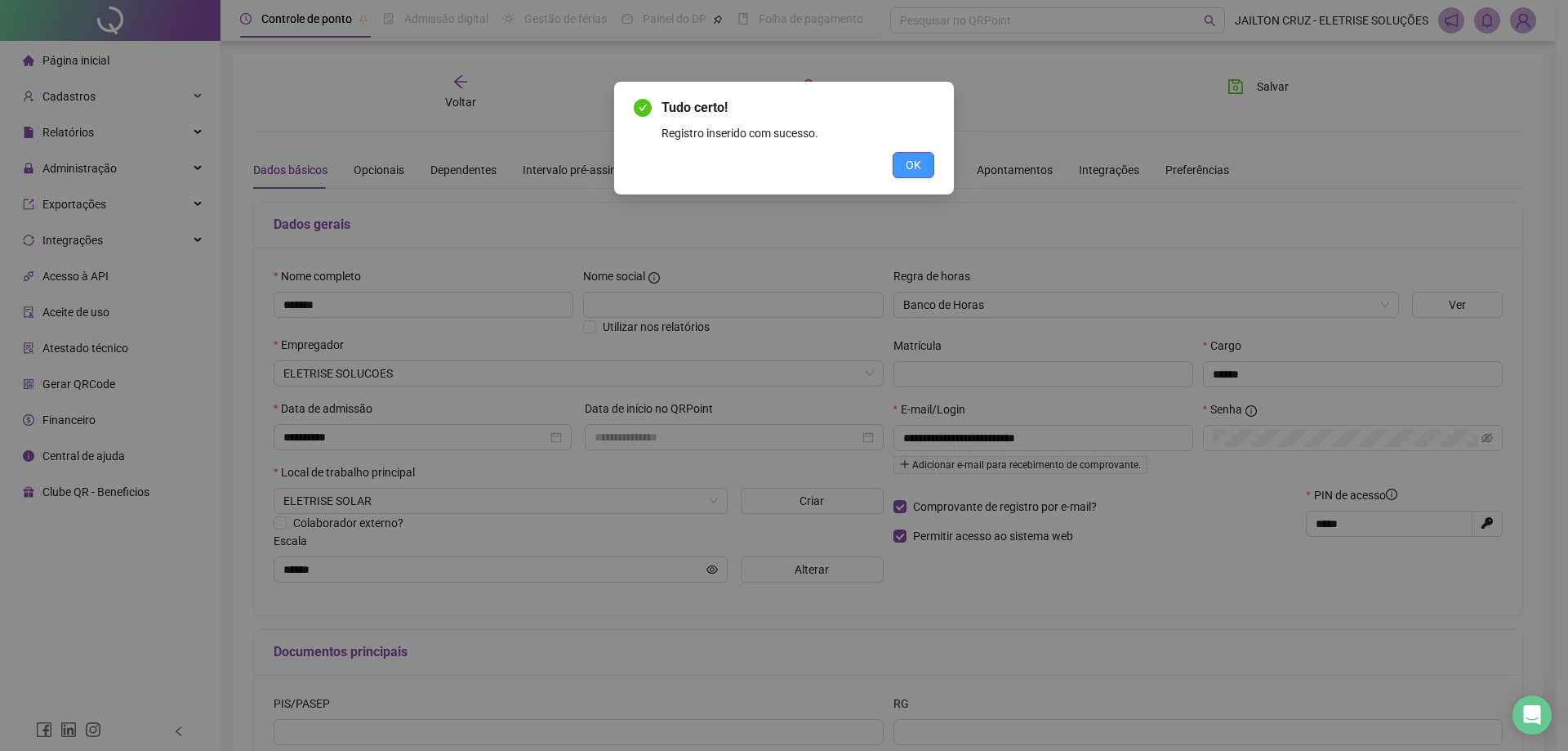
click at [923, 167] on button "OK" at bounding box center [913, 165] width 42 height 26
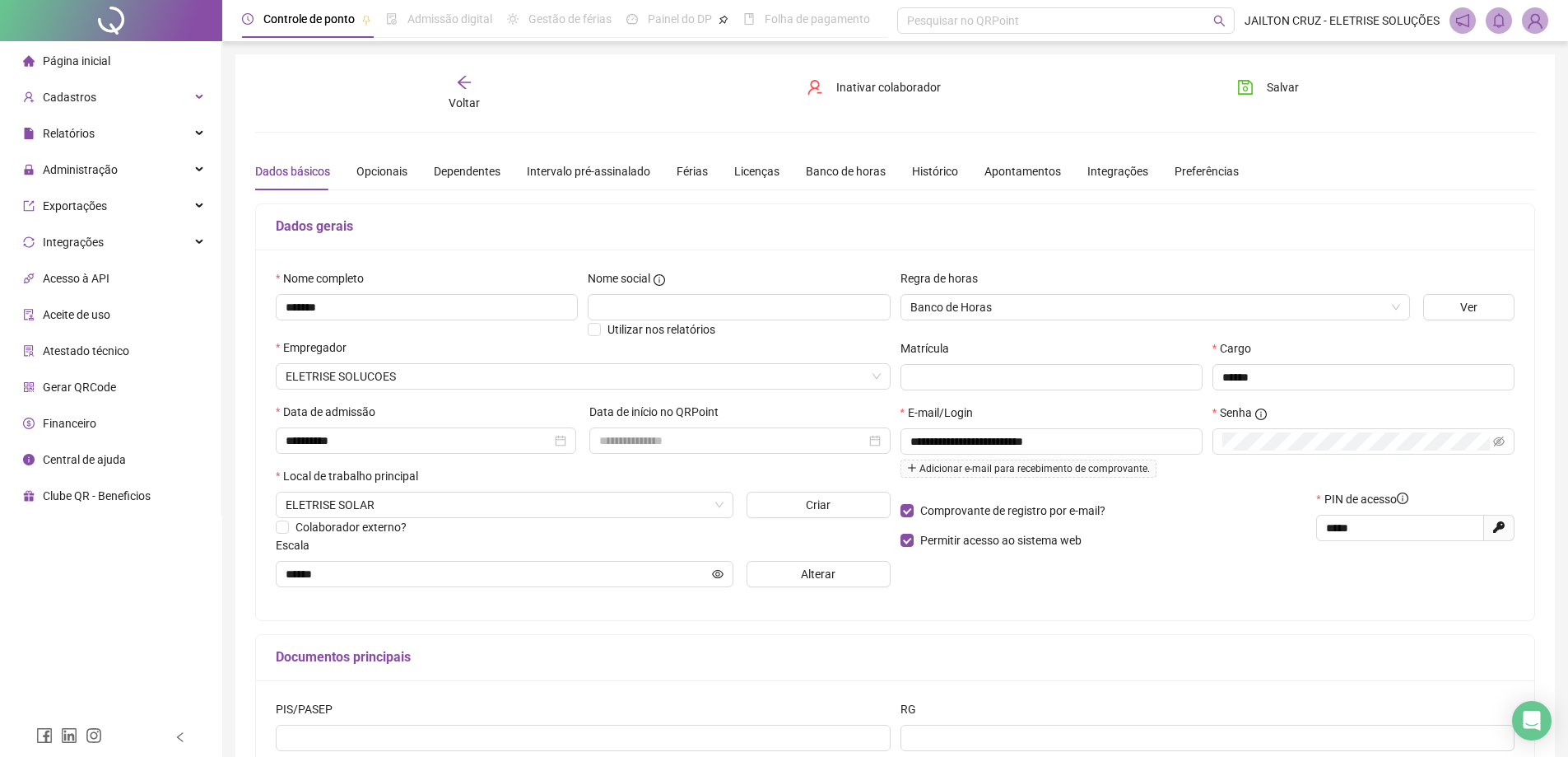
click at [81, 64] on span "Página inicial" at bounding box center [76, 60] width 68 height 13
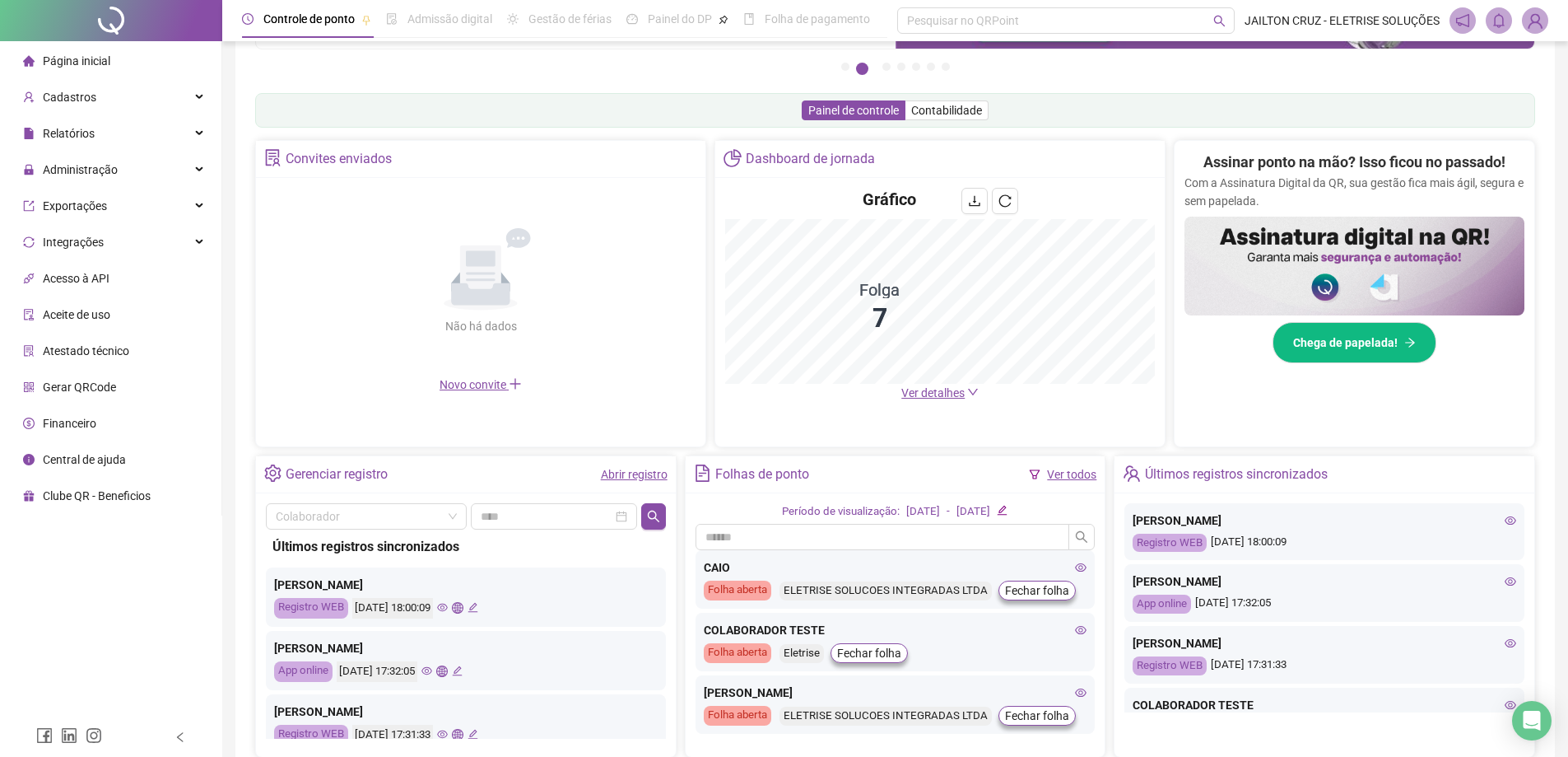
scroll to position [315, 0]
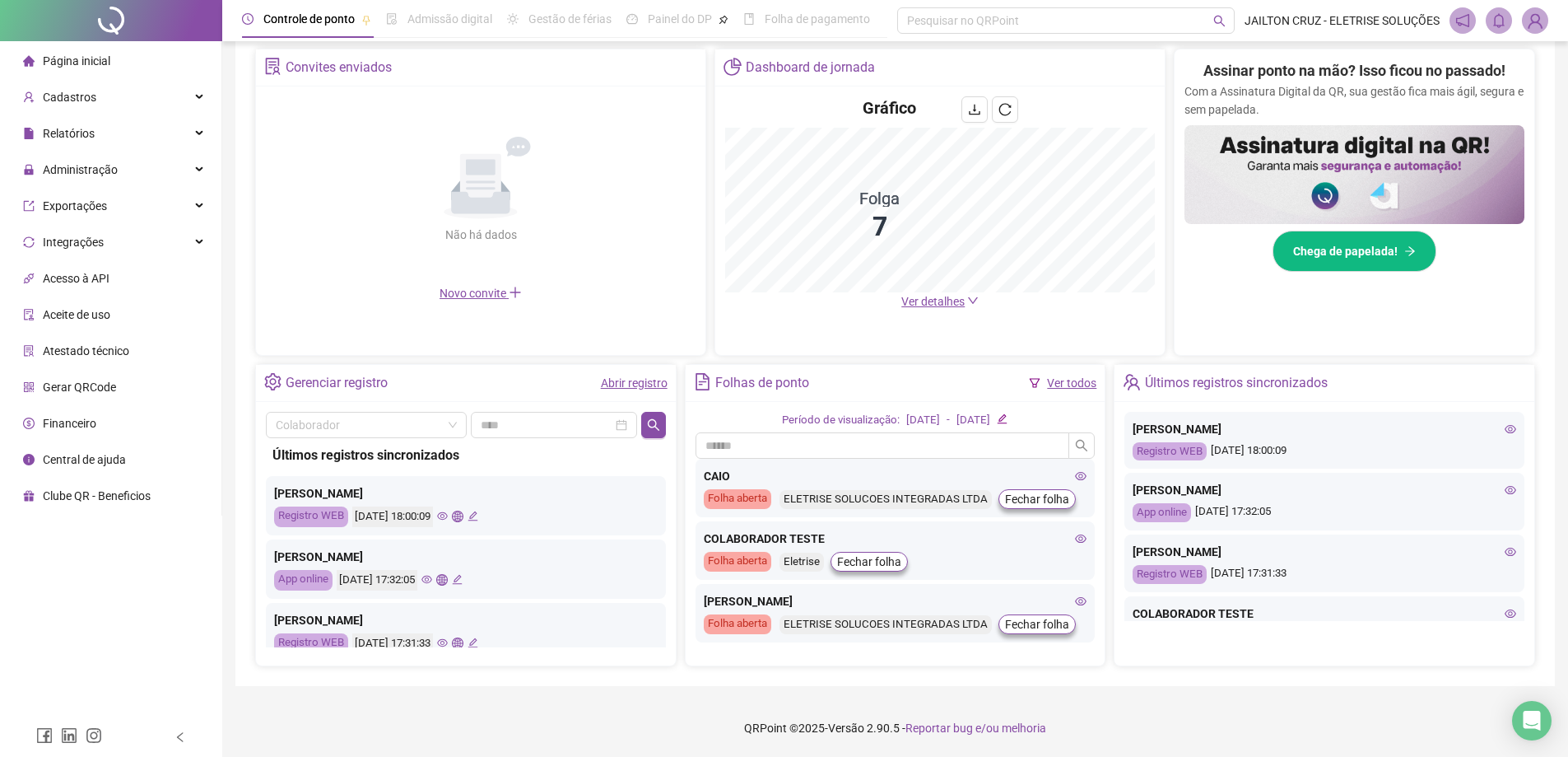
click at [1062, 386] on link "Ver todos" at bounding box center [1072, 382] width 50 height 13
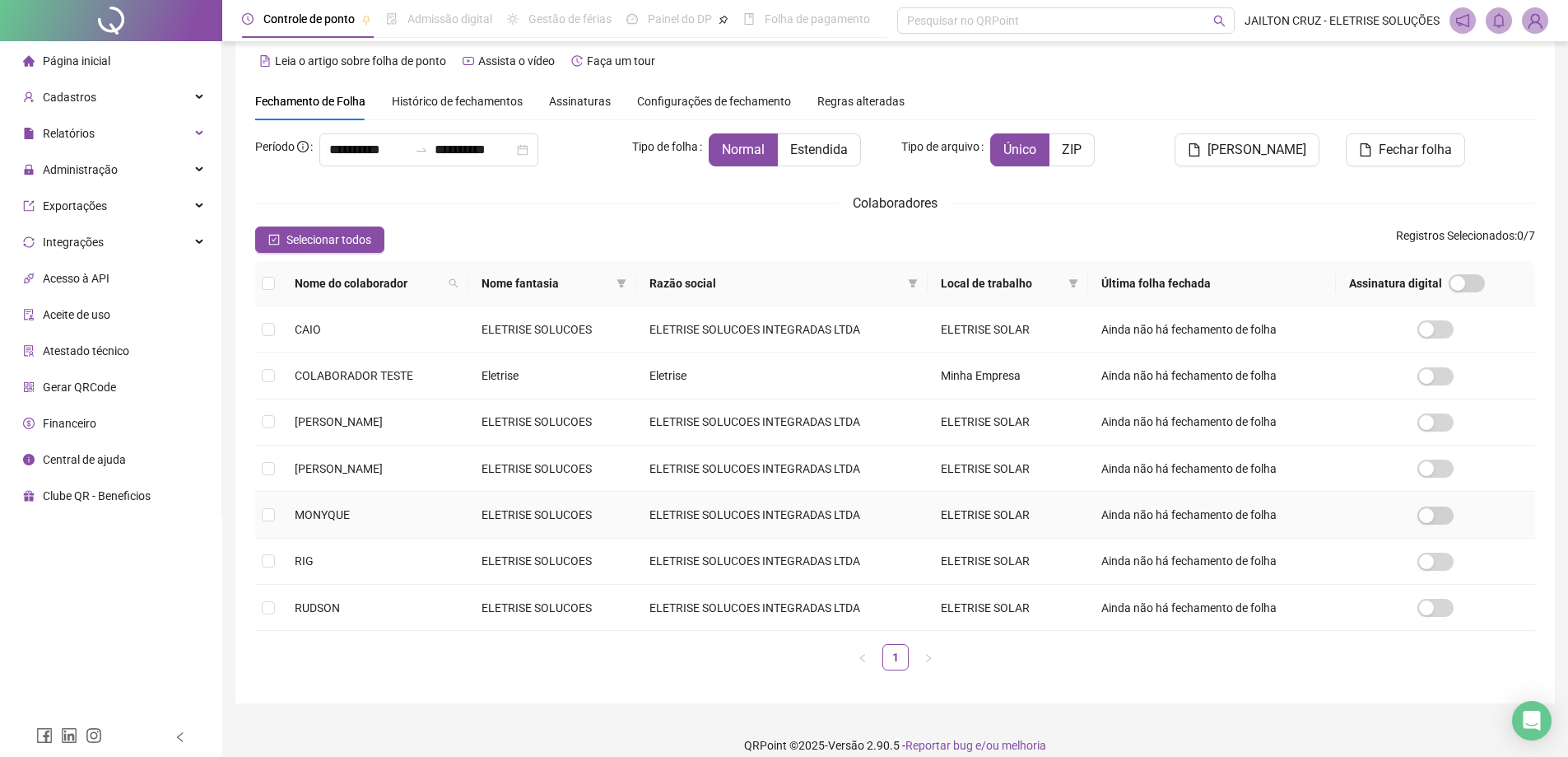
scroll to position [37, 0]
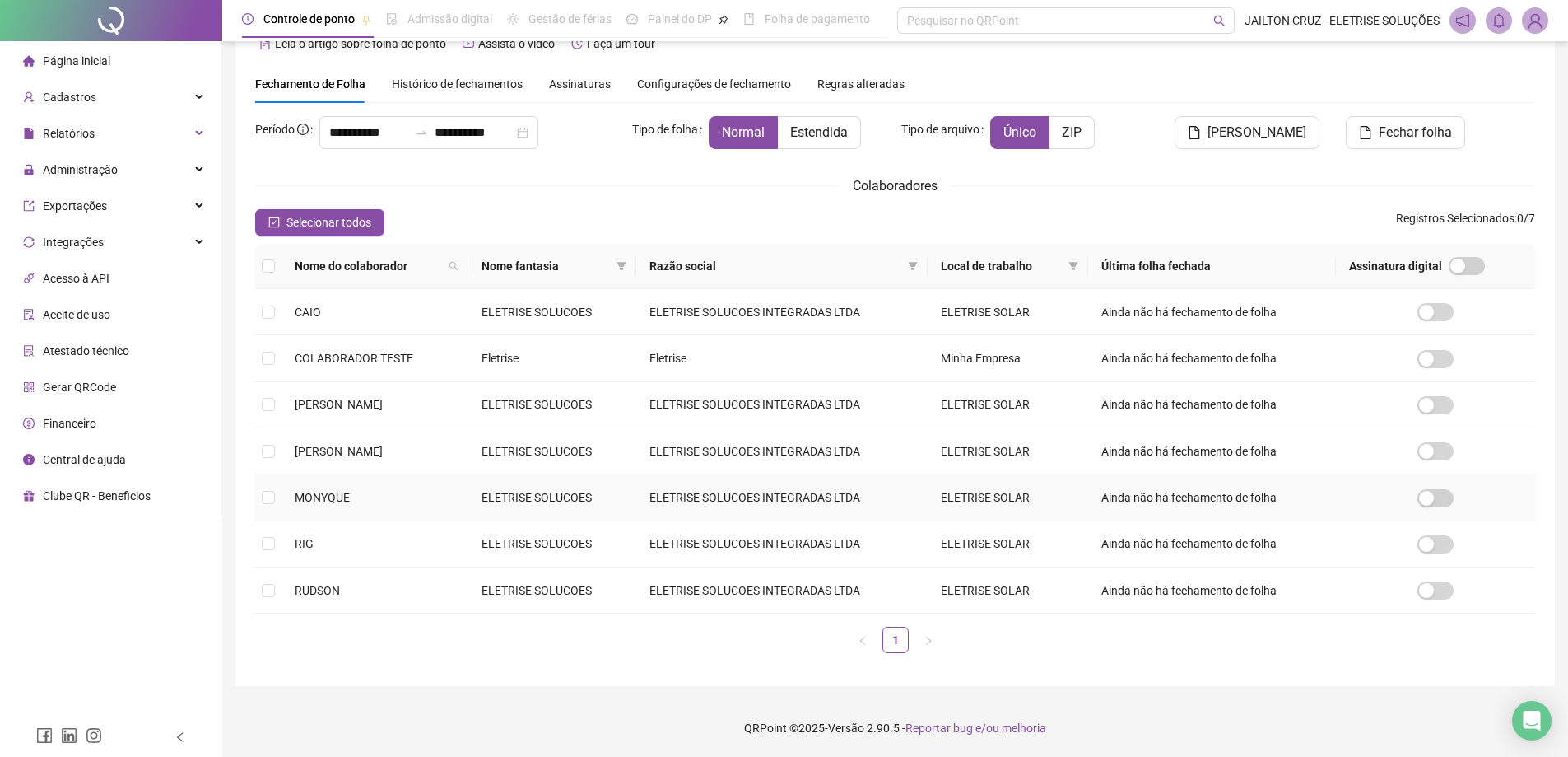
click at [523, 499] on td "ELETRISE SOLUCOES" at bounding box center [553, 497] width 168 height 46
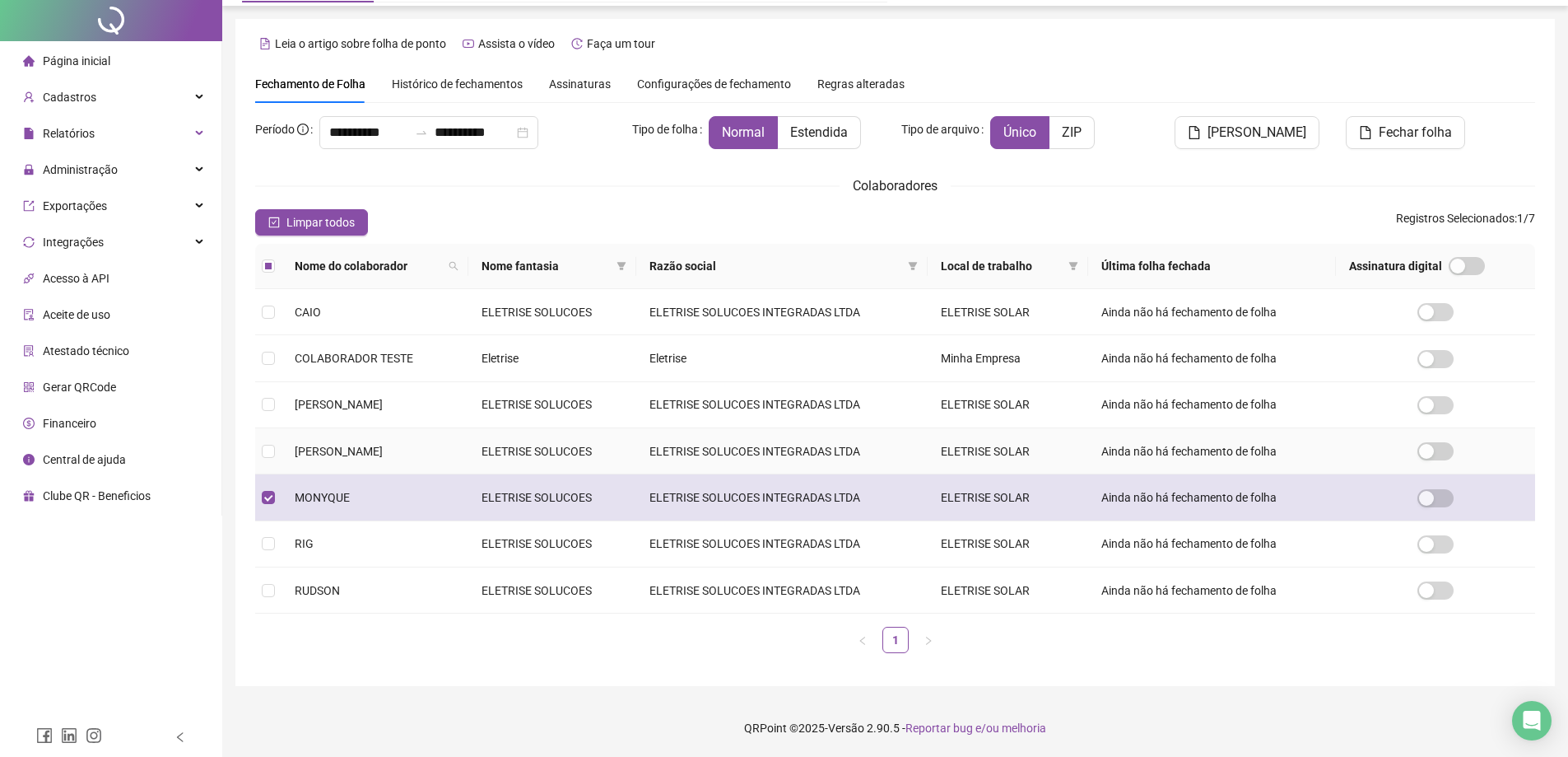
scroll to position [0, 0]
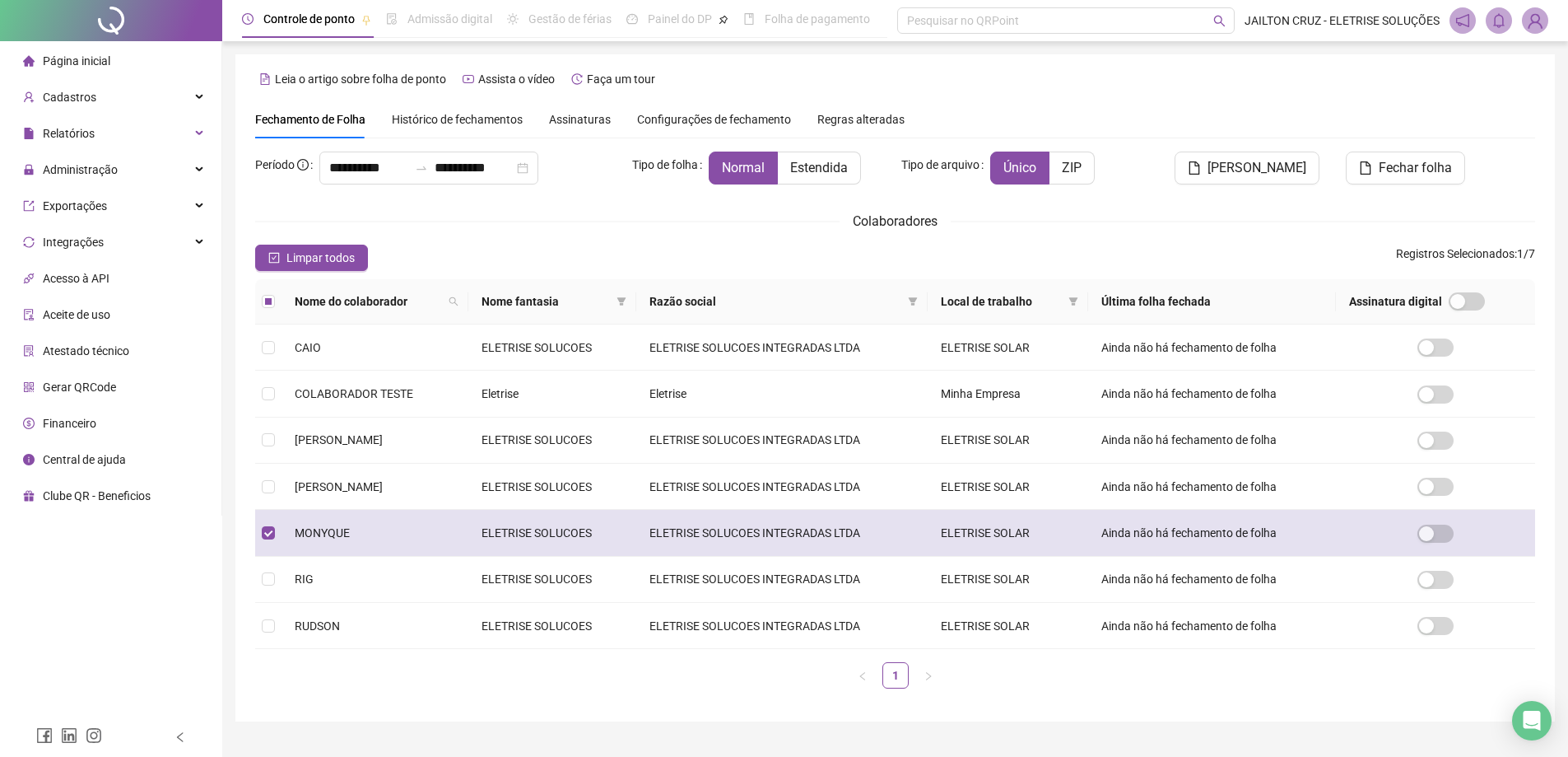
click at [316, 544] on td "MONYQUE" at bounding box center [375, 533] width 187 height 46
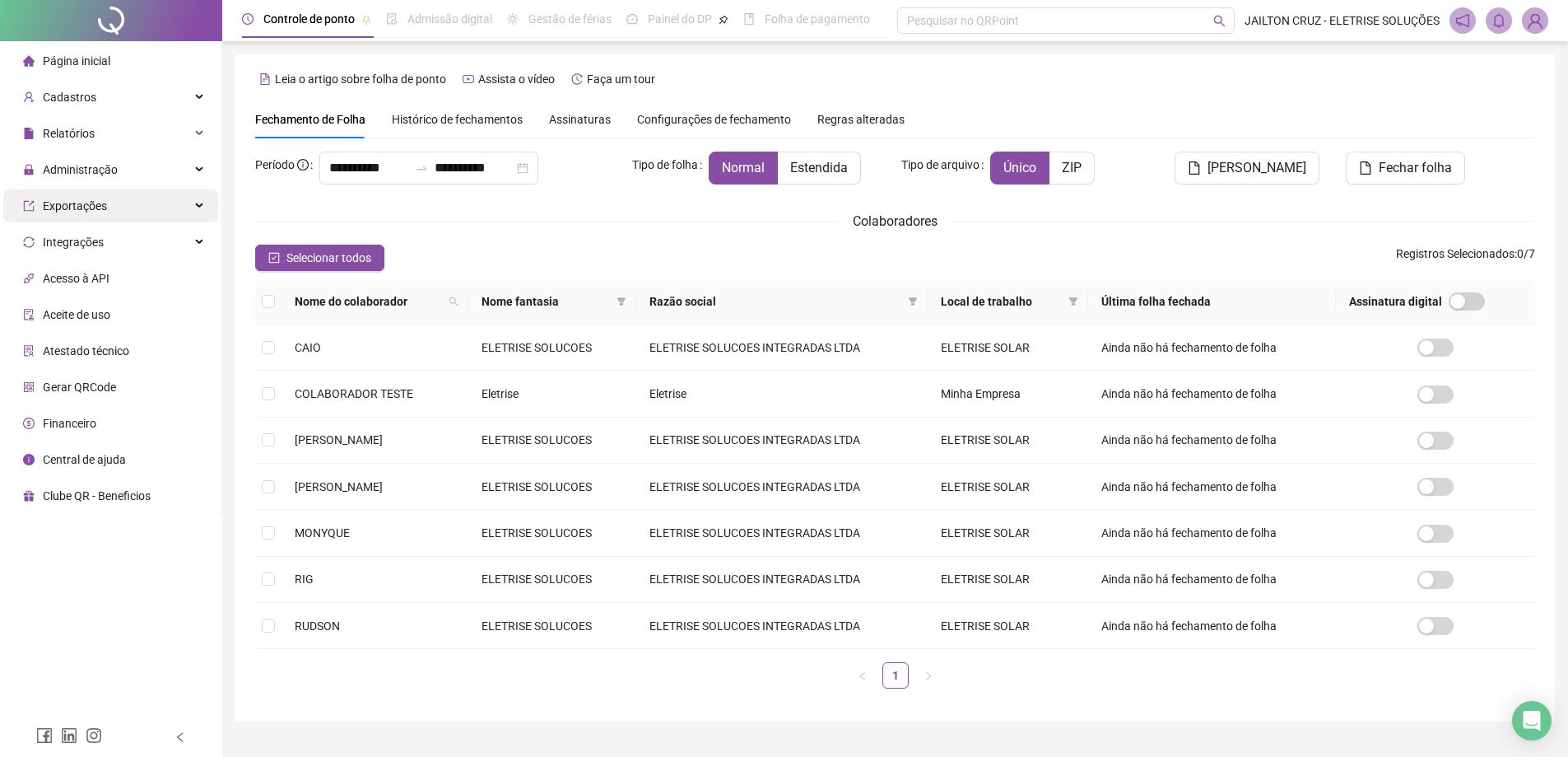
click at [122, 208] on div "Exportações" at bounding box center [111, 206] width 215 height 33
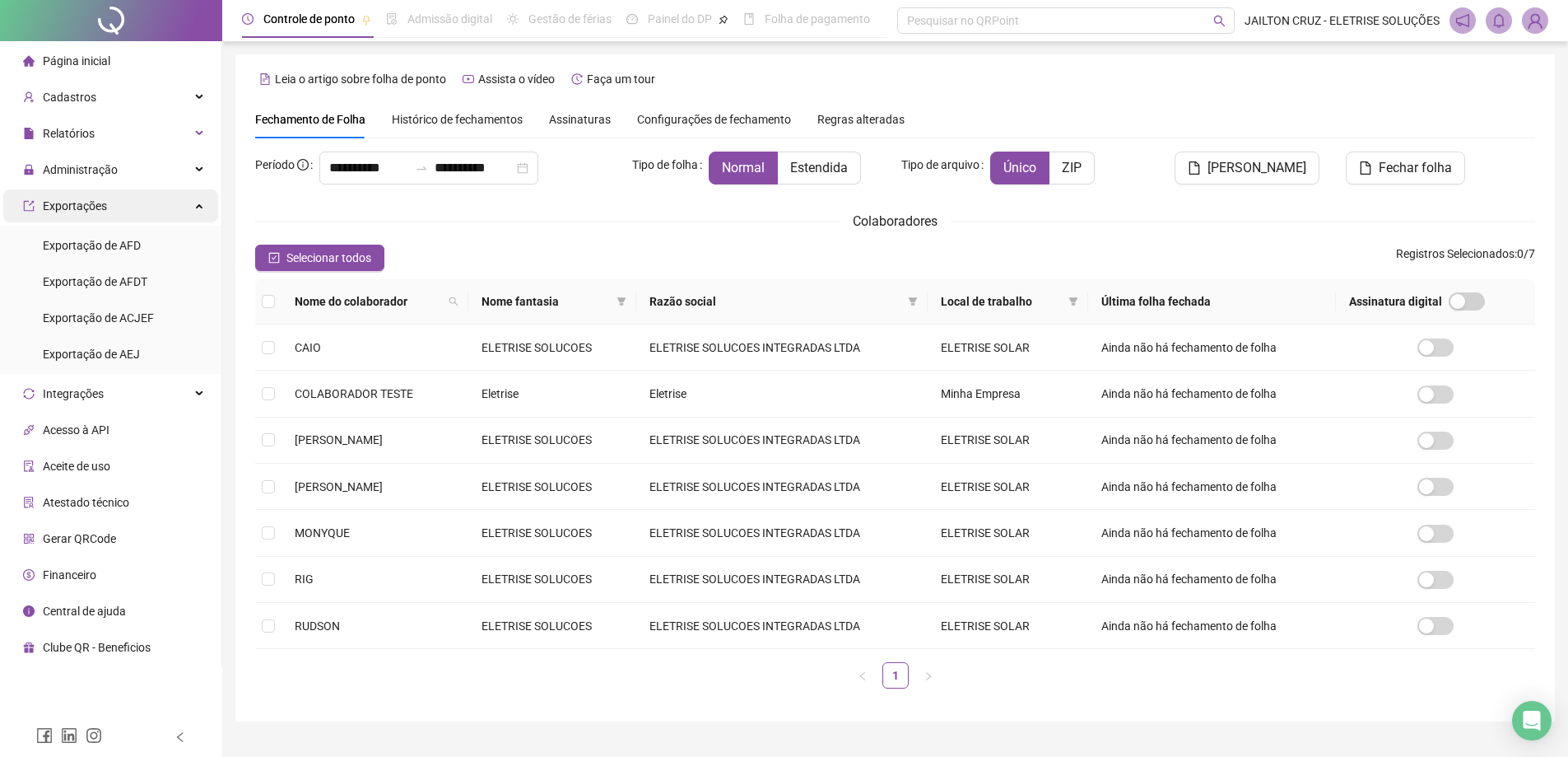
click at [124, 207] on div "Exportações" at bounding box center [111, 206] width 215 height 33
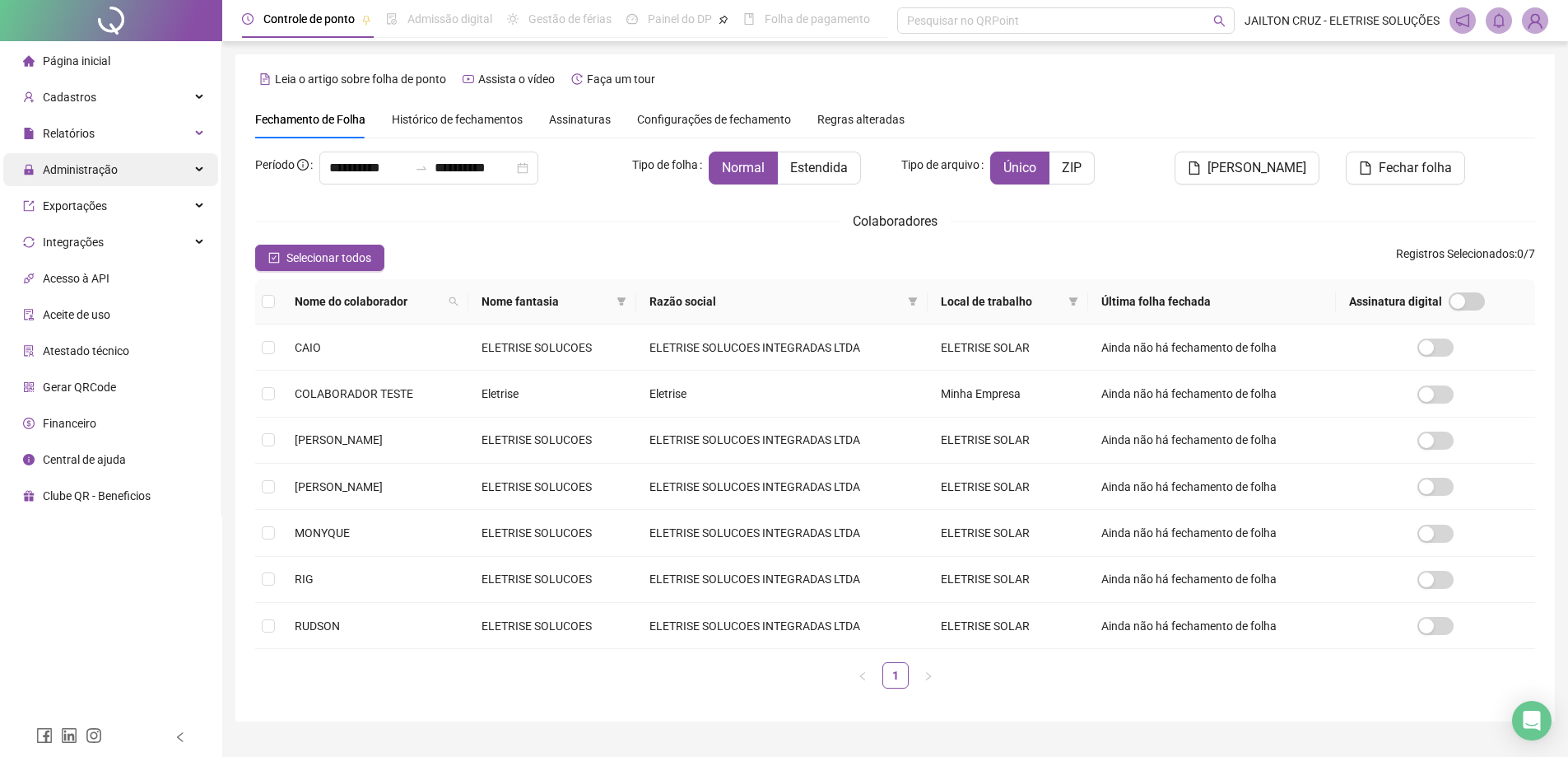
click at [141, 172] on div "Administração" at bounding box center [111, 170] width 215 height 33
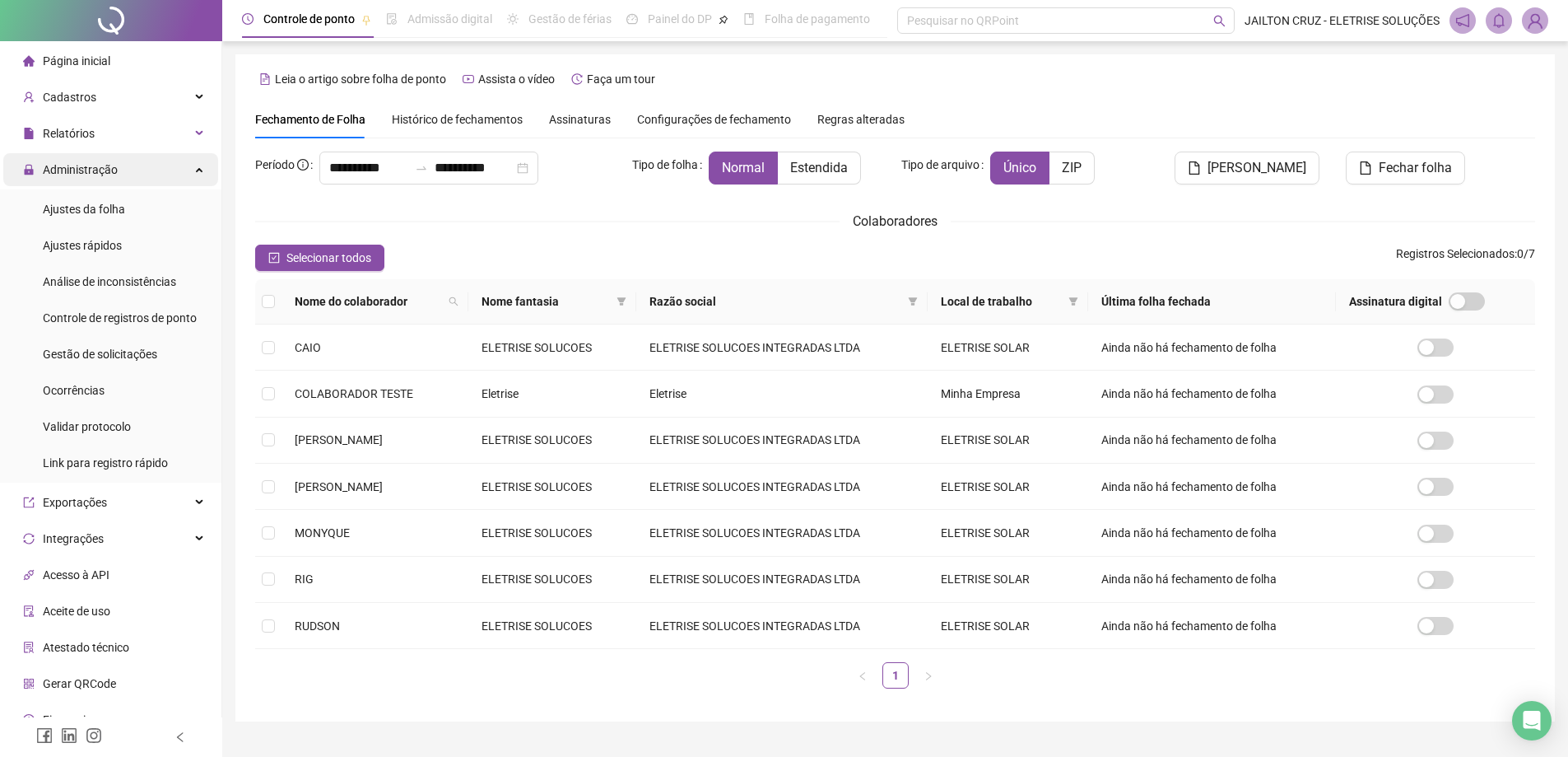
click at [153, 163] on div "Administração" at bounding box center [111, 170] width 215 height 33
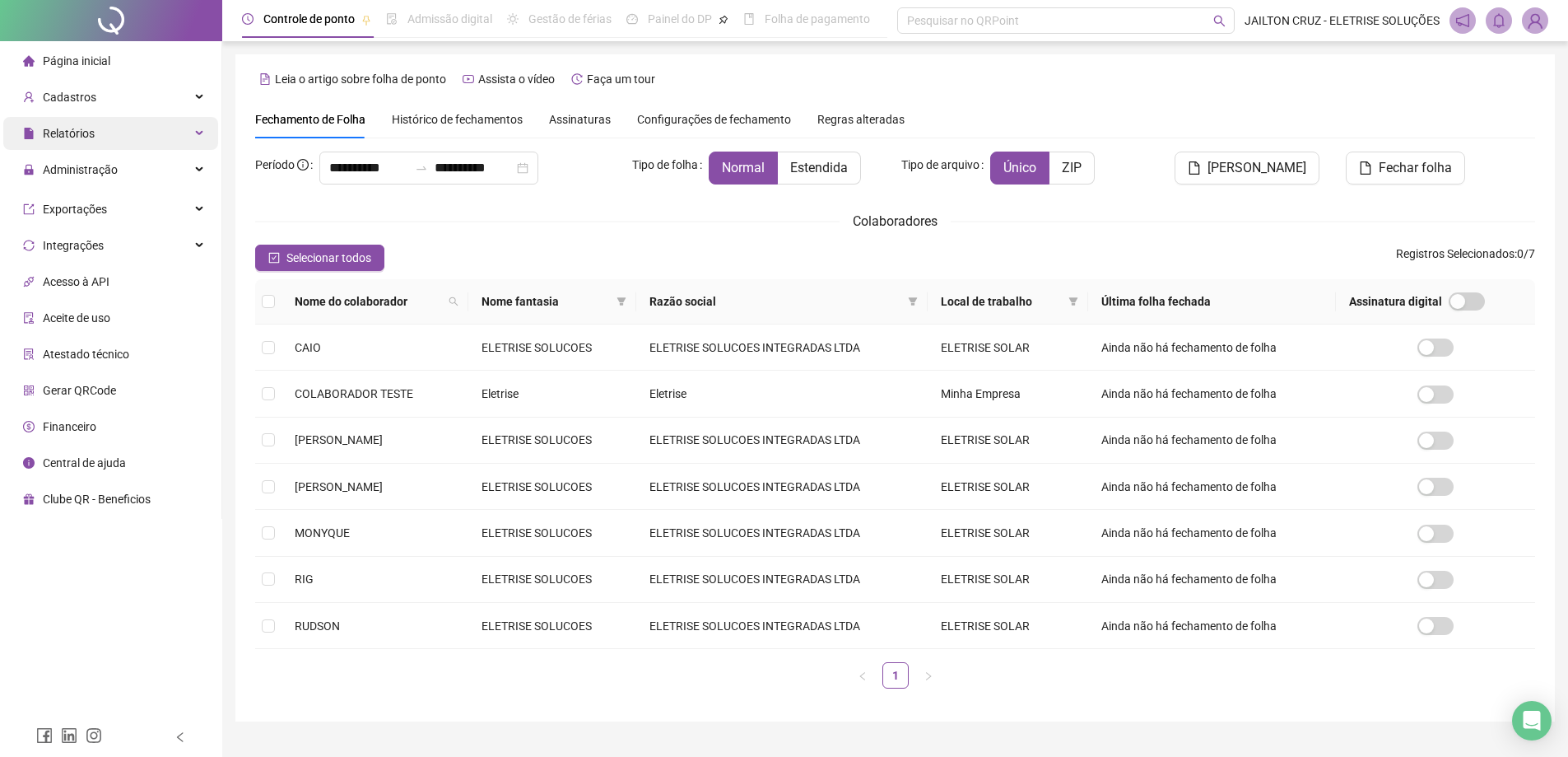
click at [161, 137] on div "Relatórios" at bounding box center [111, 133] width 215 height 33
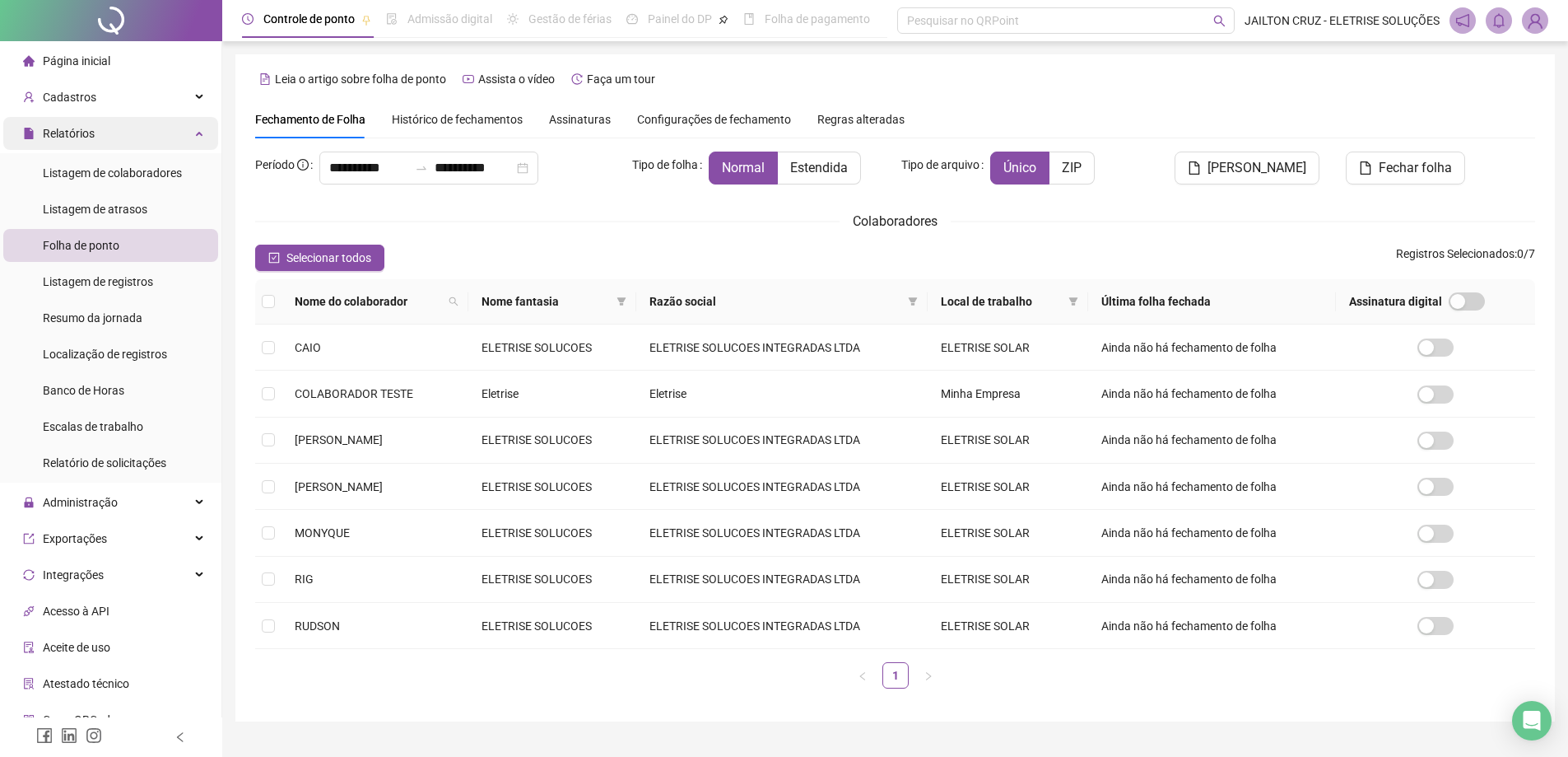
click at [132, 120] on div "Relatórios" at bounding box center [111, 133] width 215 height 33
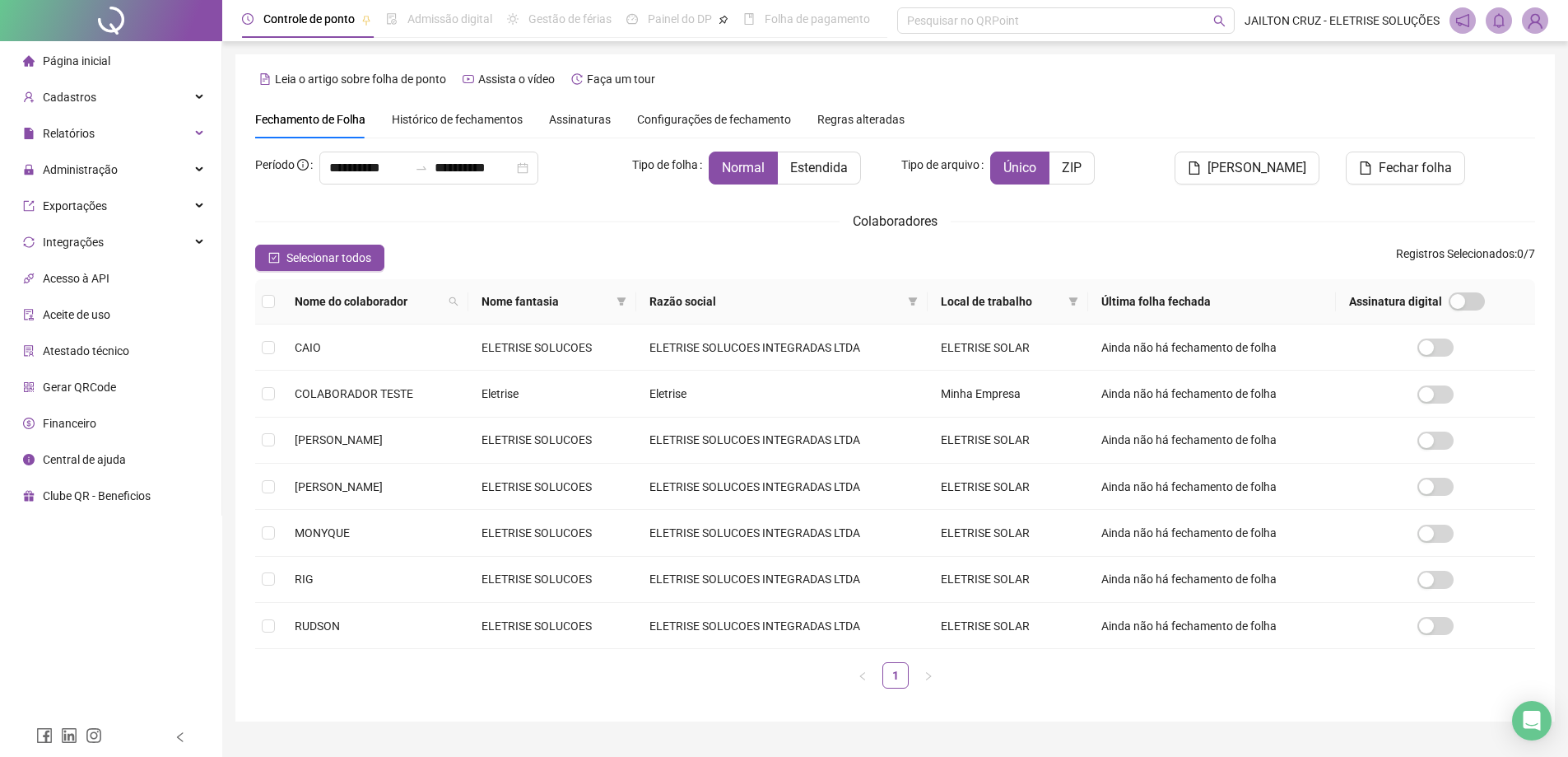
click at [95, 57] on span "Página inicial" at bounding box center [76, 60] width 68 height 13
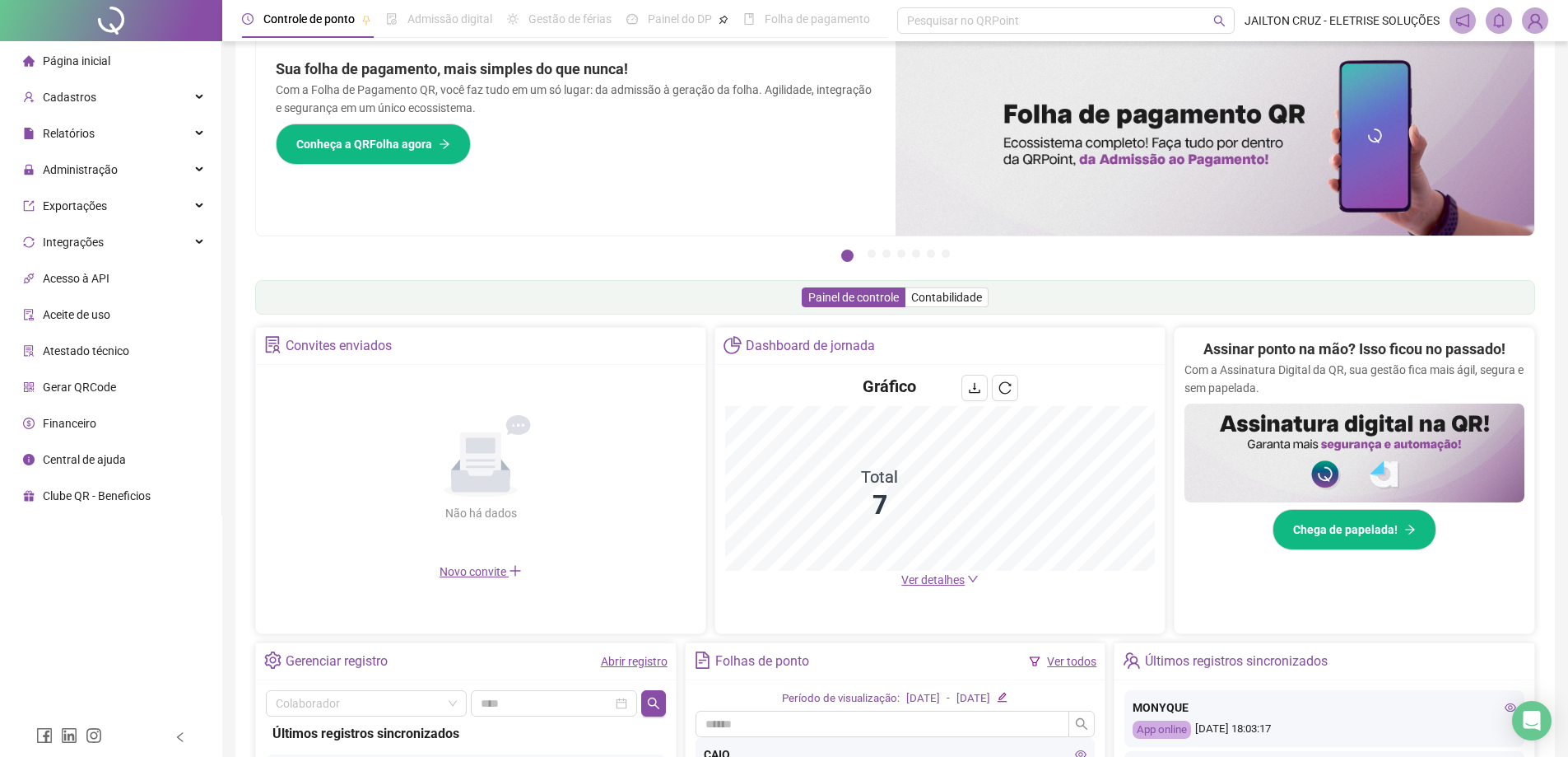
scroll to position [284, 0]
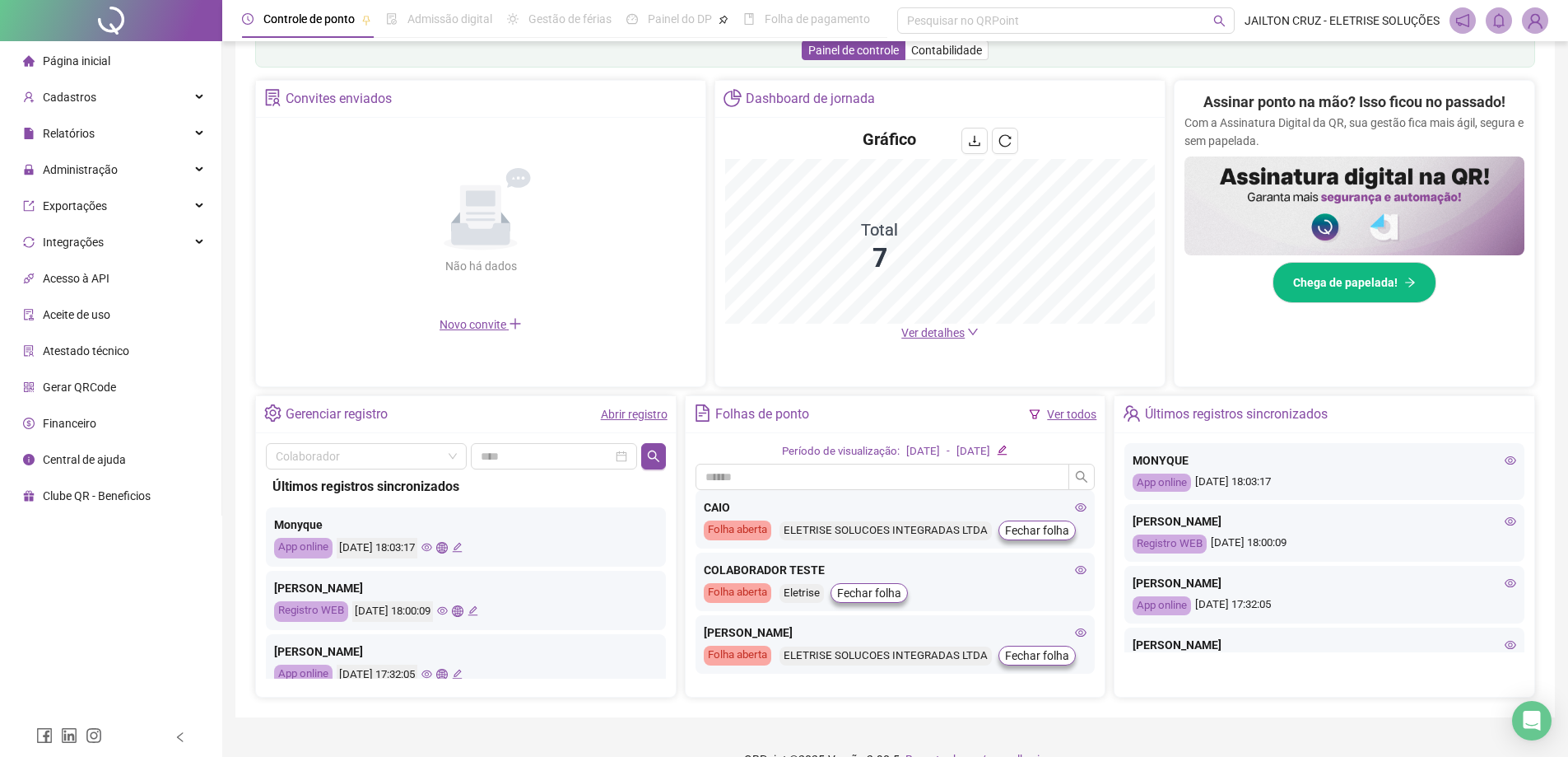
click at [432, 546] on icon "eye" at bounding box center [427, 547] width 10 height 10
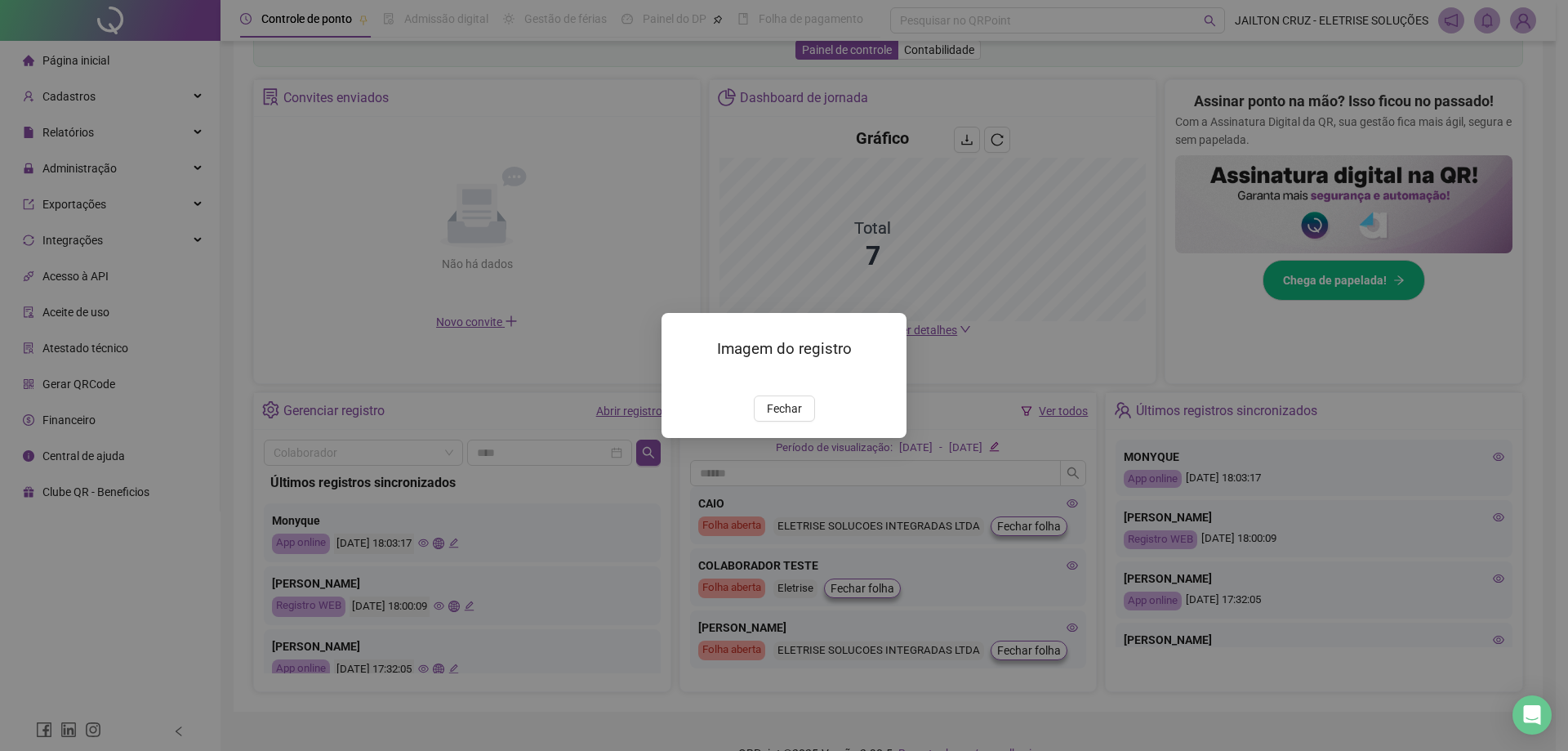
click at [681, 378] on img at bounding box center [681, 378] width 0 height 0
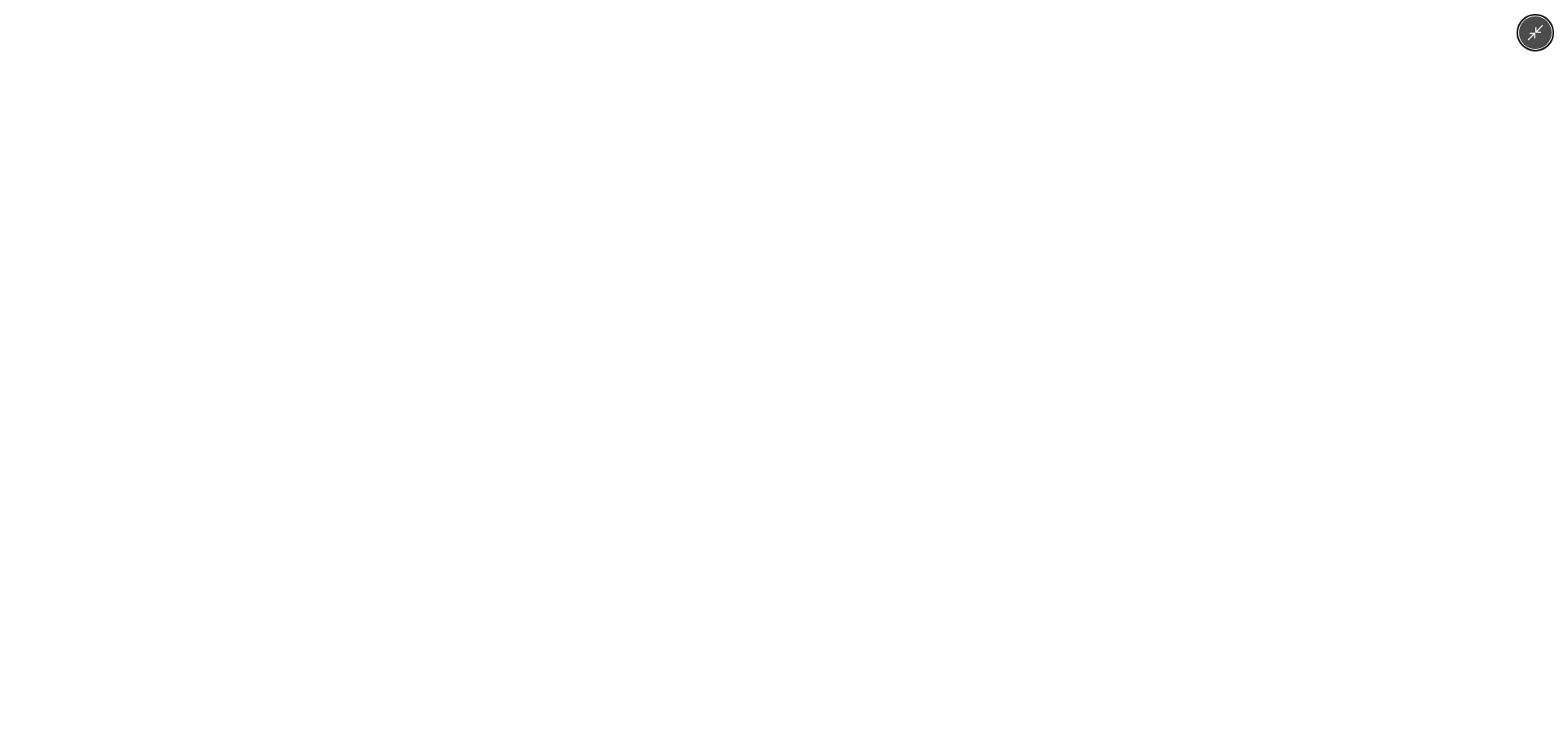
click at [1171, 483] on div at bounding box center [784, 375] width 1568 height 751
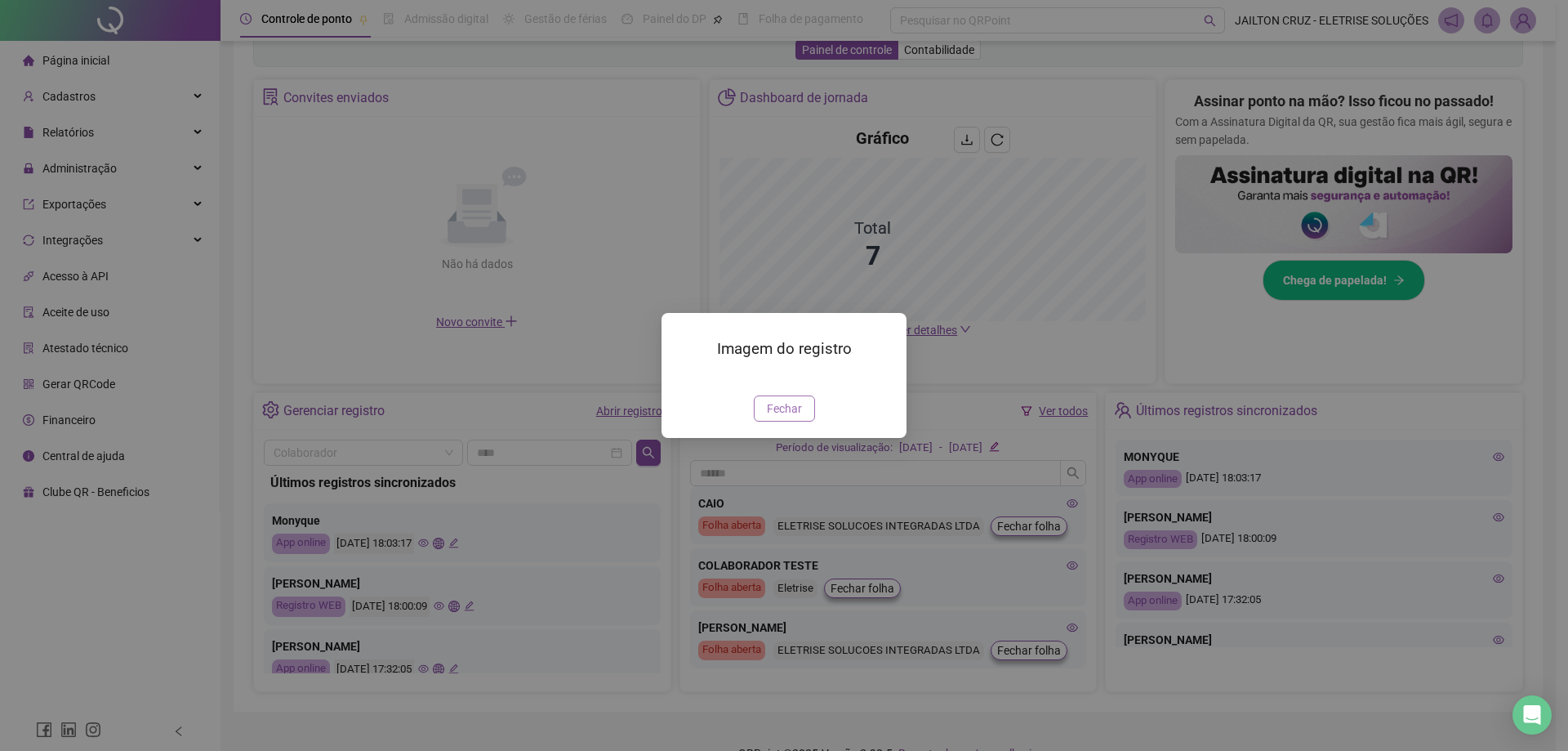
click at [806, 422] on button "Fechar" at bounding box center [785, 408] width 61 height 26
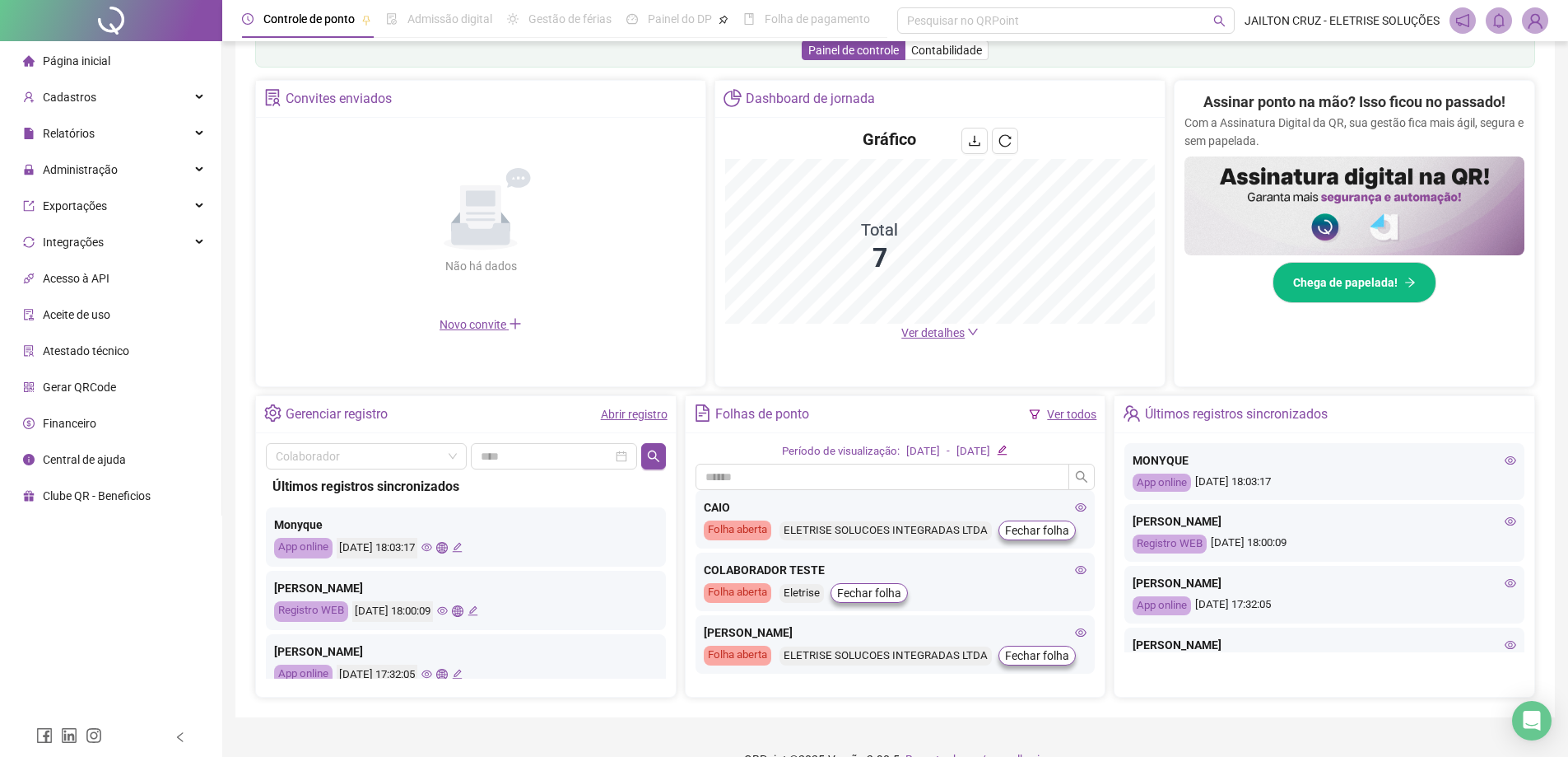
click at [448, 609] on icon "eye" at bounding box center [442, 611] width 10 height 9
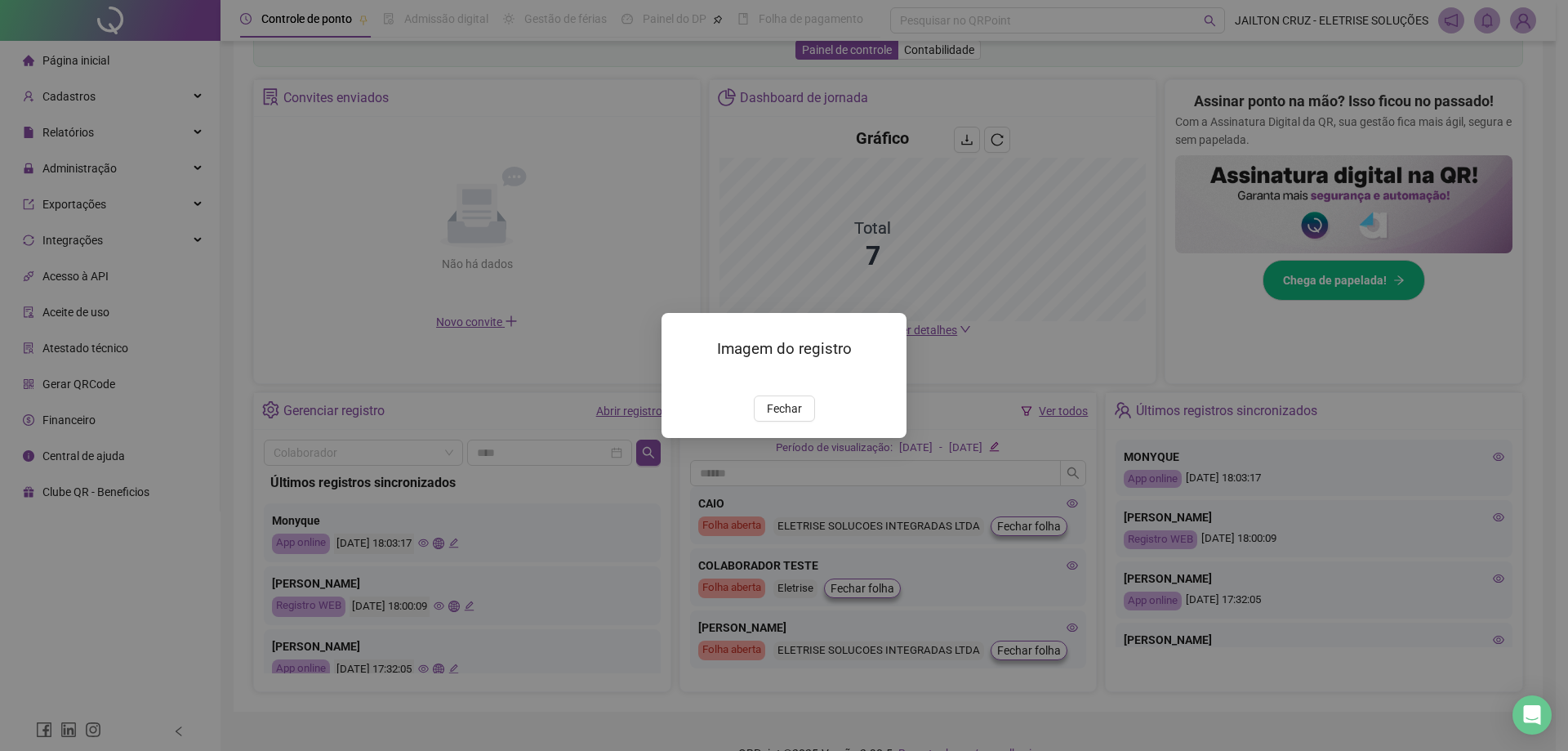
click at [681, 378] on img at bounding box center [681, 378] width 0 height 0
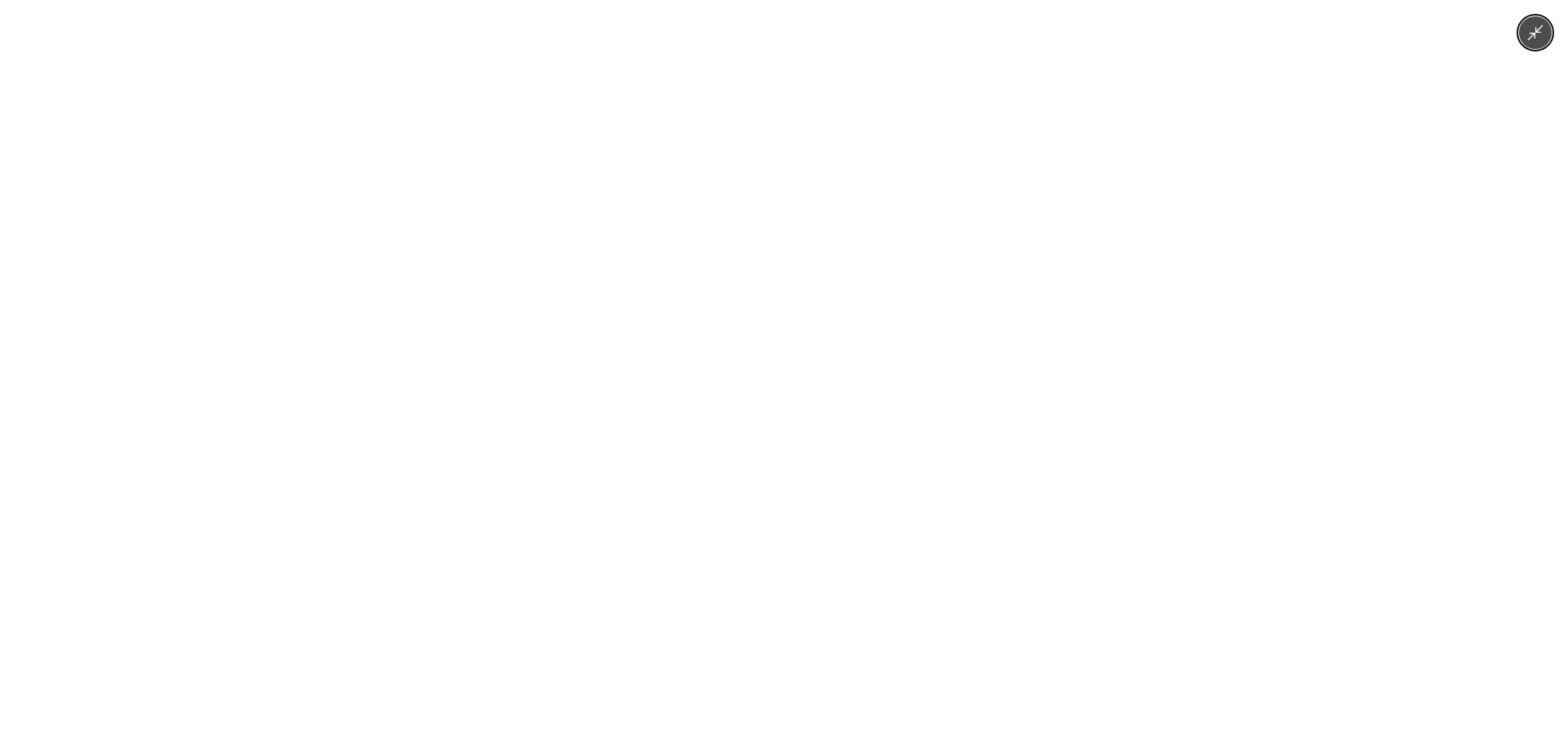
click at [1533, 37] on icon "Minimize image" at bounding box center [1535, 32] width 18 height 18
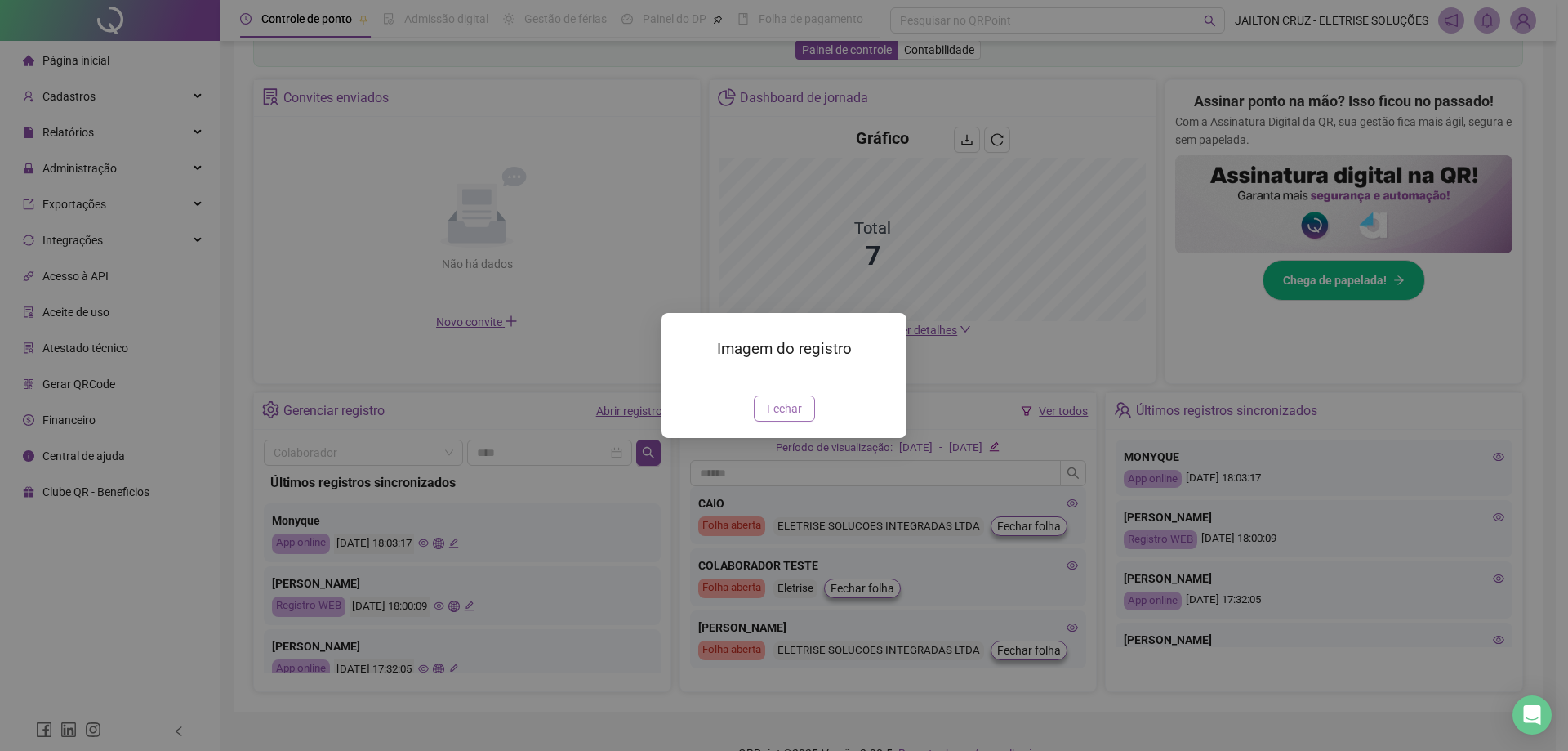
click at [777, 418] on span "Fechar" at bounding box center [784, 408] width 35 height 18
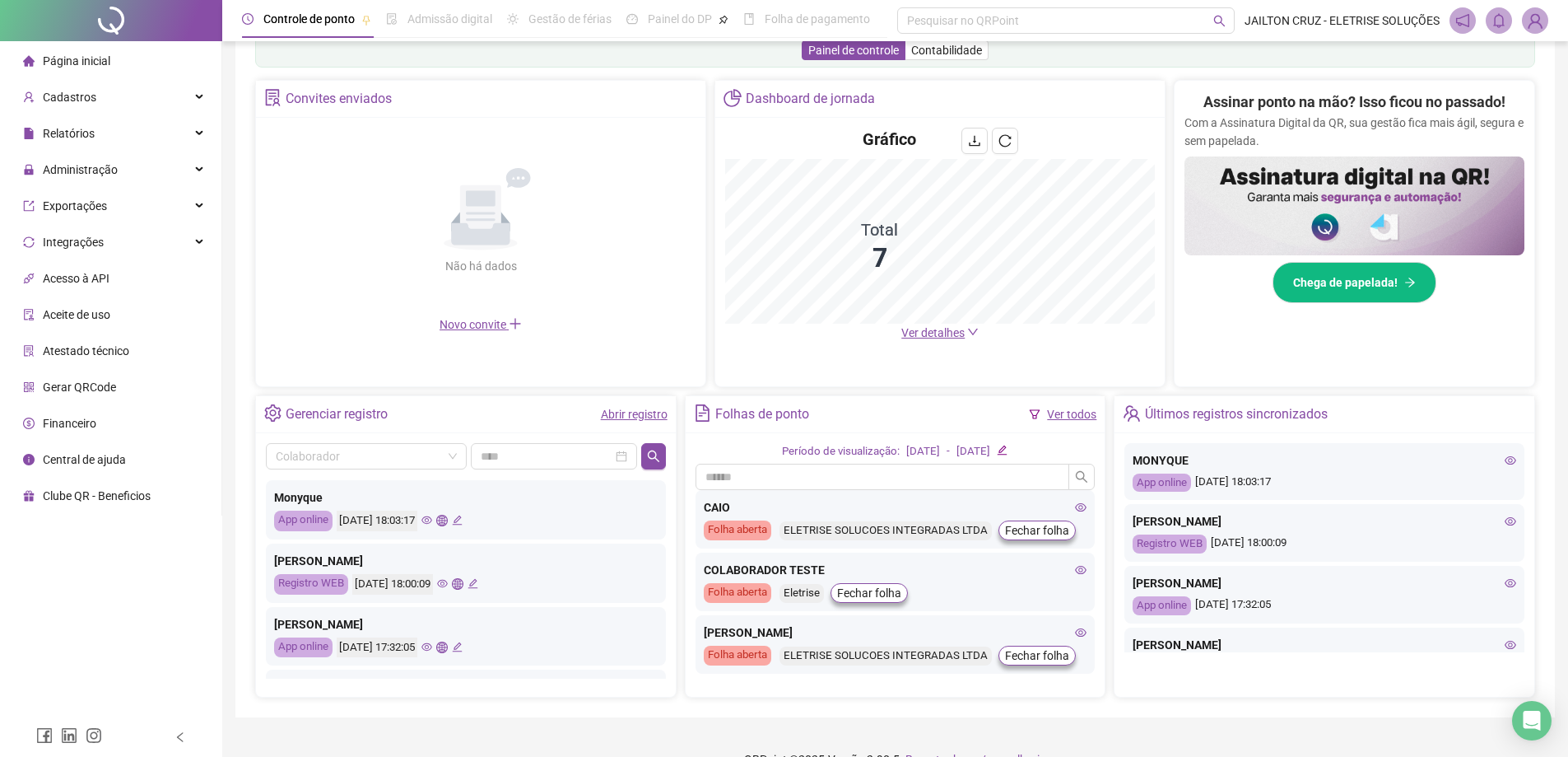
scroll to position [82, 0]
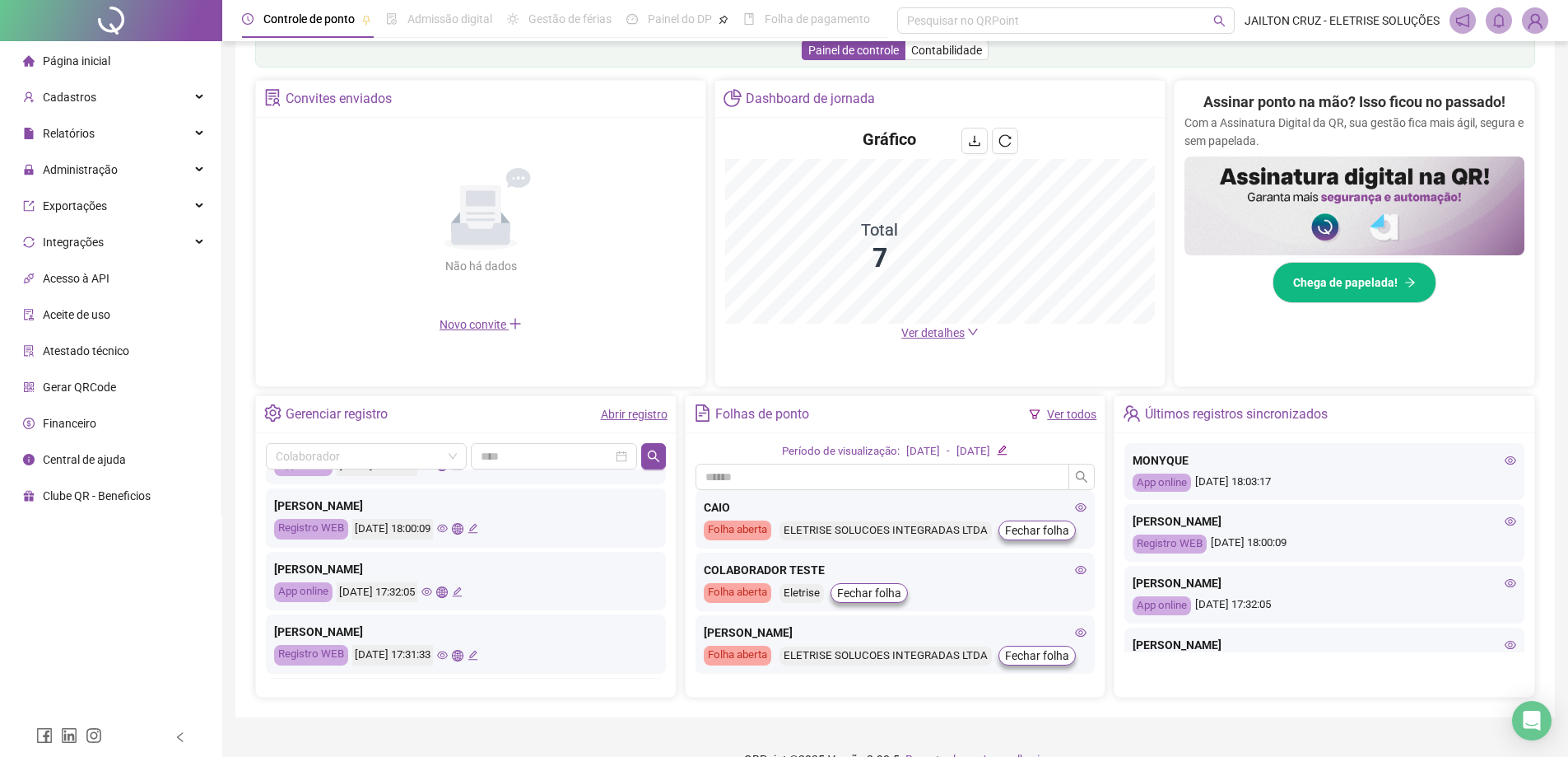
click at [432, 593] on icon "eye" at bounding box center [427, 592] width 10 height 9
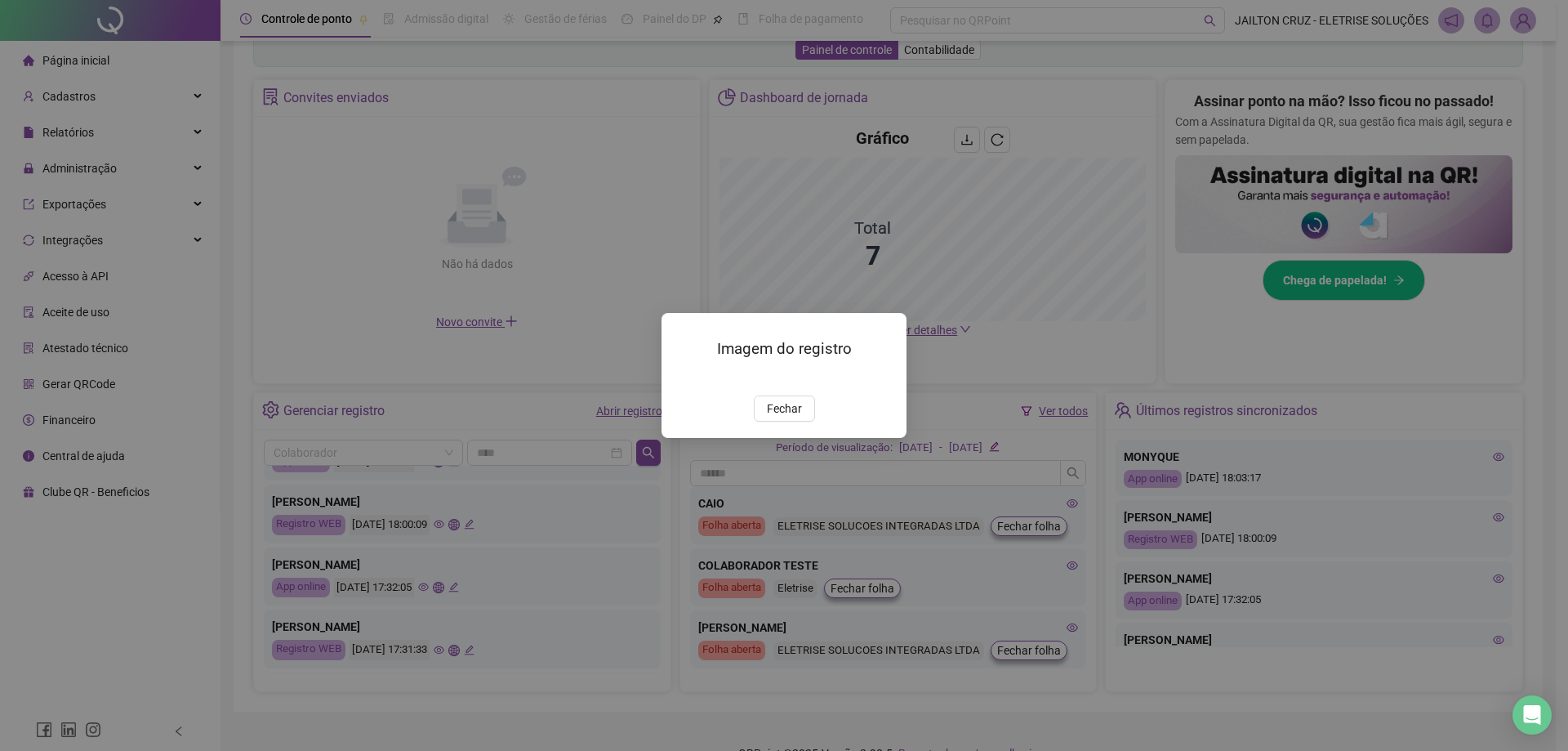
drag, startPoint x: 805, startPoint y: 501, endPoint x: 767, endPoint y: 516, distance: 40.9
click at [805, 422] on button "Fechar" at bounding box center [785, 408] width 61 height 26
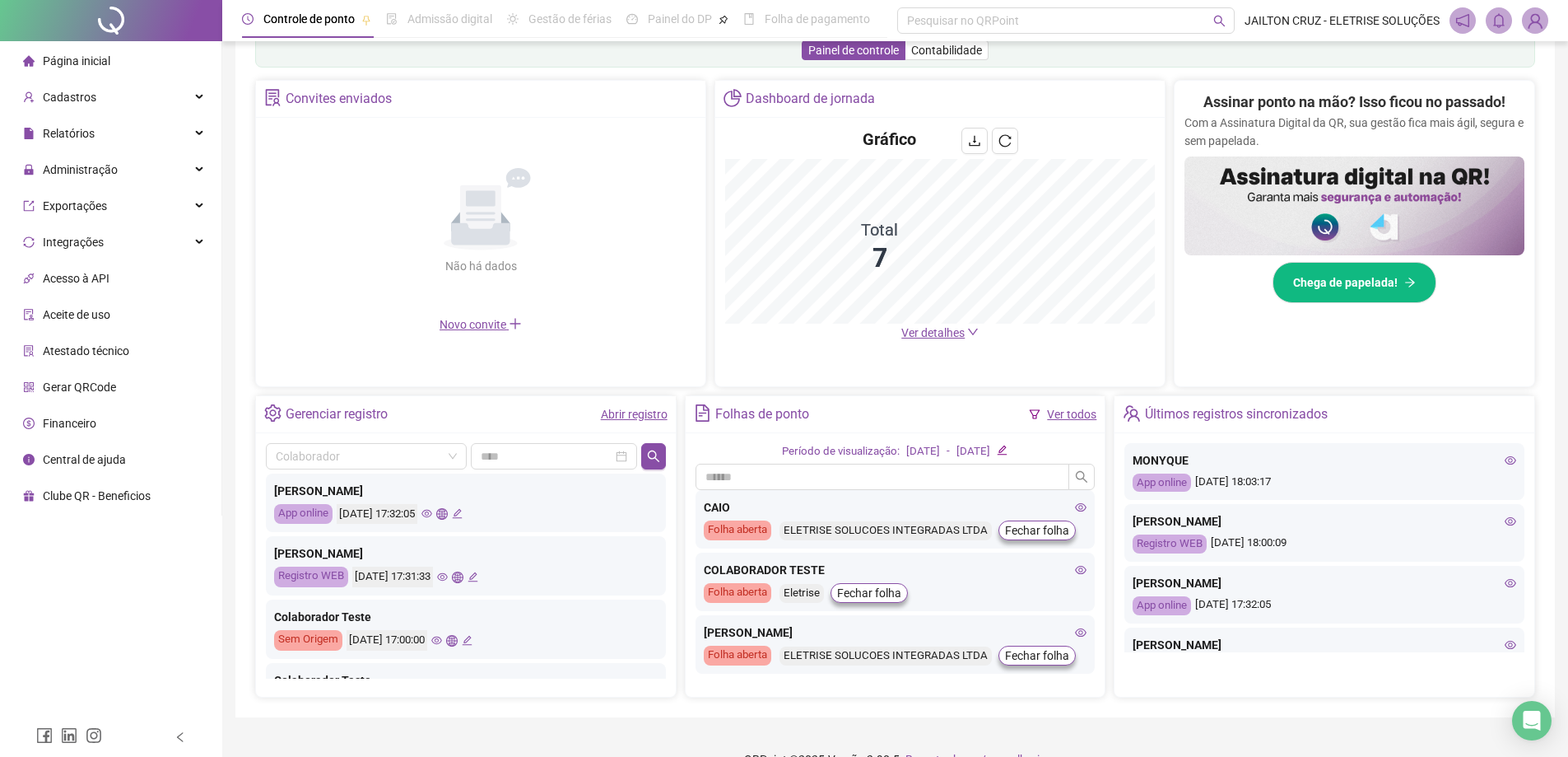
scroll to position [165, 0]
click at [448, 572] on icon "eye" at bounding box center [442, 573] width 10 height 10
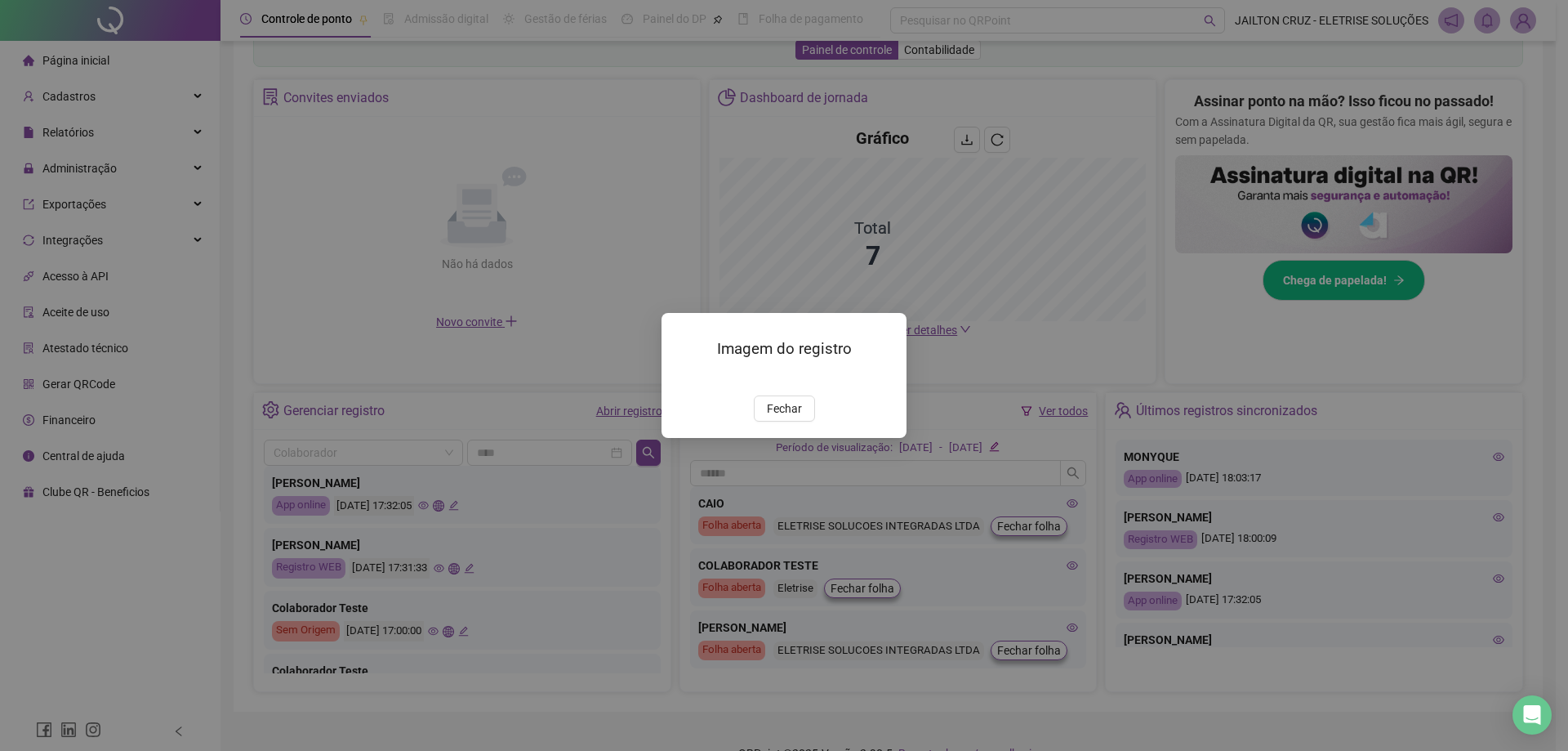
click at [681, 378] on img at bounding box center [681, 378] width 0 height 0
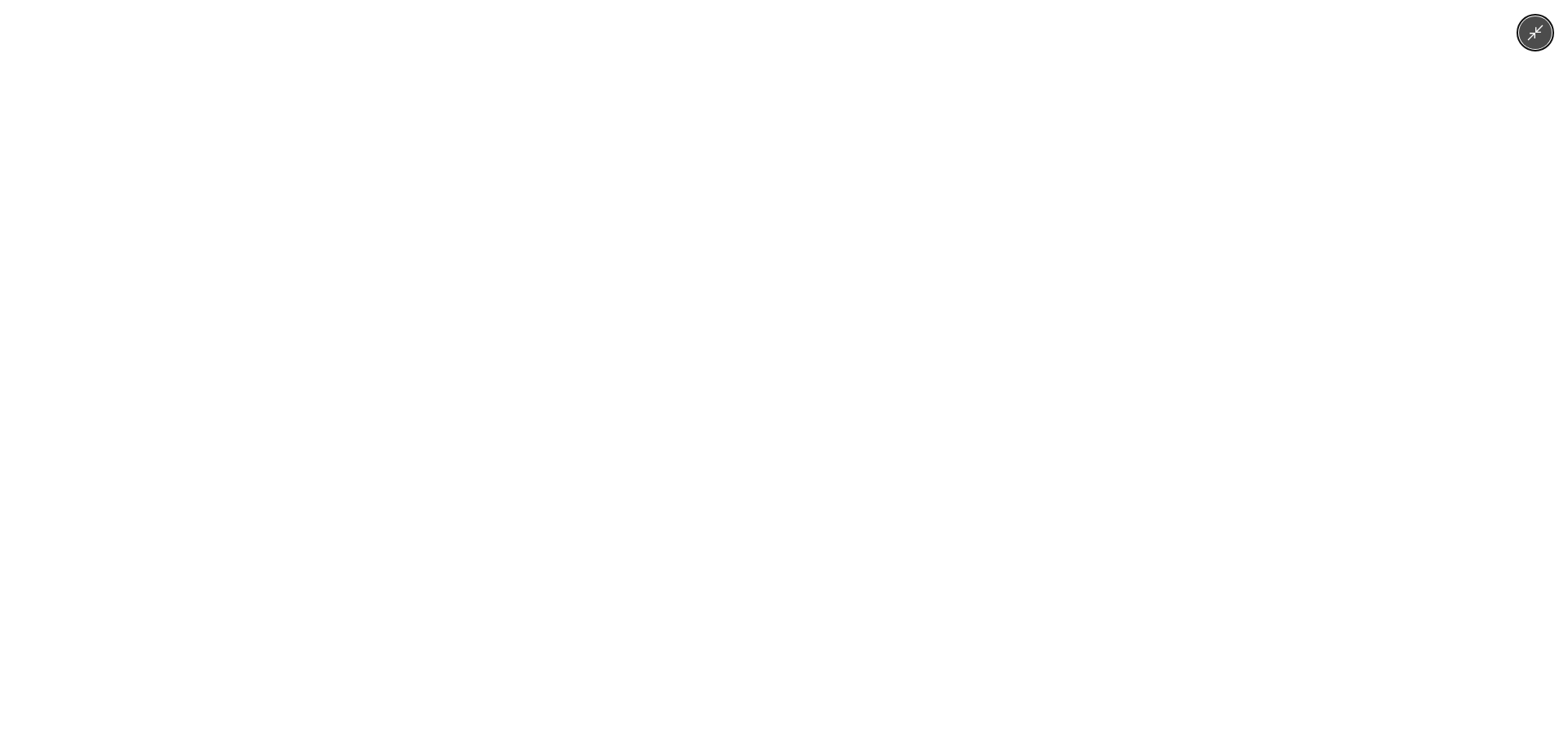
click at [1546, 54] on div at bounding box center [784, 375] width 1568 height 751
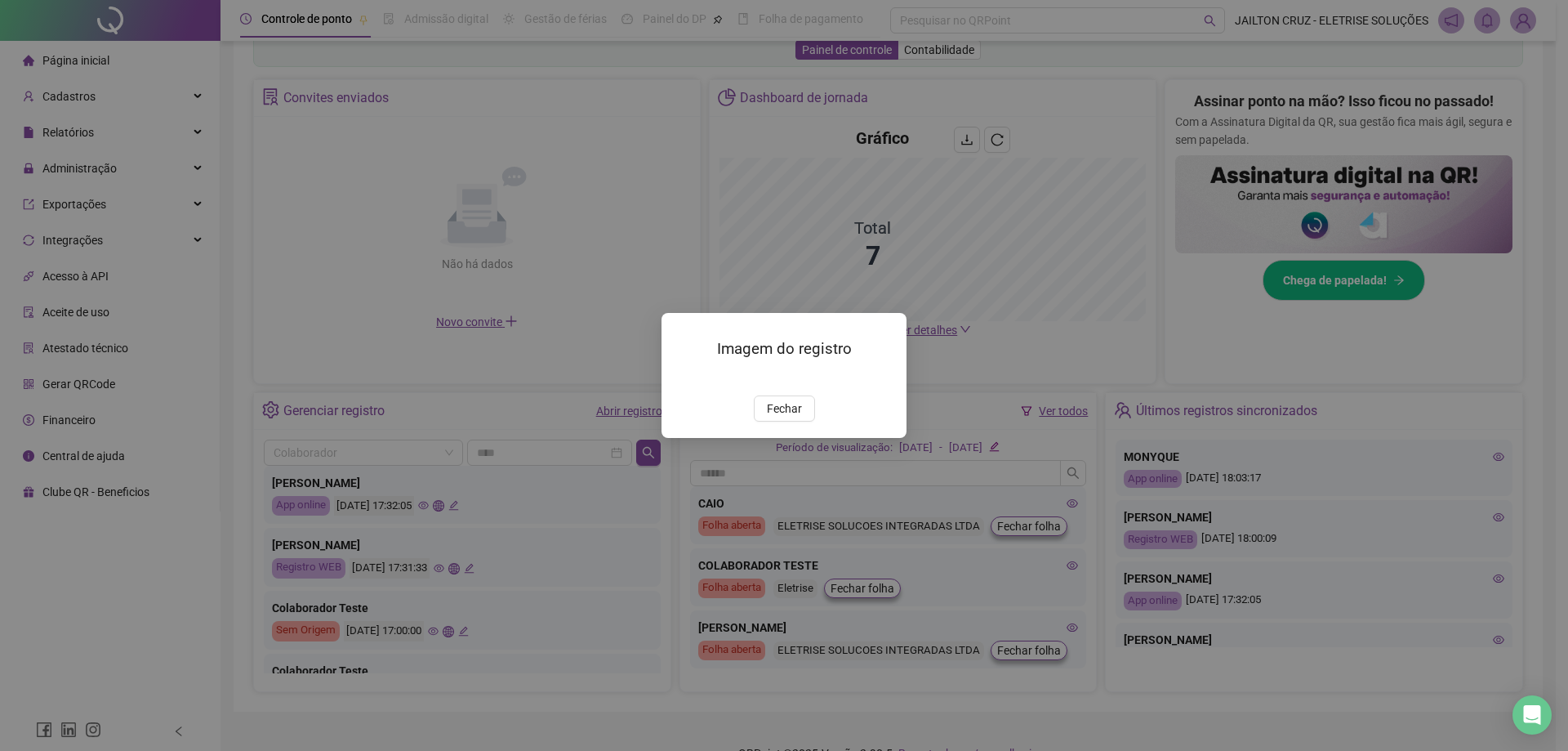
click at [769, 418] on span "Fechar" at bounding box center [784, 408] width 35 height 18
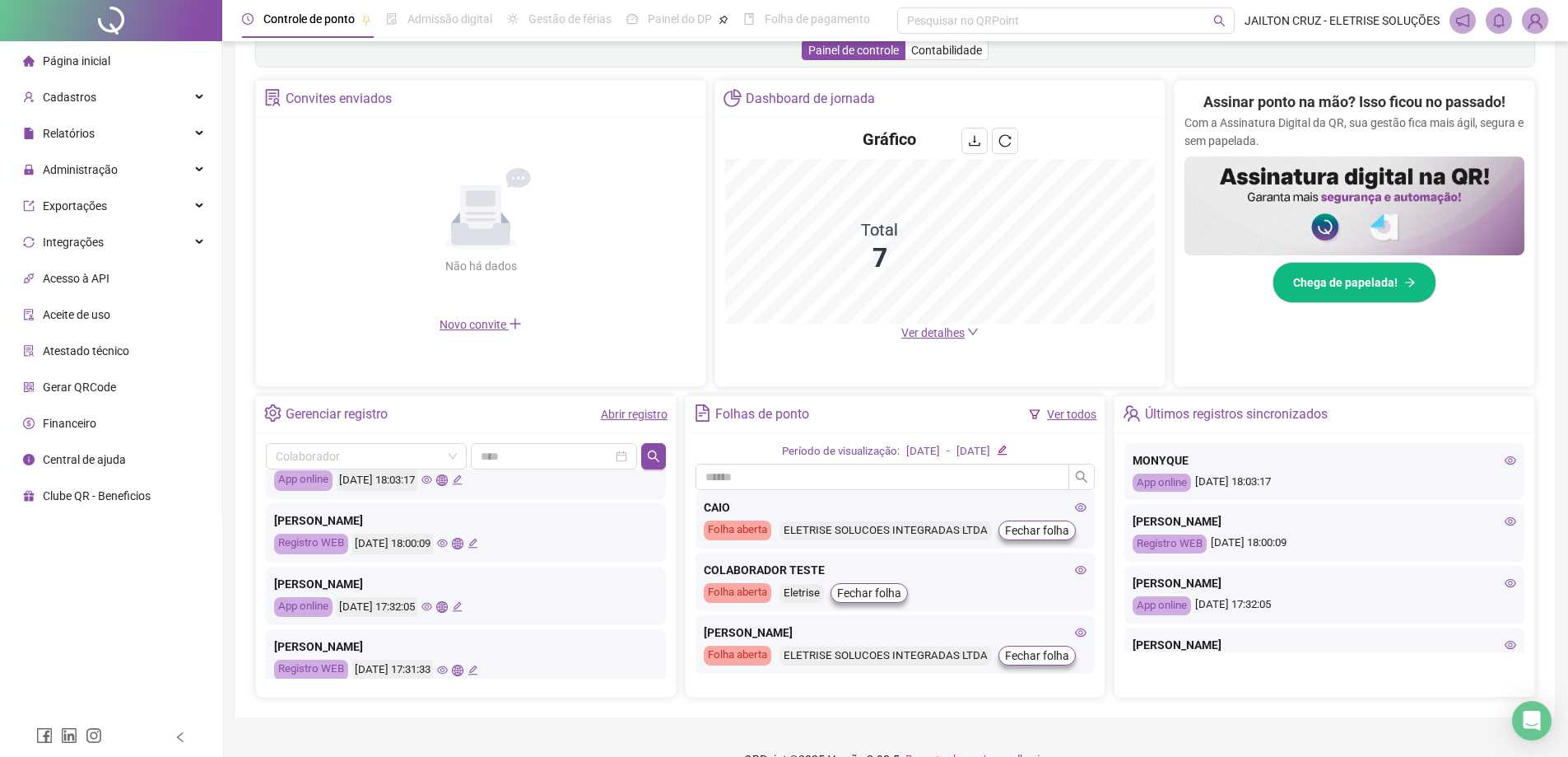
scroll to position [0, 0]
